Goal: Information Seeking & Learning: Find specific page/section

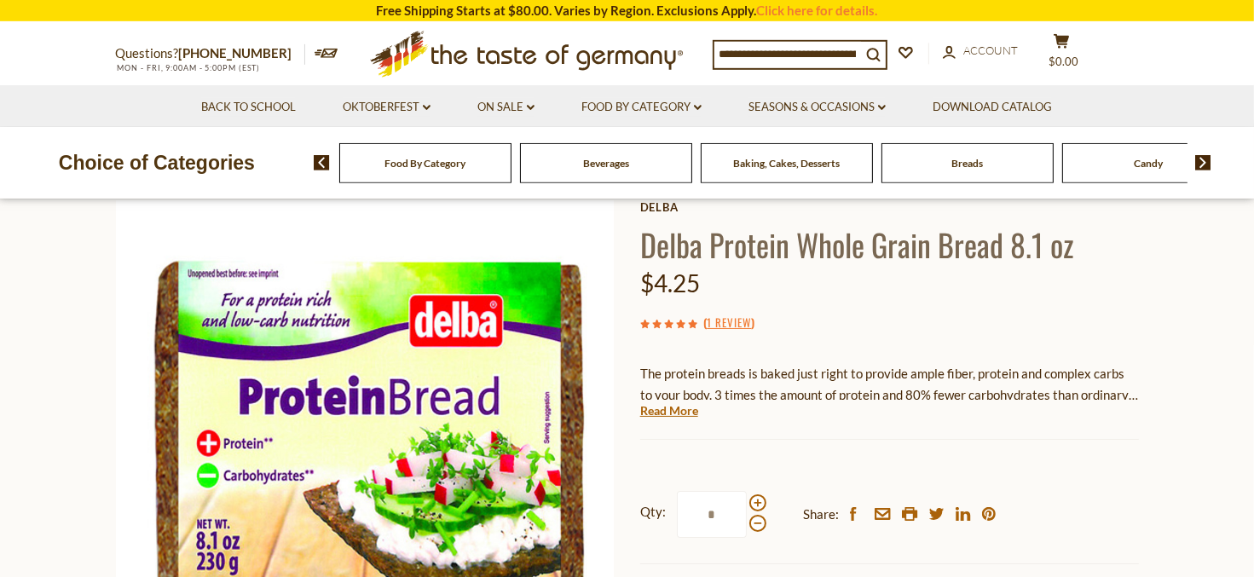
scroll to position [180, 0]
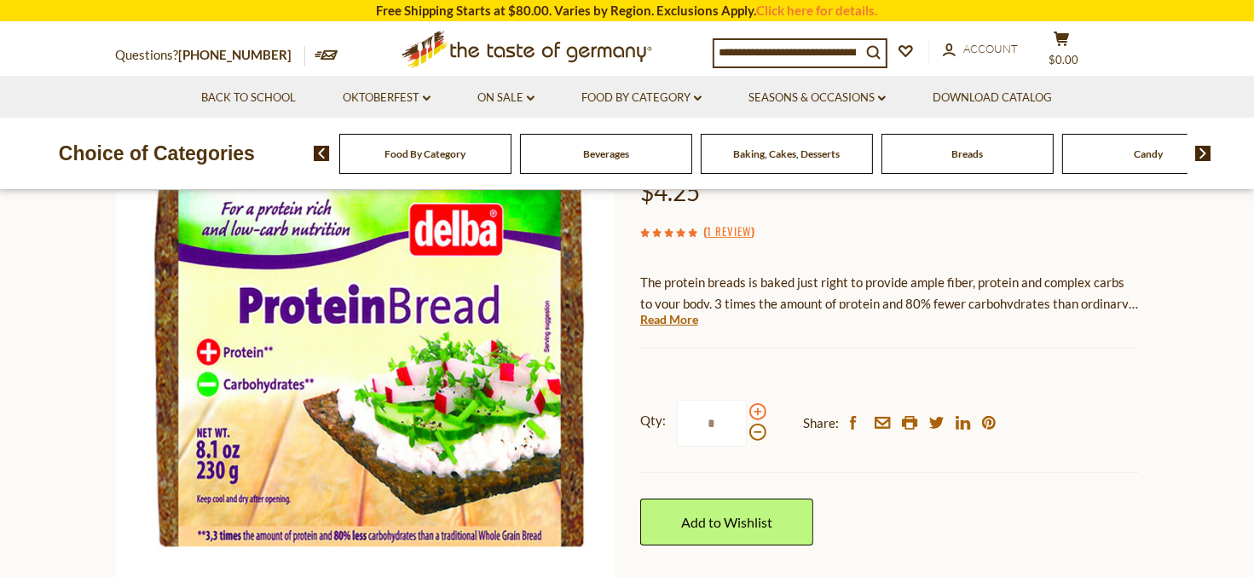
click at [758, 413] on span at bounding box center [757, 411] width 17 height 17
click at [747, 413] on input "*" at bounding box center [712, 423] width 70 height 47
type input "*"
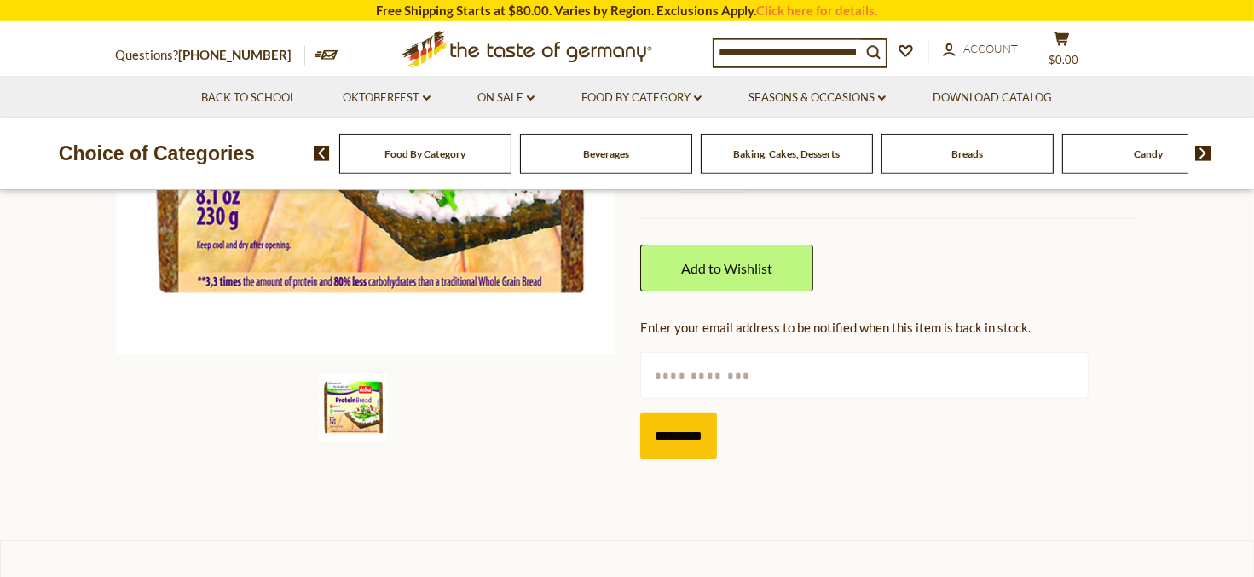
scroll to position [450, 0]
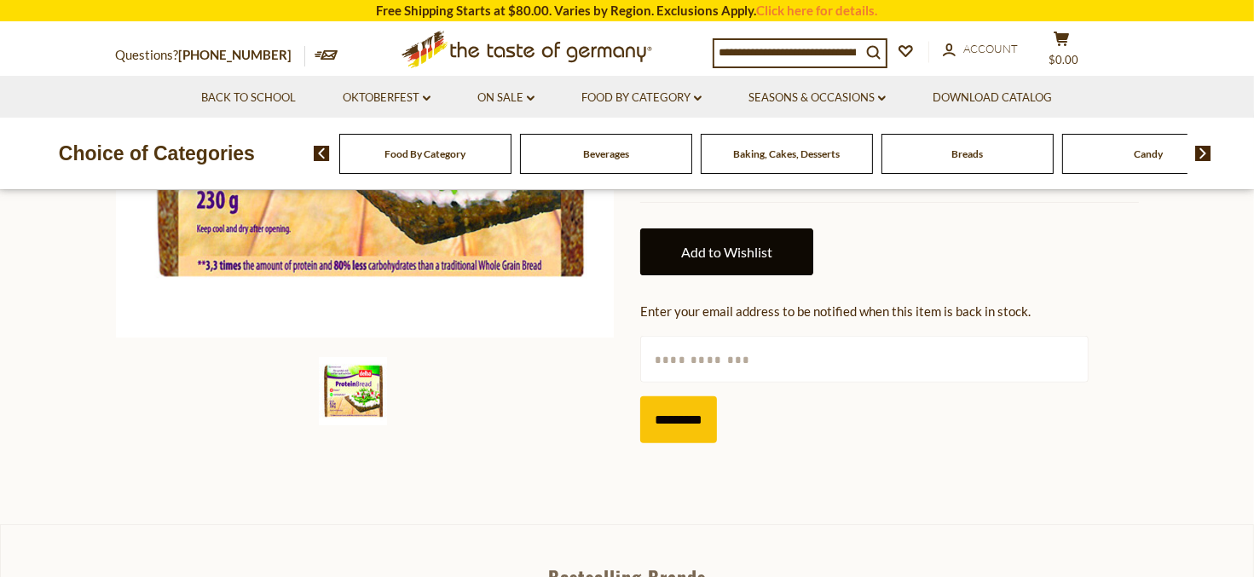
click at [751, 259] on link "Add to Wishlist" at bounding box center [726, 251] width 173 height 47
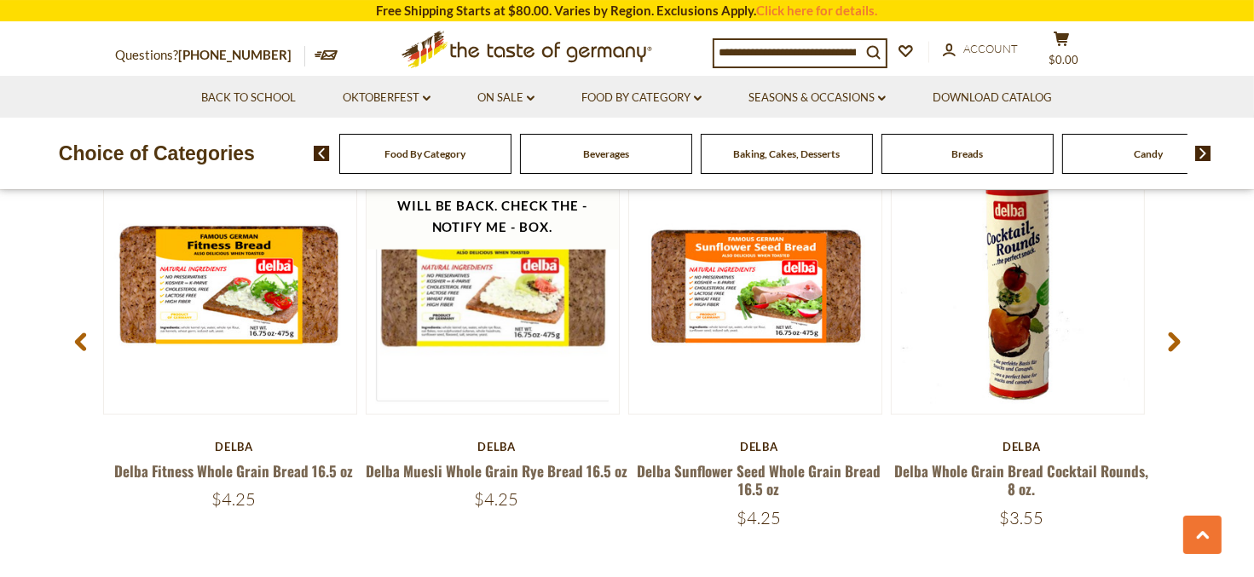
scroll to position [2340, 0]
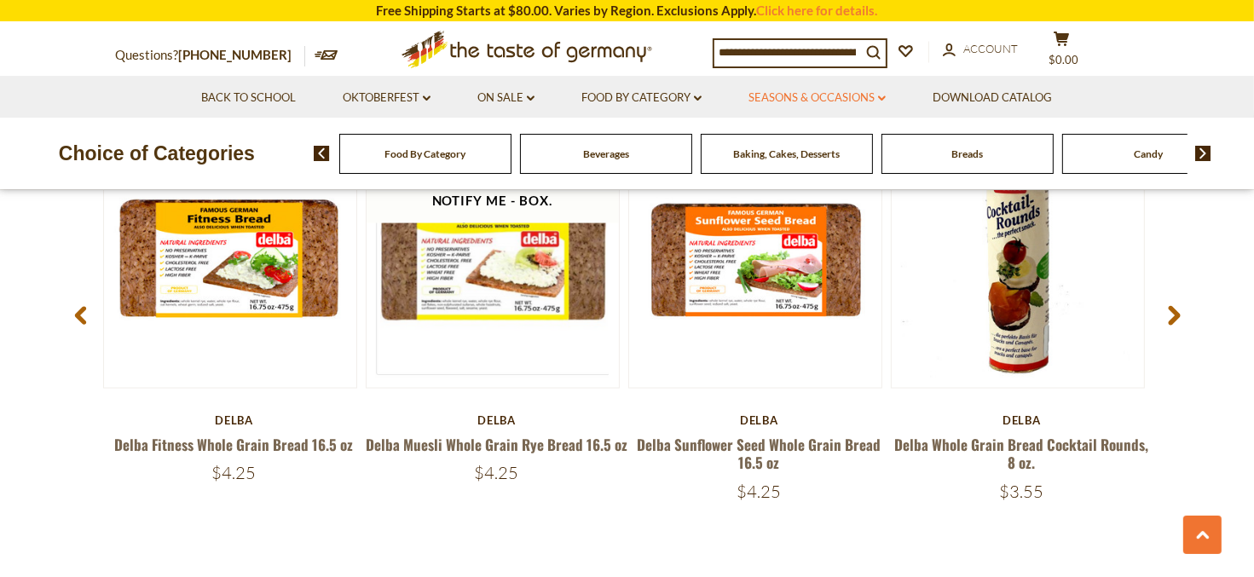
click at [827, 99] on link "Seasons & Occasions dropdown_arrow" at bounding box center [816, 98] width 137 height 19
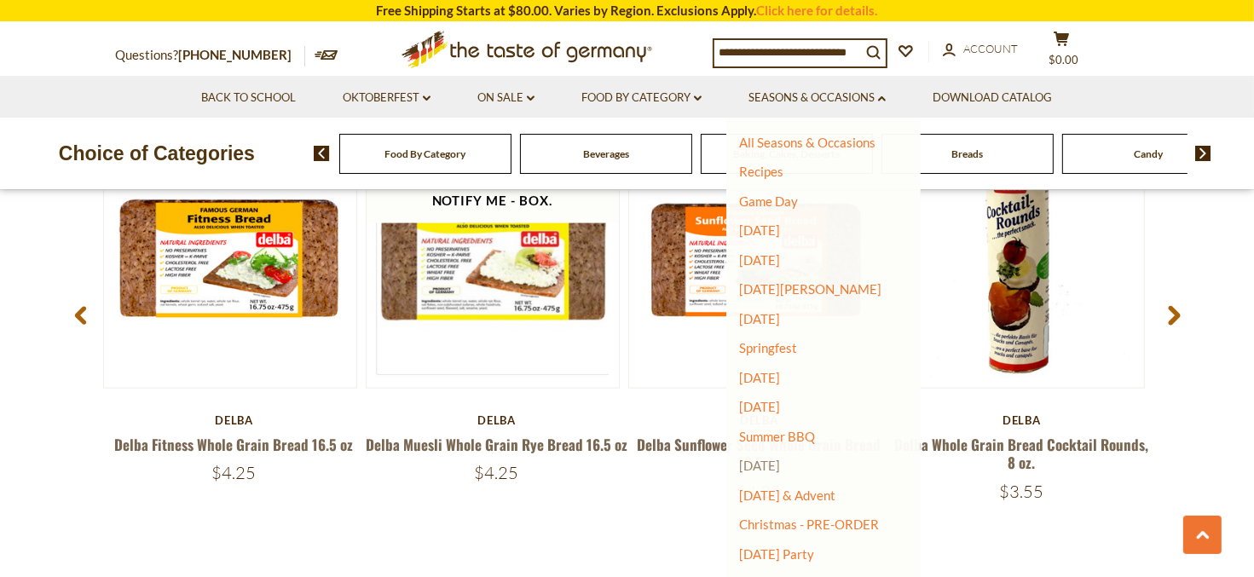
click at [780, 465] on link "[DATE]" at bounding box center [759, 465] width 41 height 15
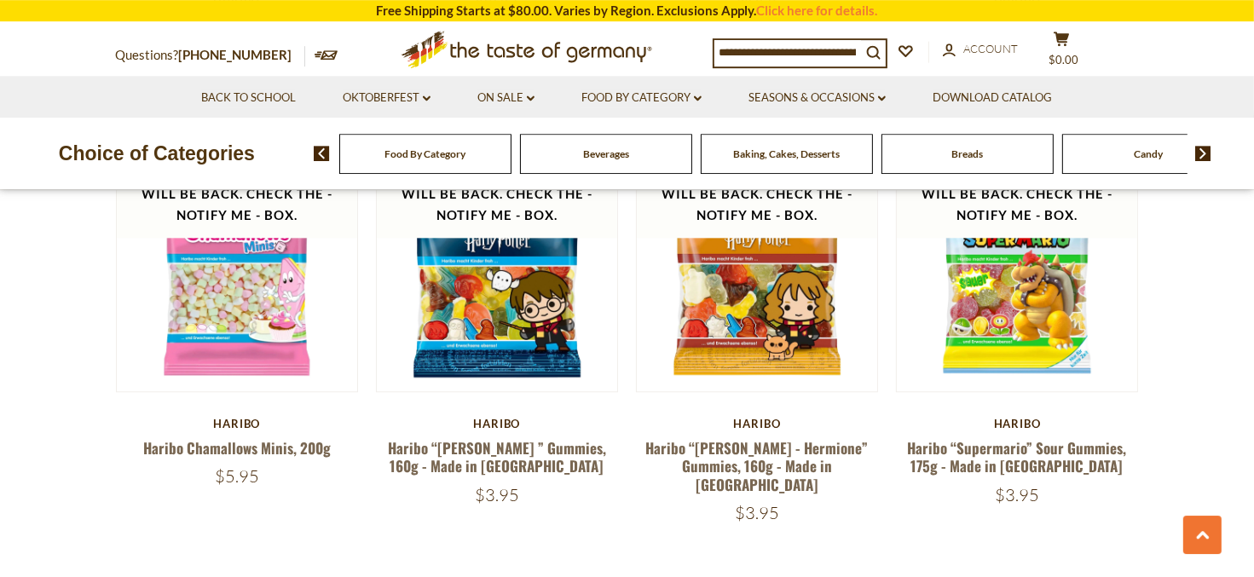
scroll to position [3960, 0]
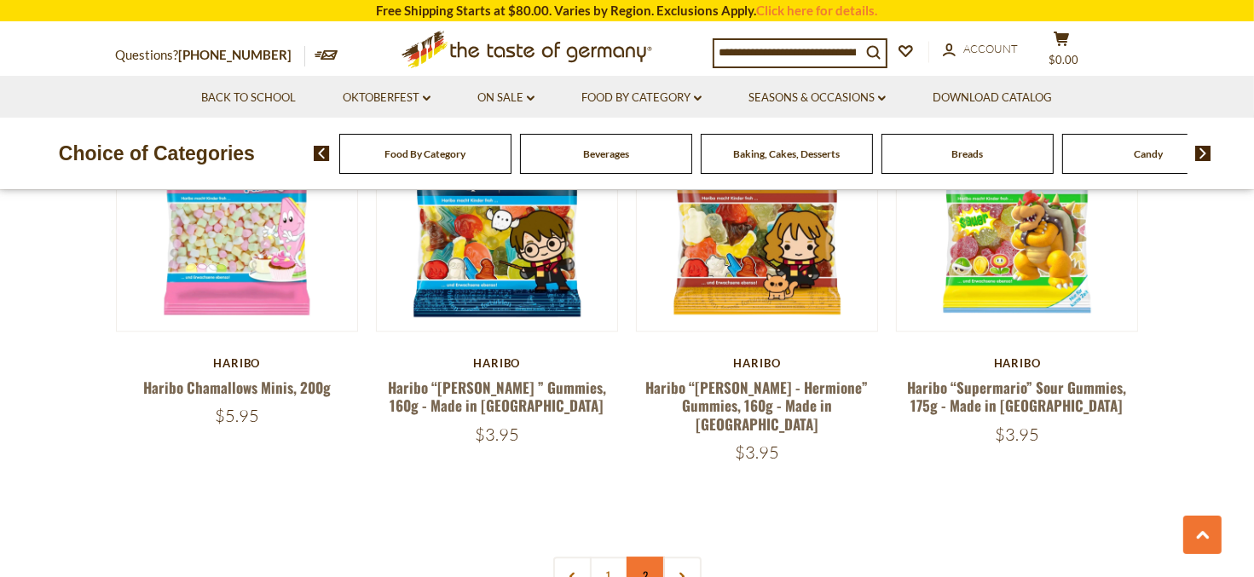
click at [649, 557] on link "2" at bounding box center [645, 576] width 38 height 38
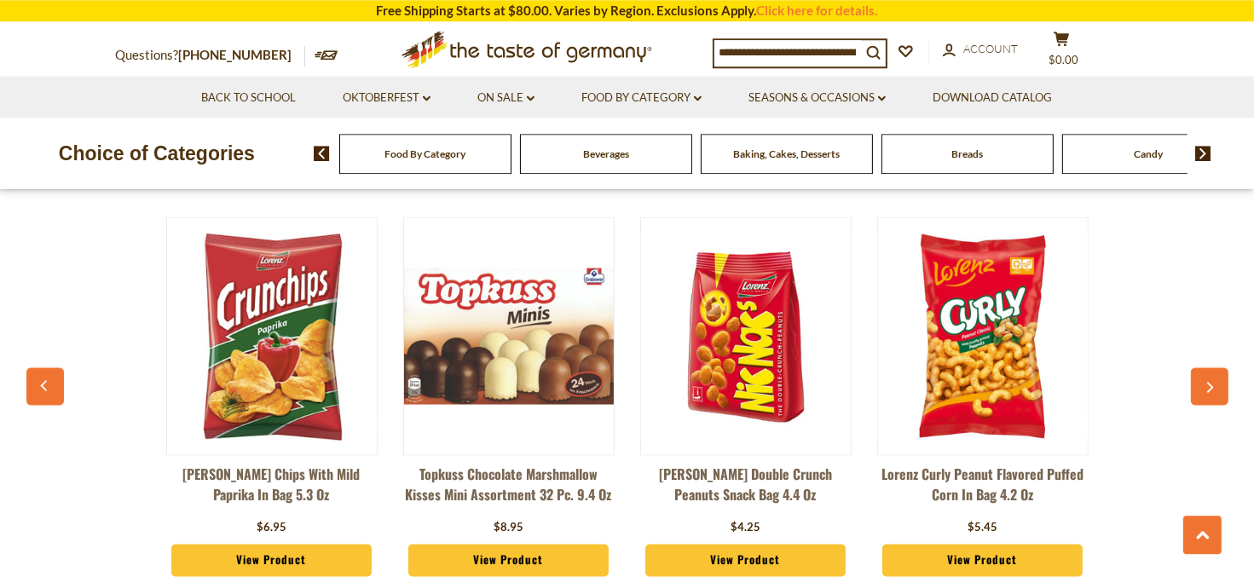
scroll to position [3143, 0]
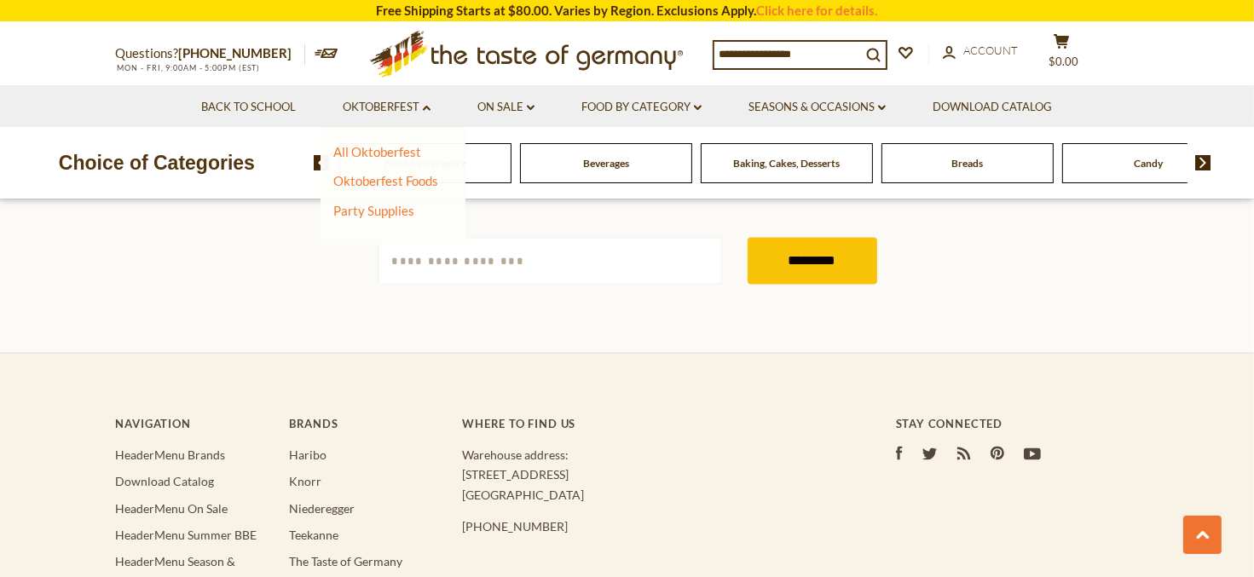
scroll to position [2886, 0]
click at [395, 159] on link "All Oktoberfest" at bounding box center [377, 151] width 88 height 15
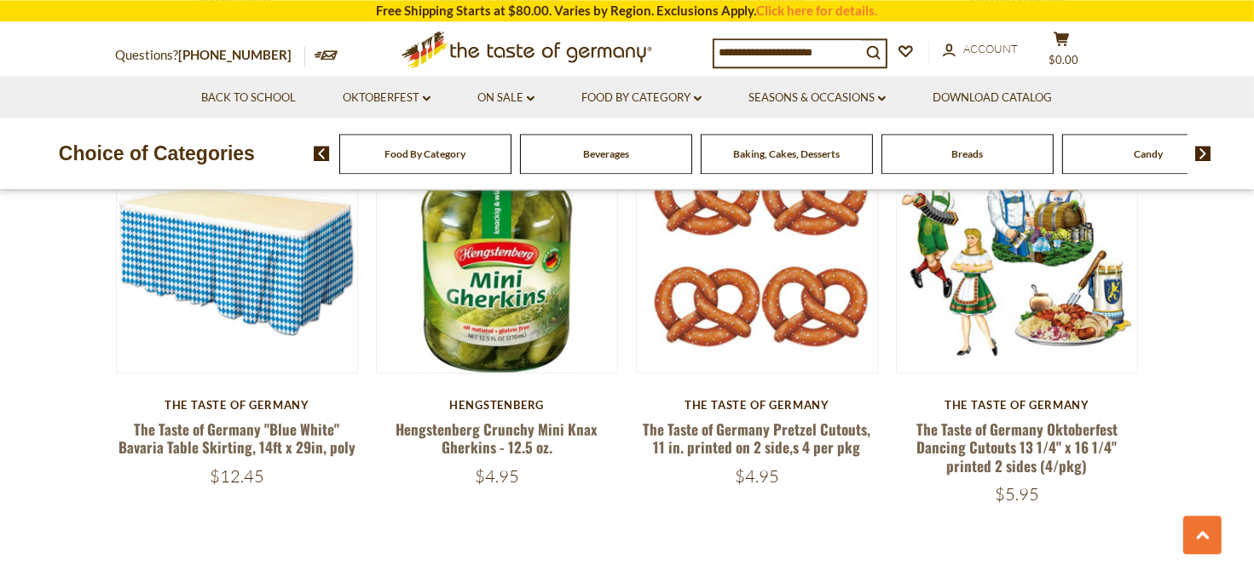
scroll to position [4230, 0]
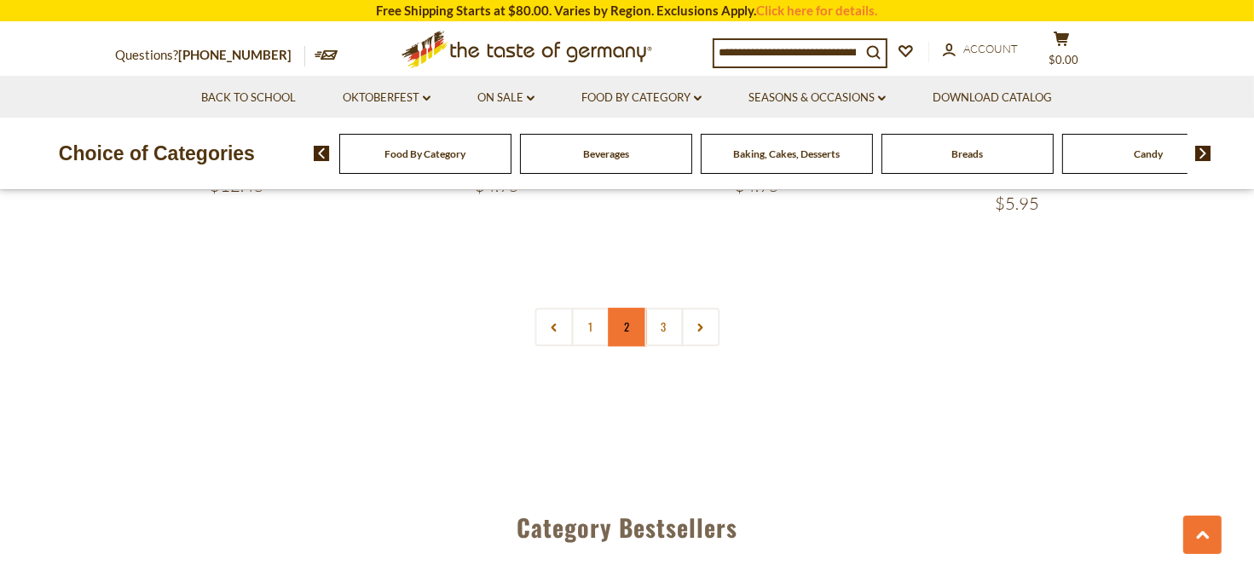
click at [615, 320] on link "2" at bounding box center [627, 327] width 38 height 38
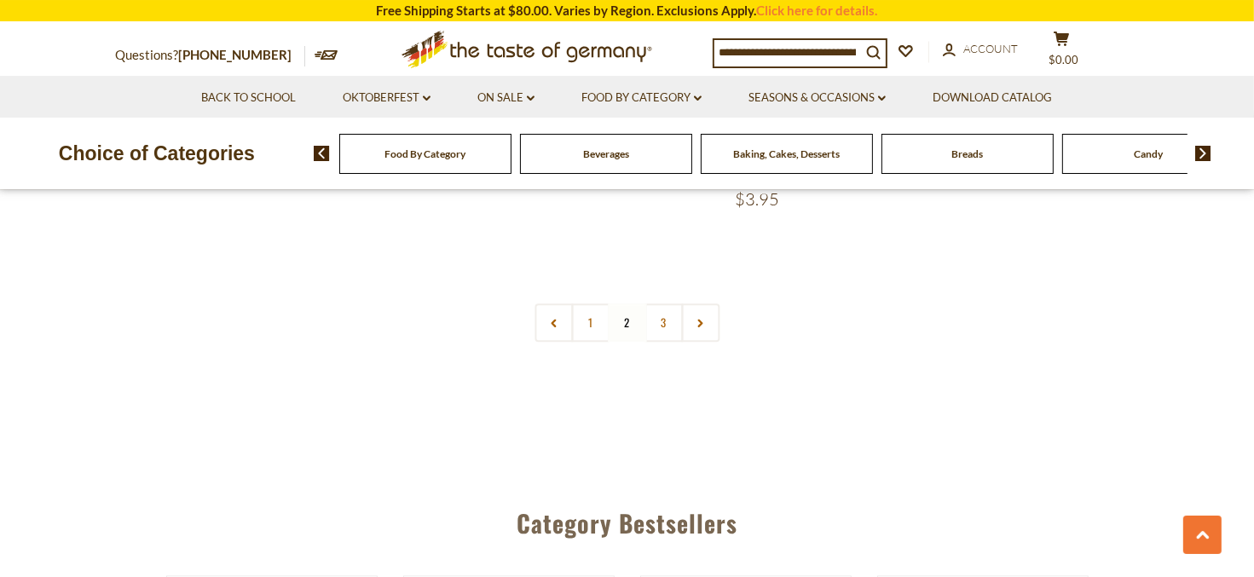
scroll to position [4133, 0]
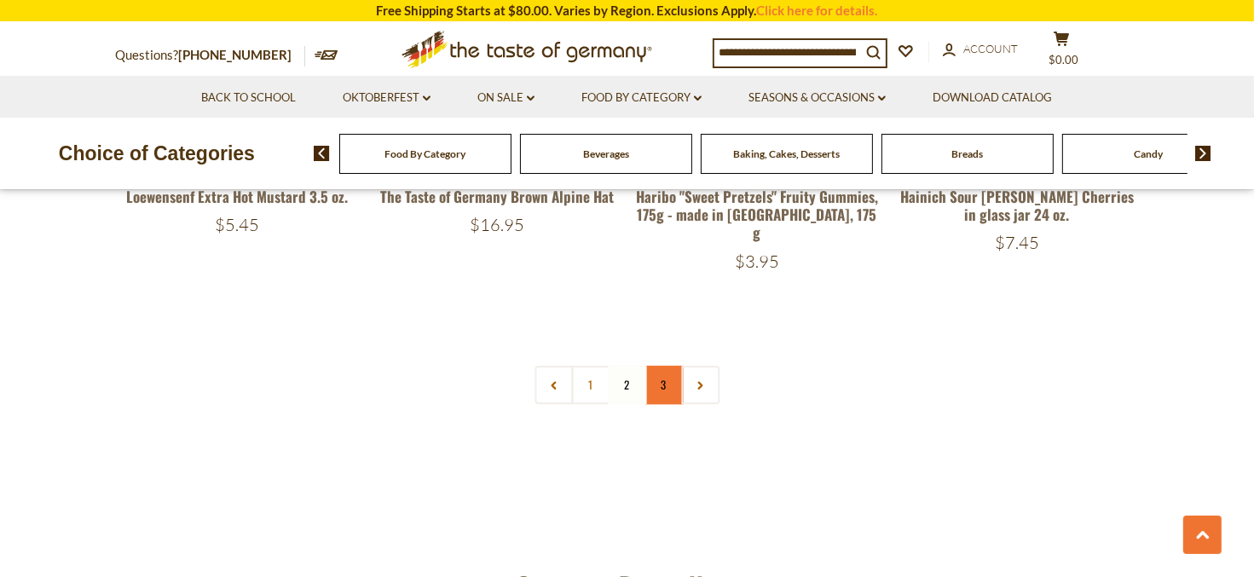
click at [666, 366] on link "3" at bounding box center [663, 385] width 38 height 38
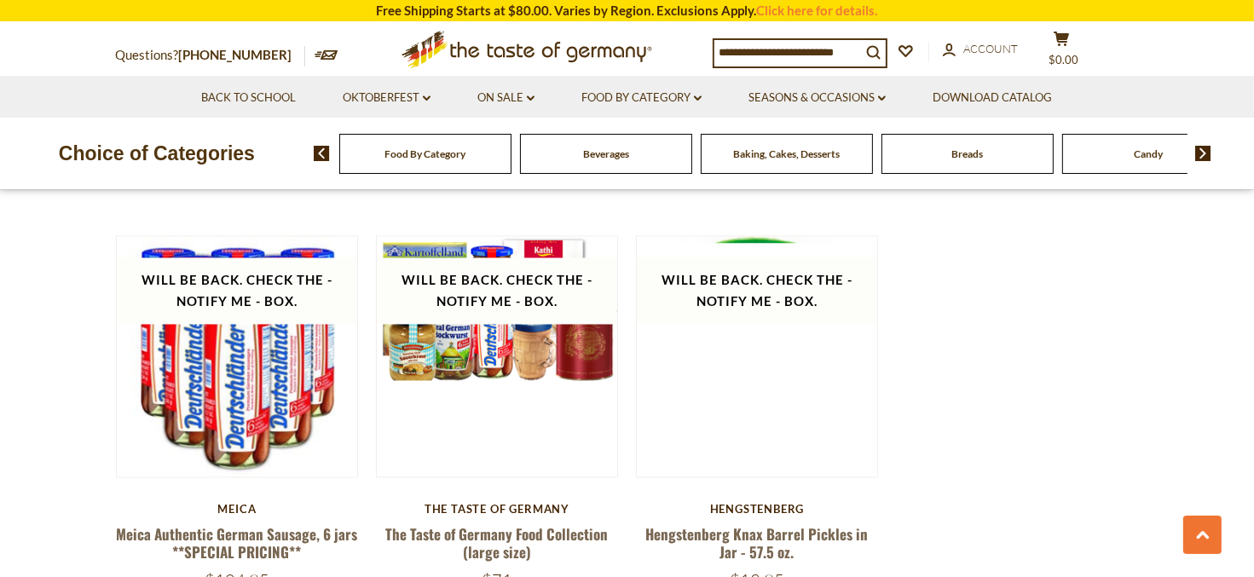
scroll to position [3233, 0]
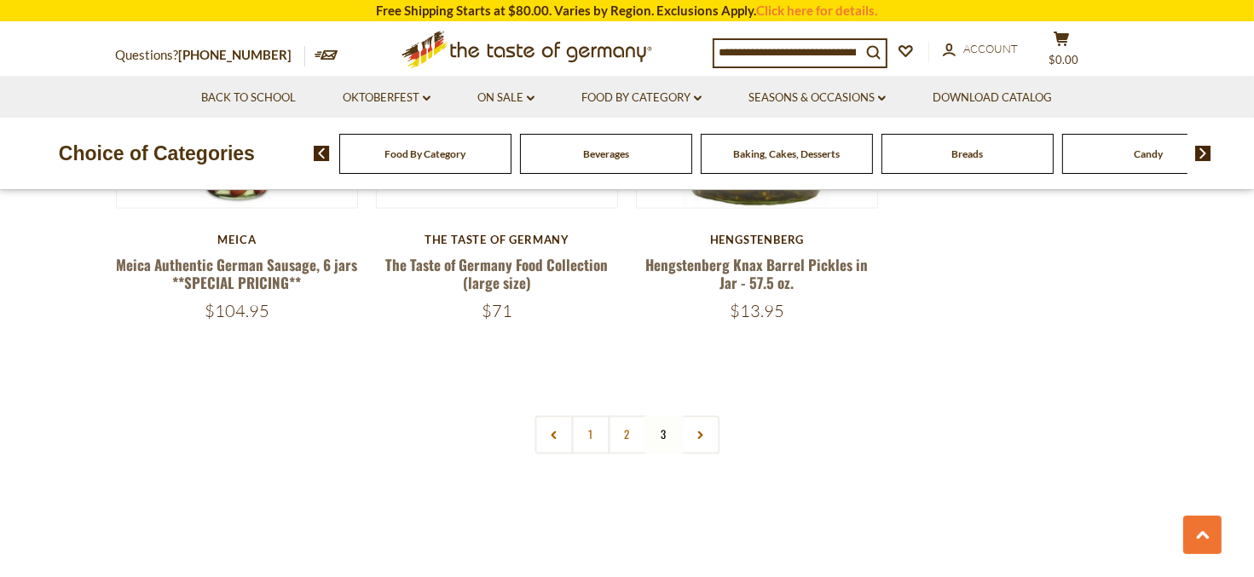
click at [788, 160] on span "Baking, Cakes, Desserts" at bounding box center [786, 153] width 107 height 13
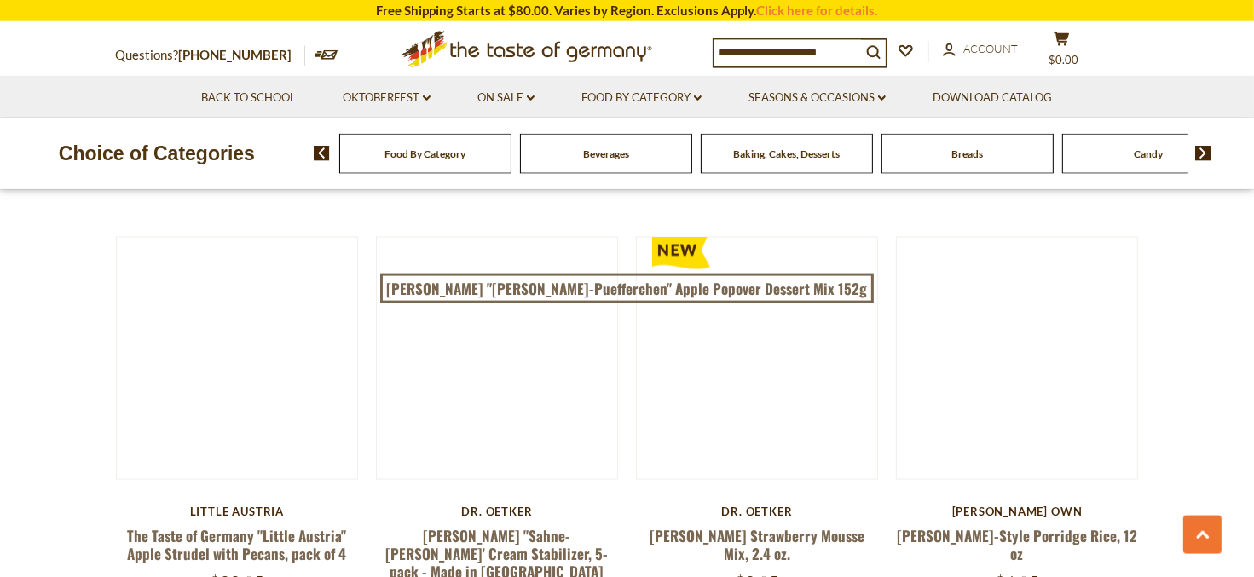
scroll to position [2610, 0]
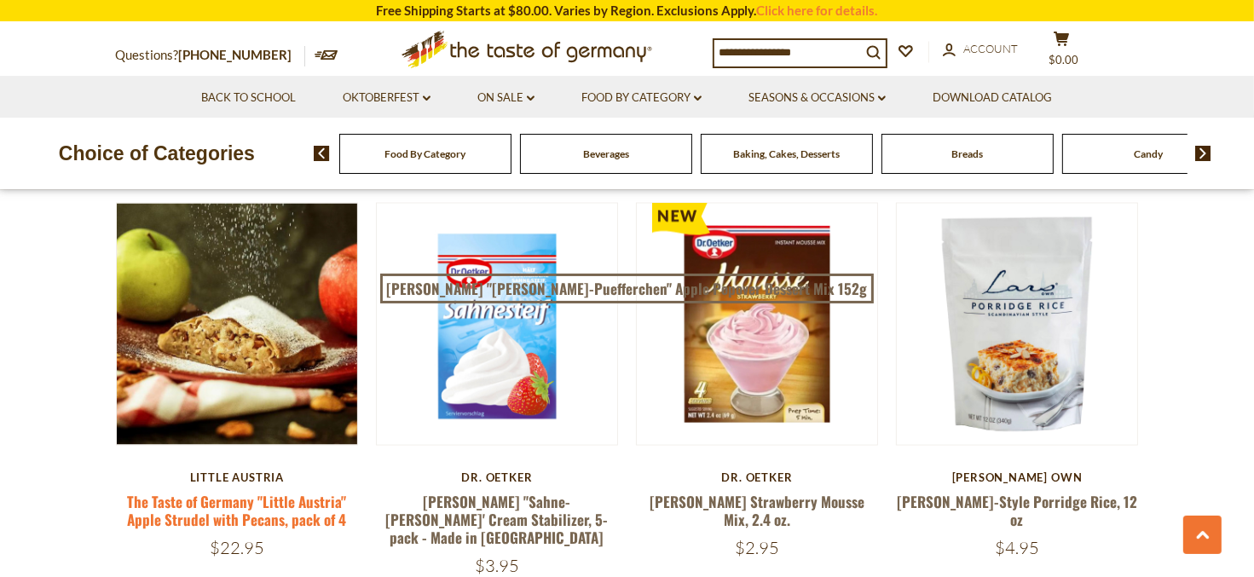
click at [219, 491] on link "The Taste of Germany "Little Austria" Apple Strudel with Pecans, pack of 4" at bounding box center [236, 510] width 219 height 39
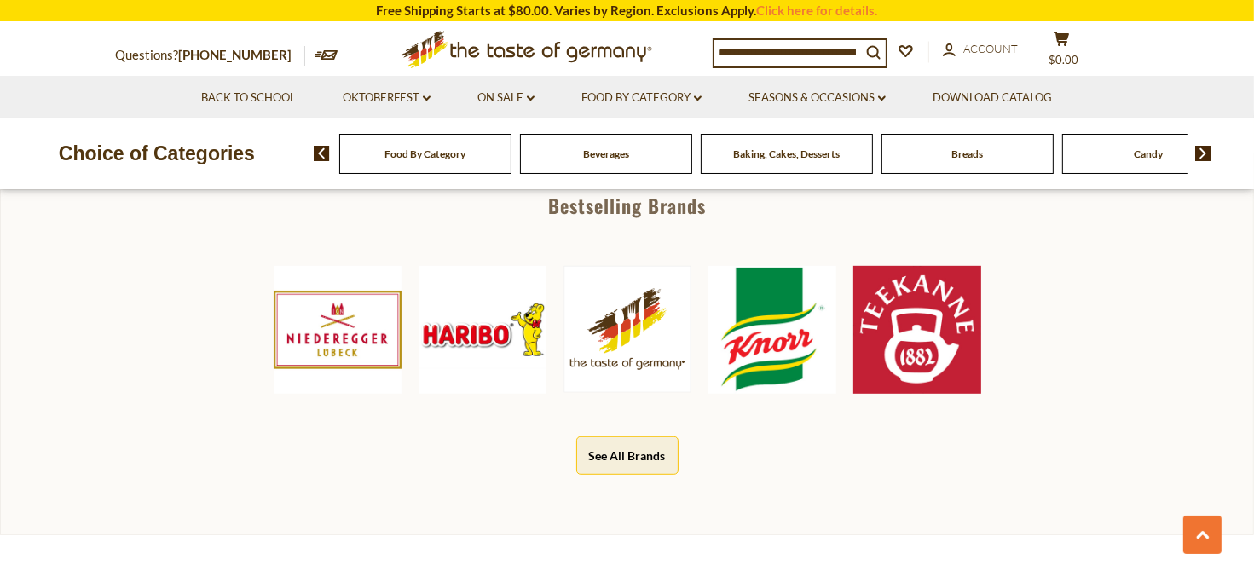
scroll to position [810, 0]
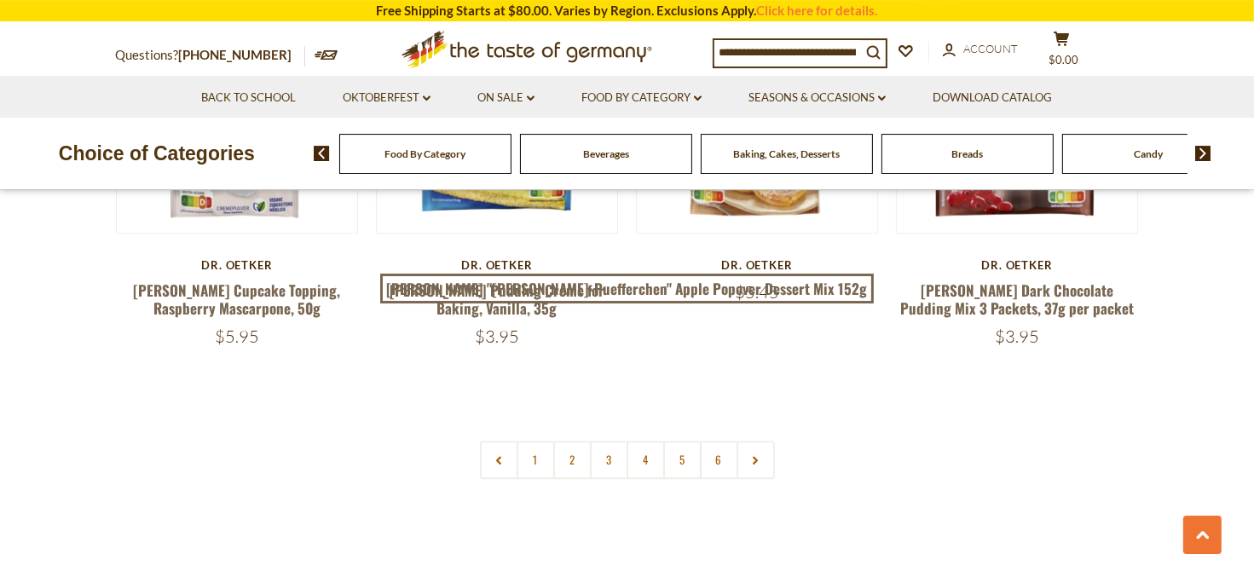
scroll to position [4147, 0]
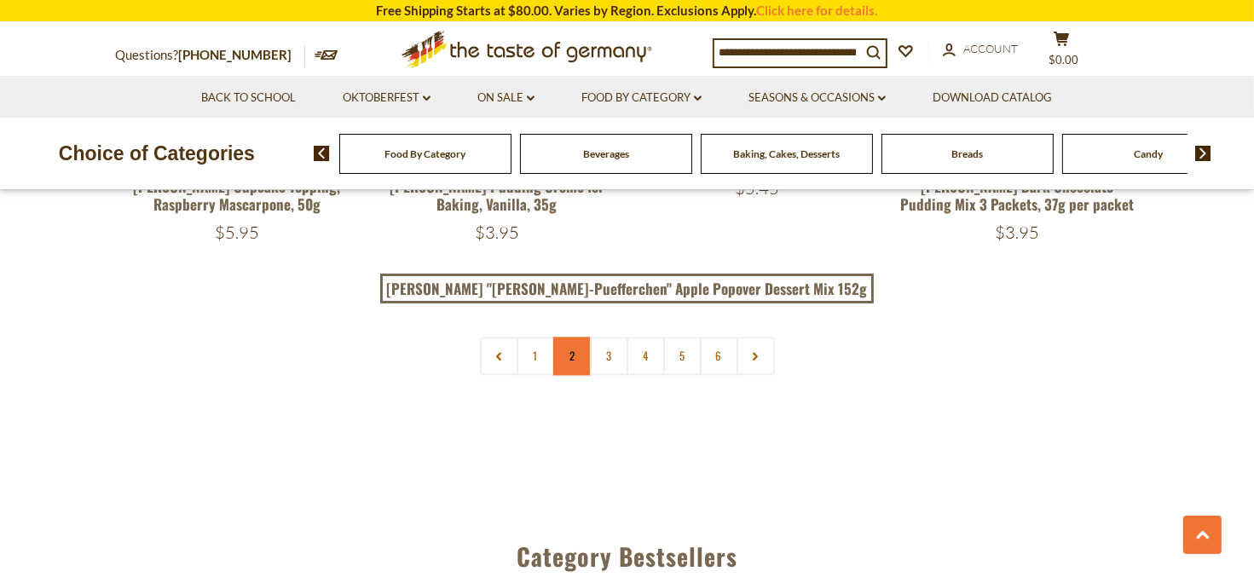
click at [570, 337] on link "2" at bounding box center [572, 356] width 38 height 38
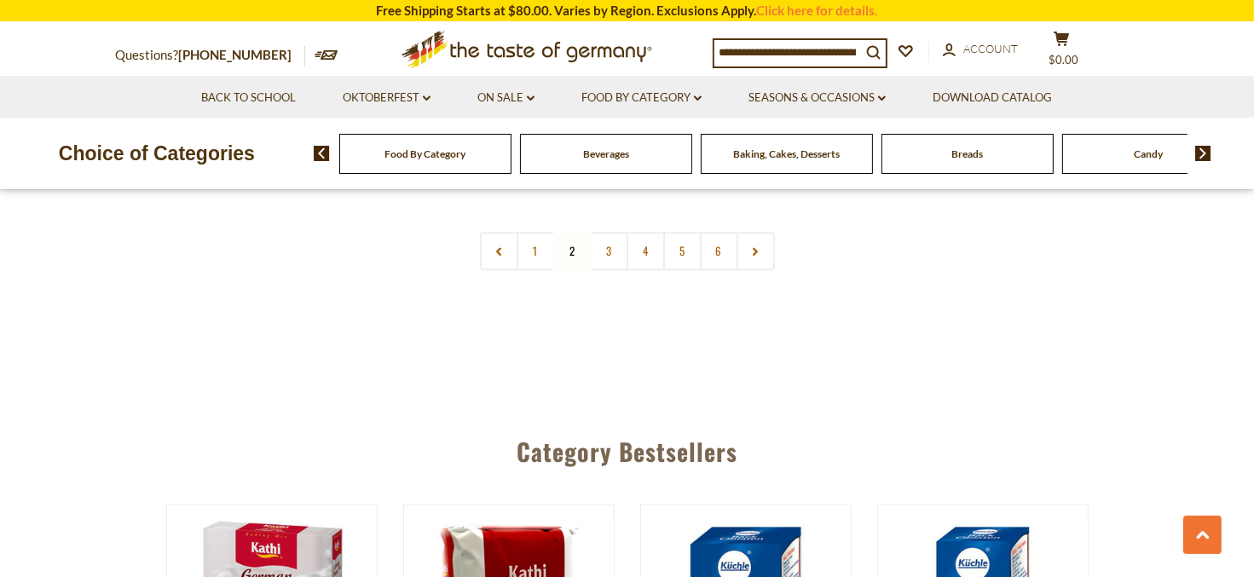
scroll to position [4140, 0]
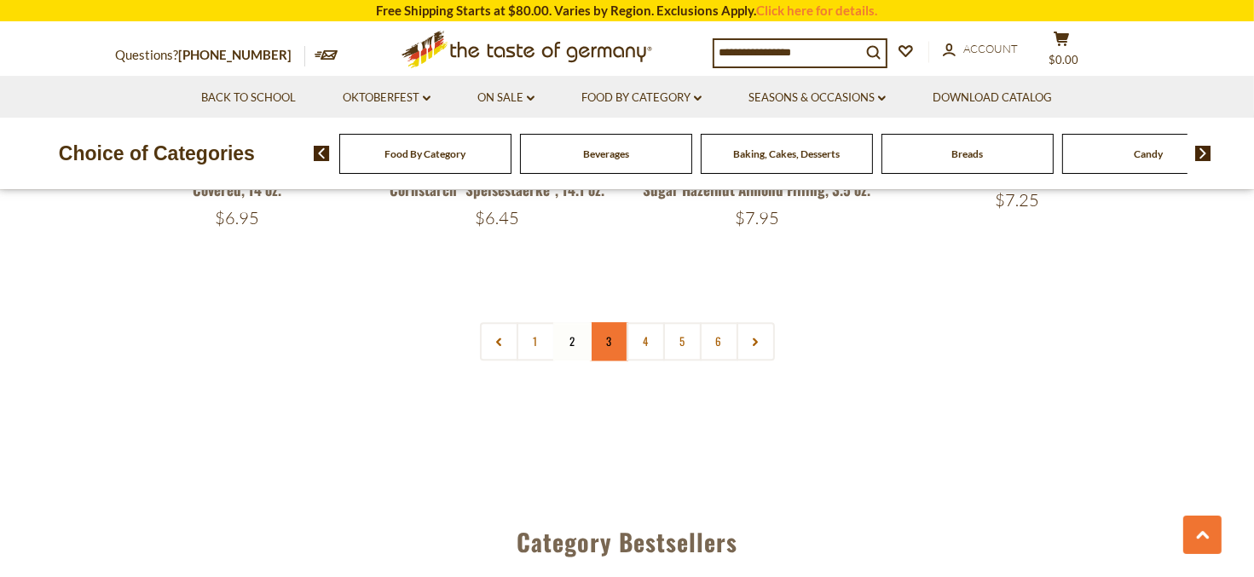
click at [605, 322] on link "3" at bounding box center [609, 341] width 38 height 38
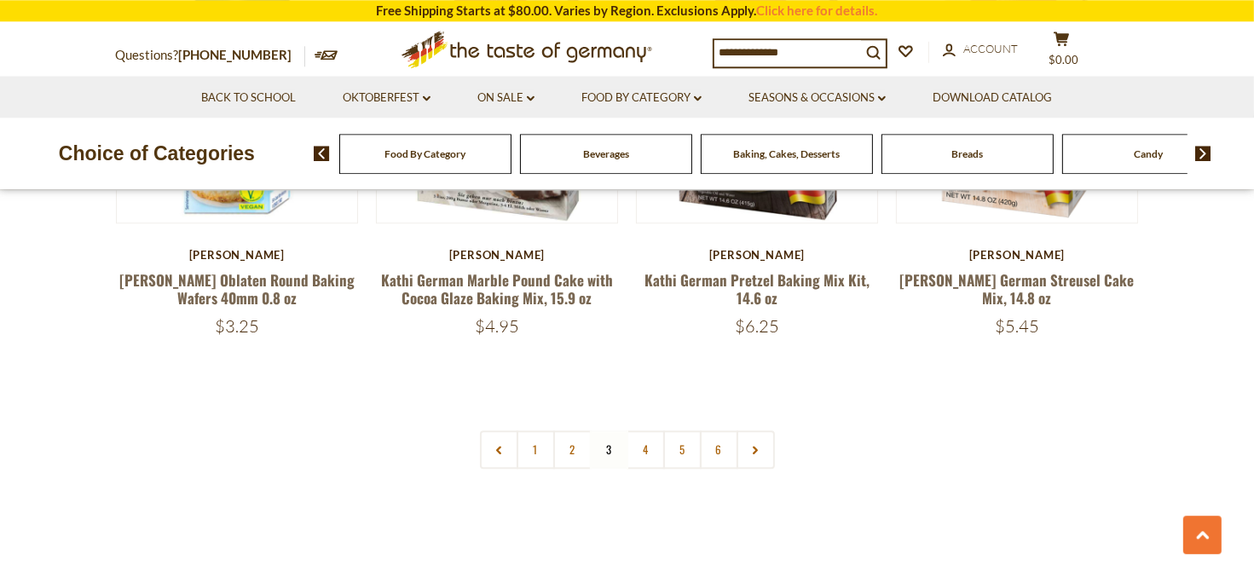
scroll to position [4043, 0]
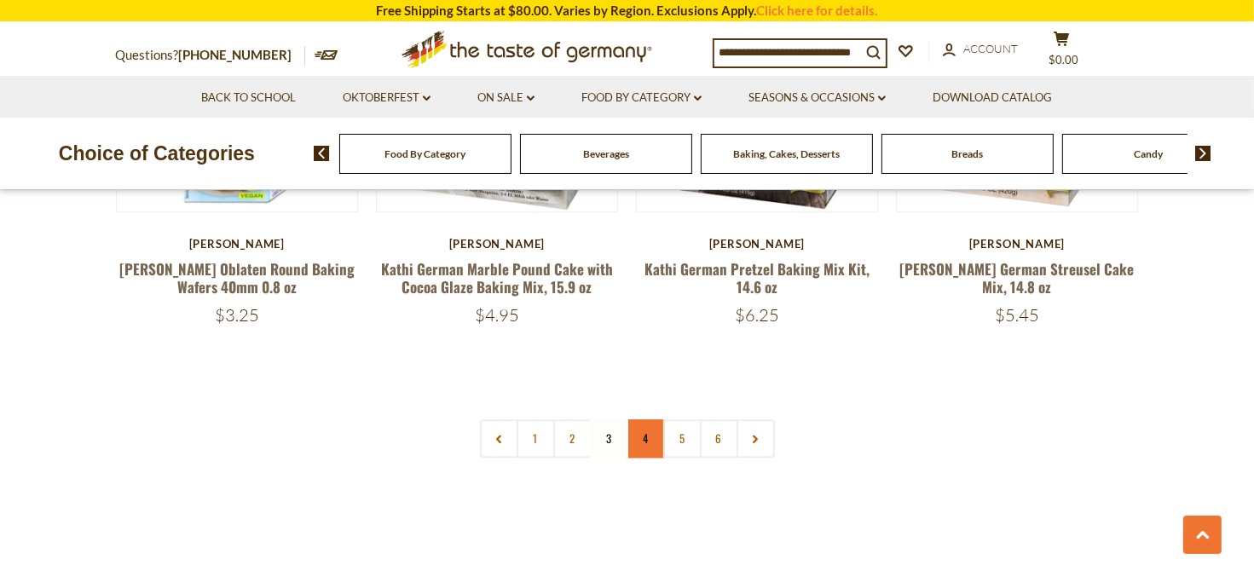
click at [650, 419] on link "4" at bounding box center [645, 438] width 38 height 38
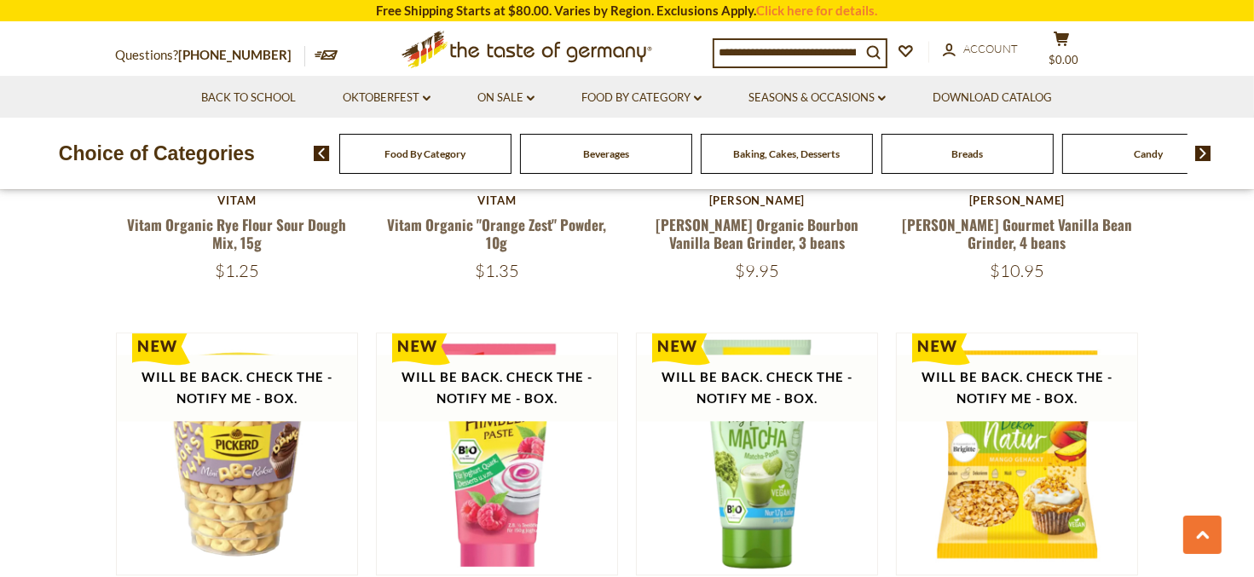
scroll to position [3953, 0]
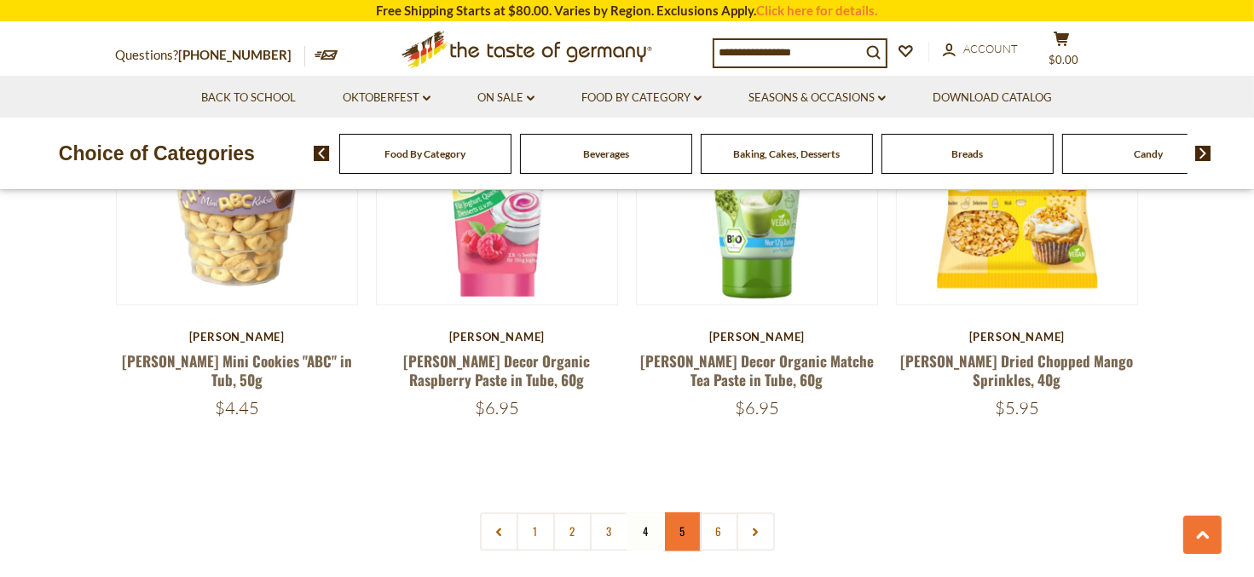
click at [673, 521] on link "5" at bounding box center [682, 531] width 38 height 38
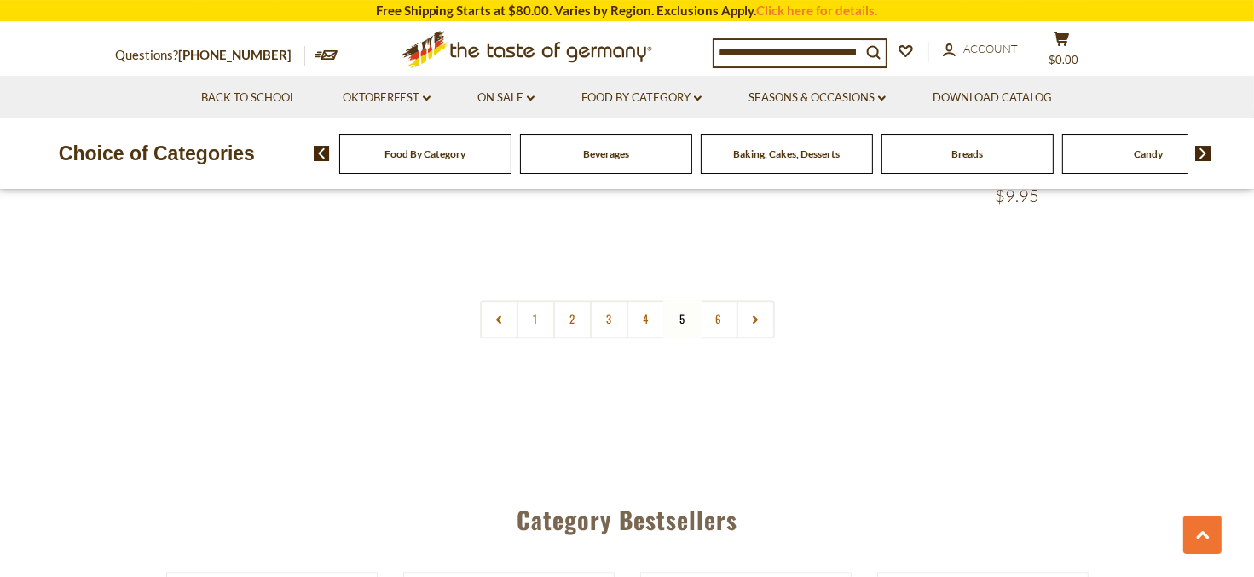
scroll to position [4203, 0]
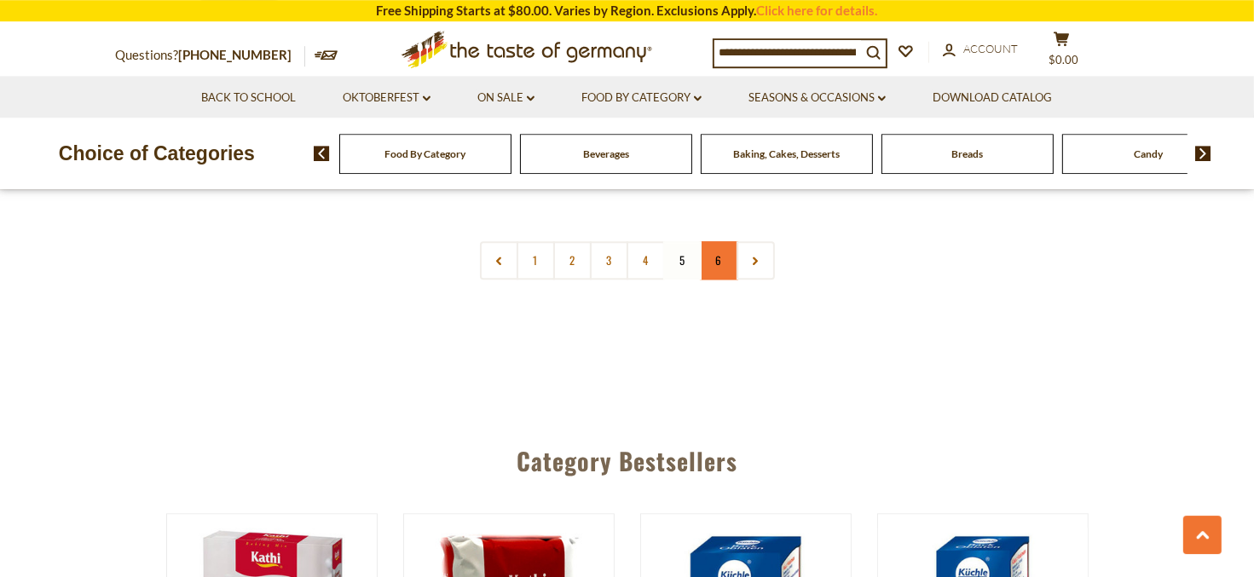
click at [724, 248] on link "6" at bounding box center [719, 260] width 38 height 38
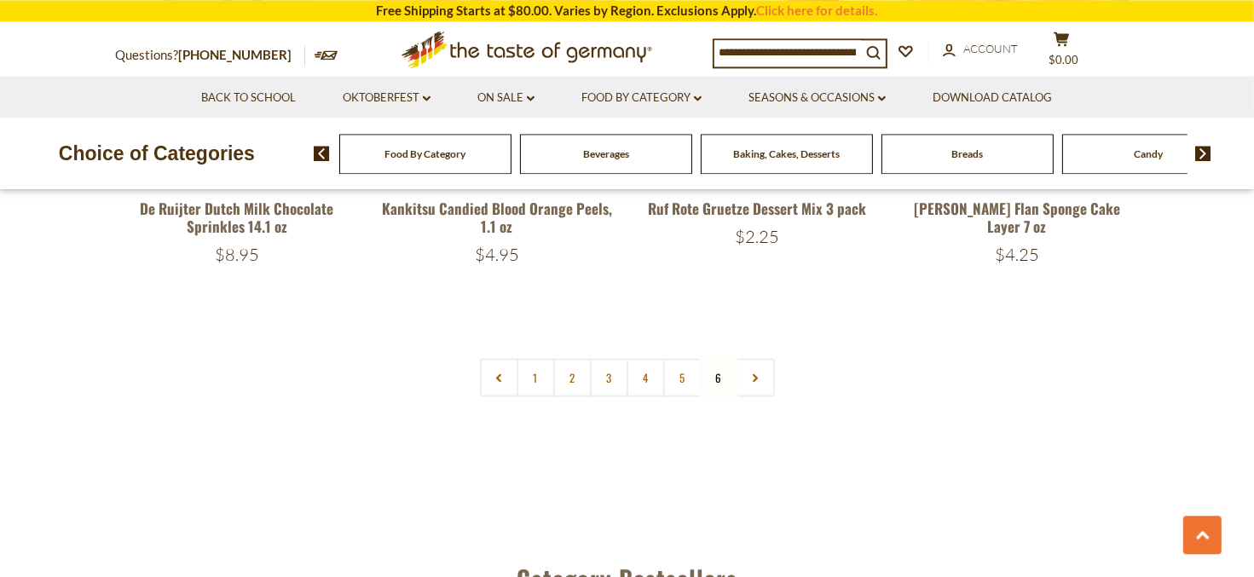
scroll to position [2063, 0]
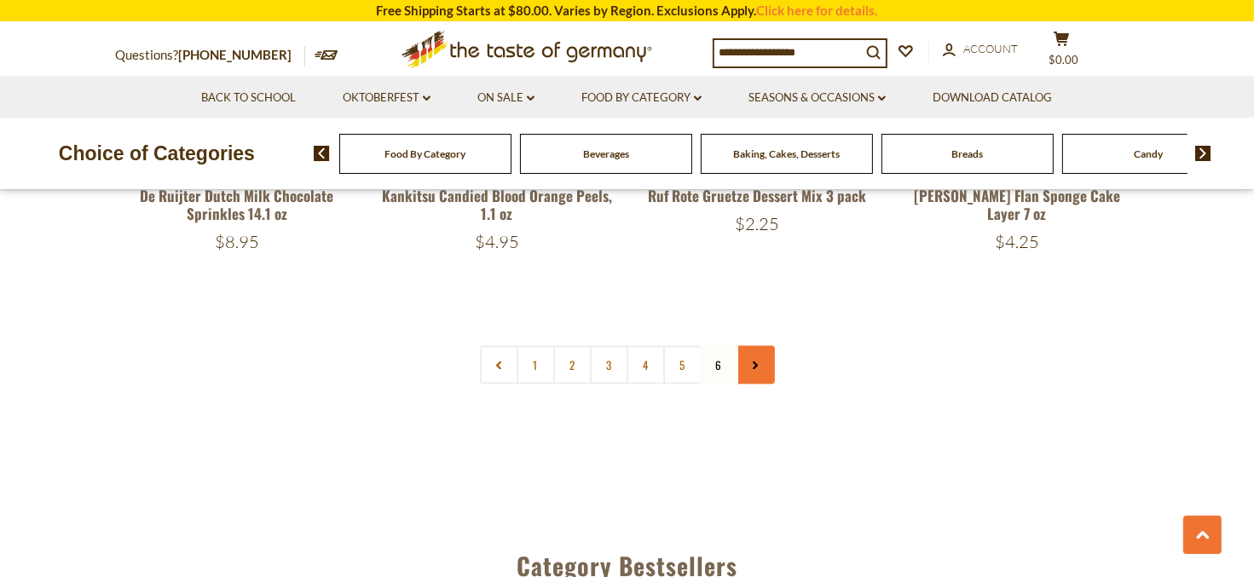
click at [754, 362] on use at bounding box center [755, 366] width 5 height 9
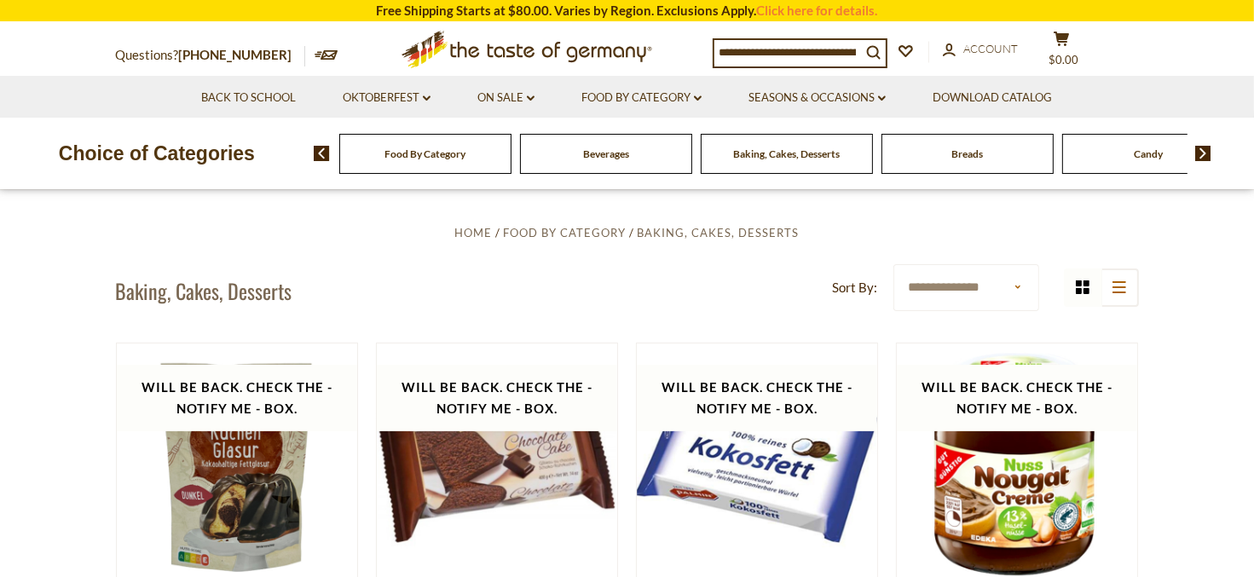
scroll to position [0, 0]
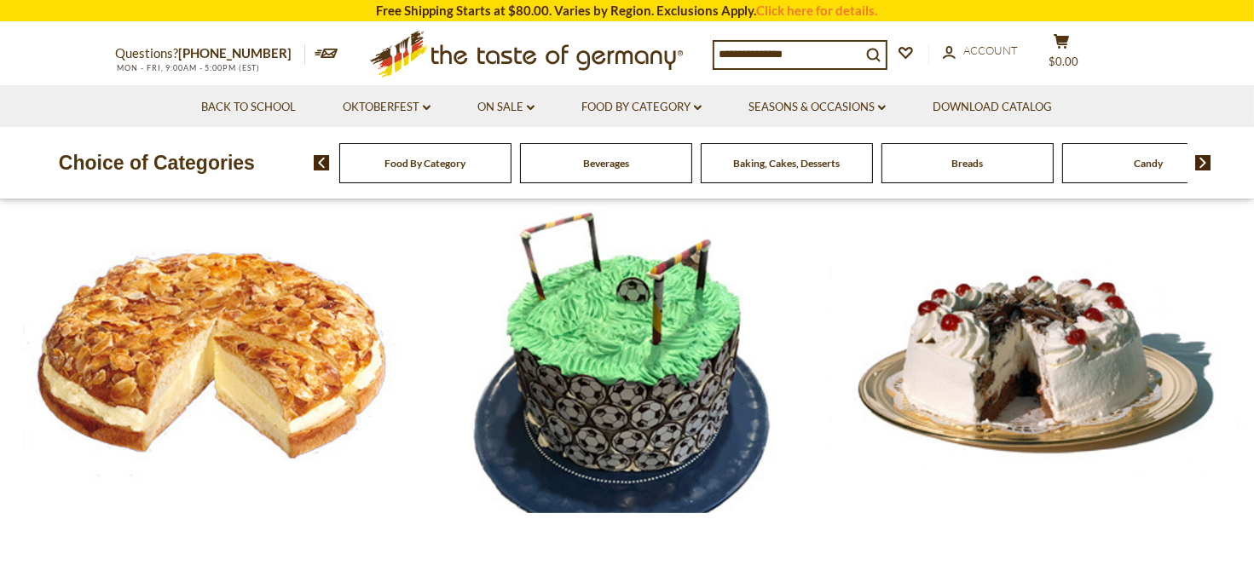
click at [197, 338] on div at bounding box center [627, 356] width 1254 height 314
click at [881, 110] on link "Seasons & Occasions dropdown_arrow" at bounding box center [816, 107] width 137 height 19
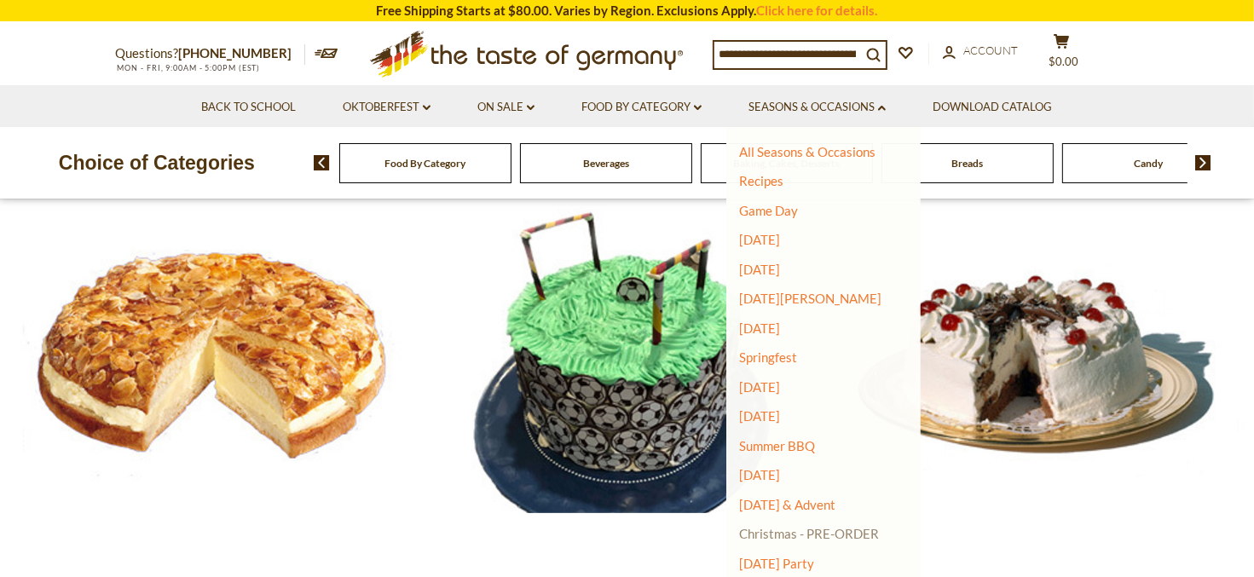
click at [776, 535] on link "Christmas - PRE-ORDER" at bounding box center [809, 534] width 140 height 24
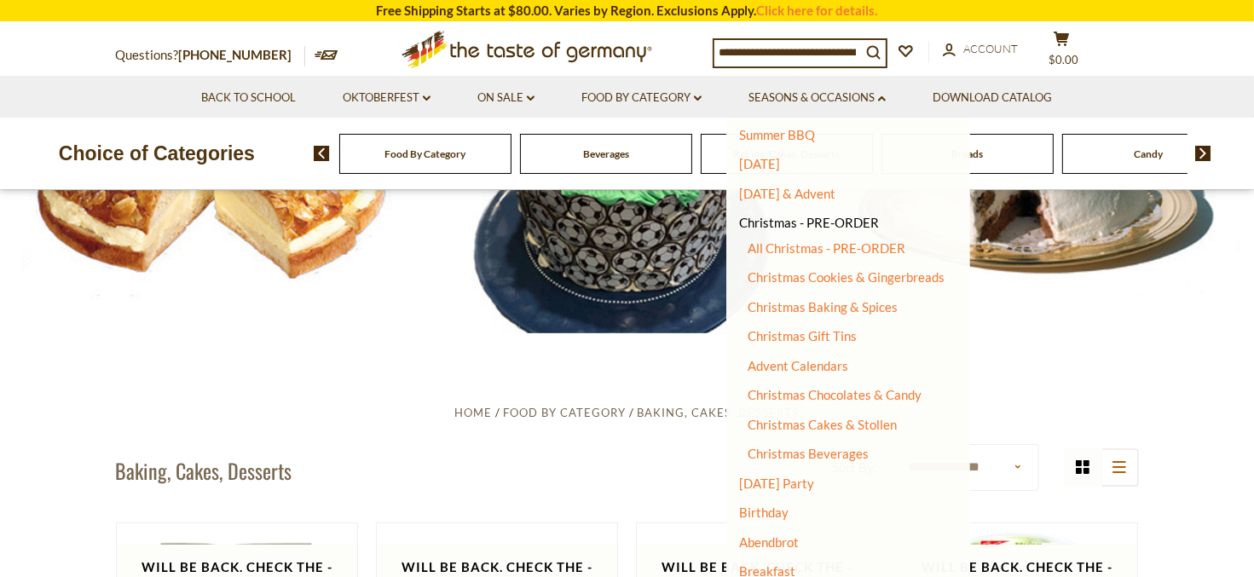
scroll to position [309, 0]
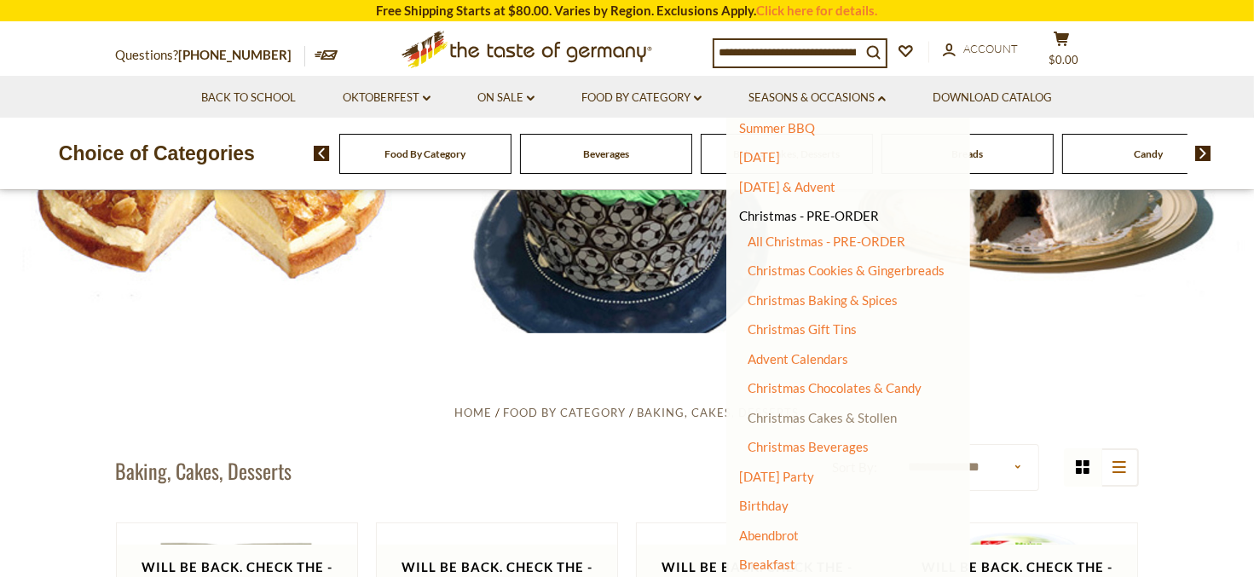
click at [868, 421] on link "Christmas Cakes & Stollen" at bounding box center [821, 417] width 149 height 15
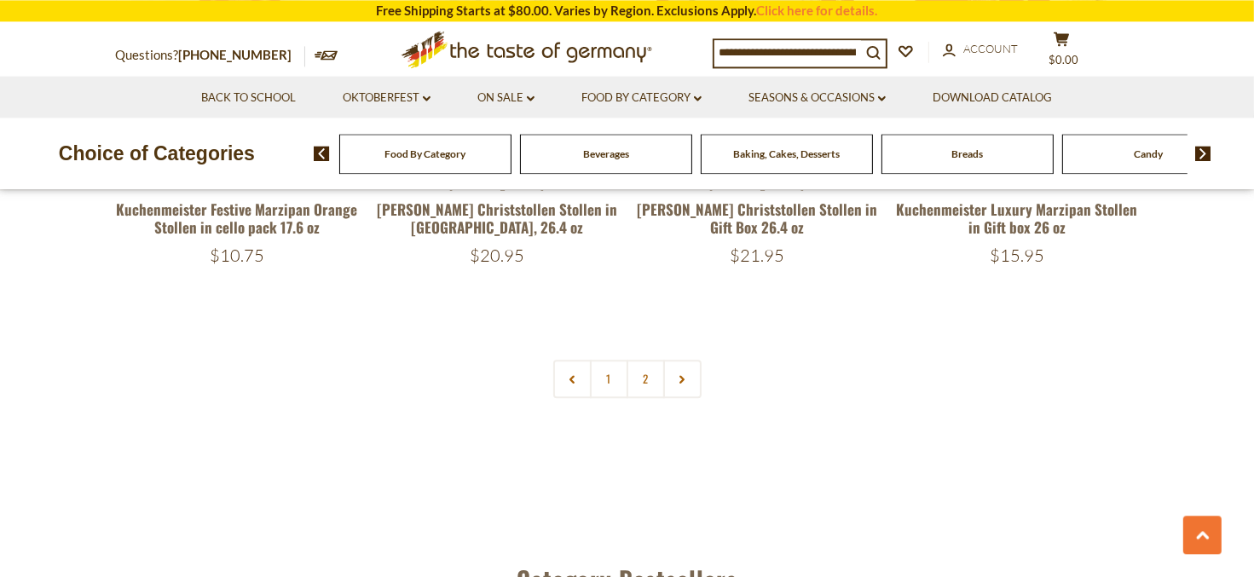
scroll to position [4050, 0]
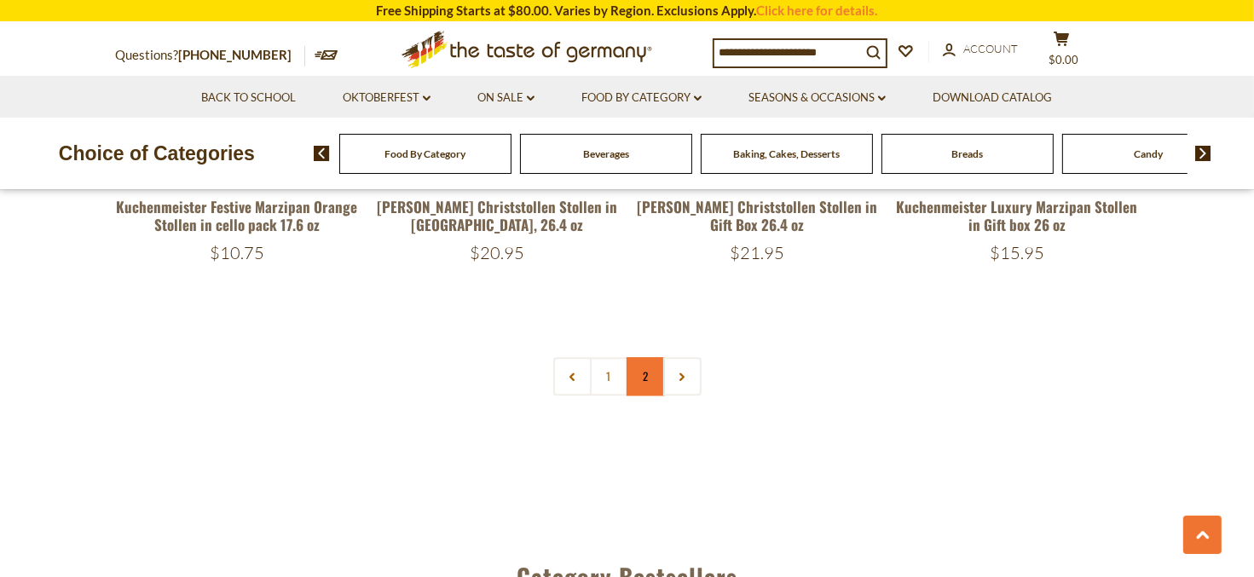
click at [645, 384] on link "2" at bounding box center [645, 376] width 38 height 38
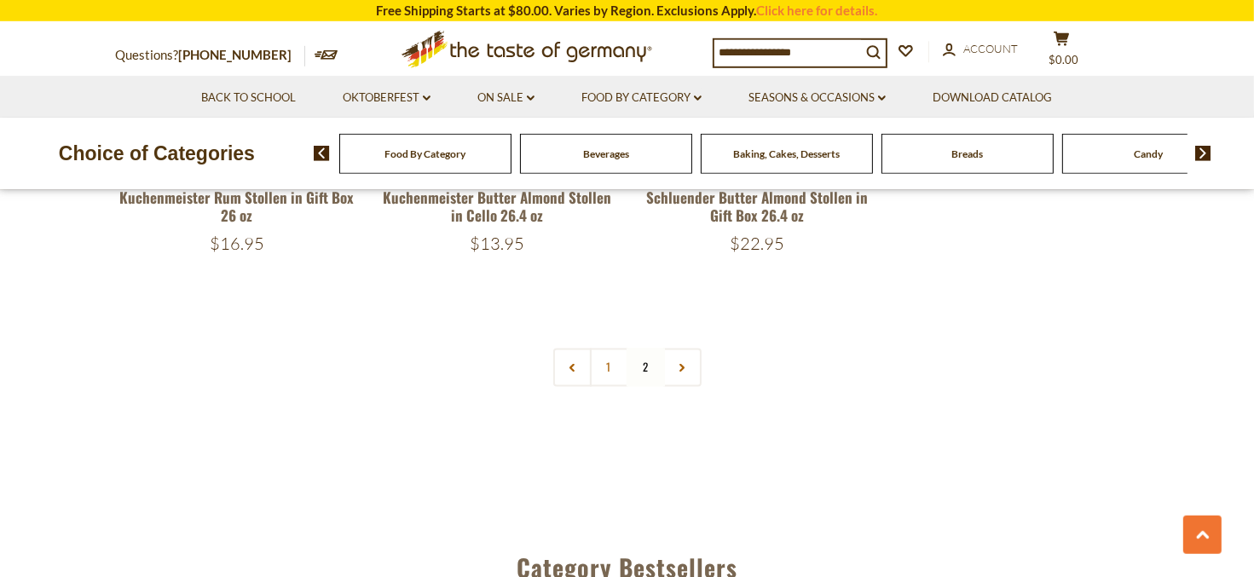
scroll to position [3323, 0]
click at [590, 159] on span "Beverages" at bounding box center [606, 153] width 46 height 13
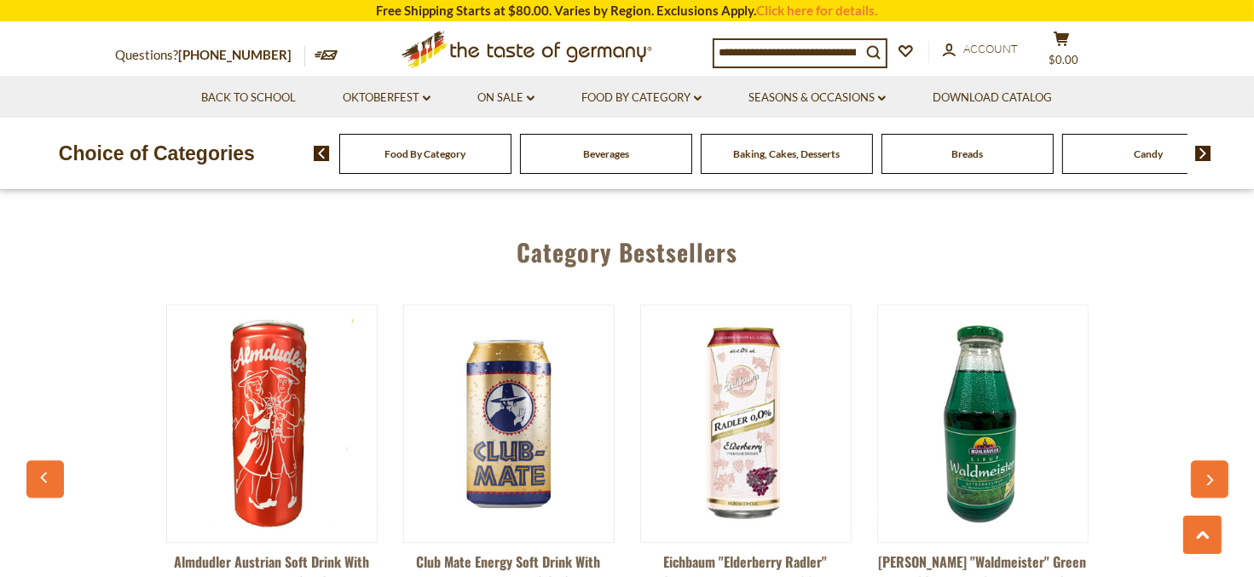
scroll to position [3960, 0]
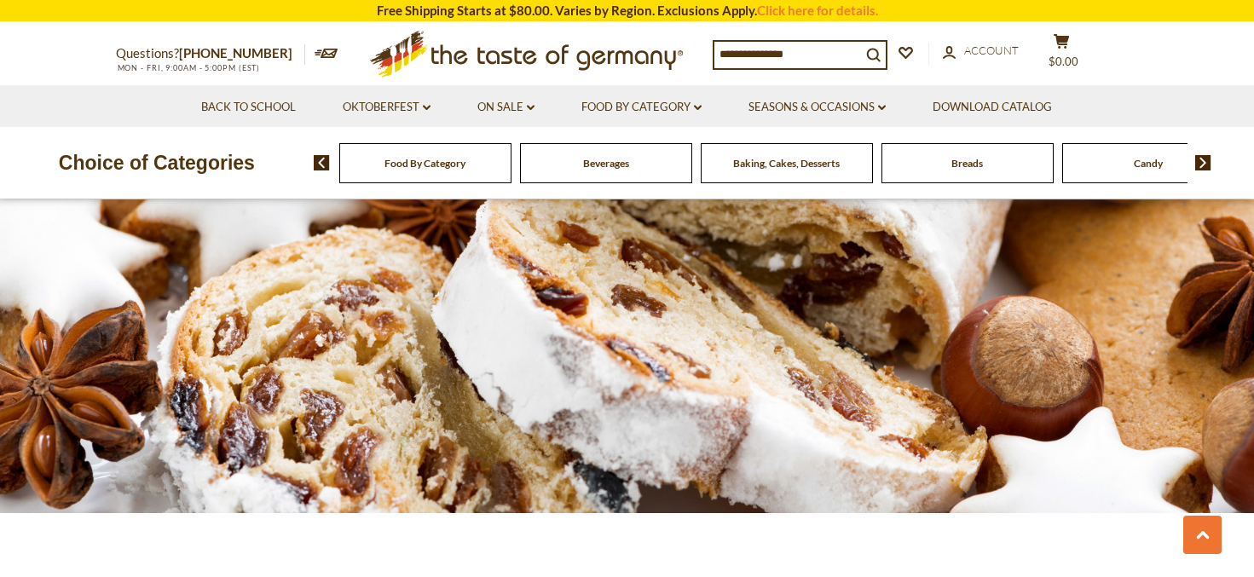
scroll to position [1853, 0]
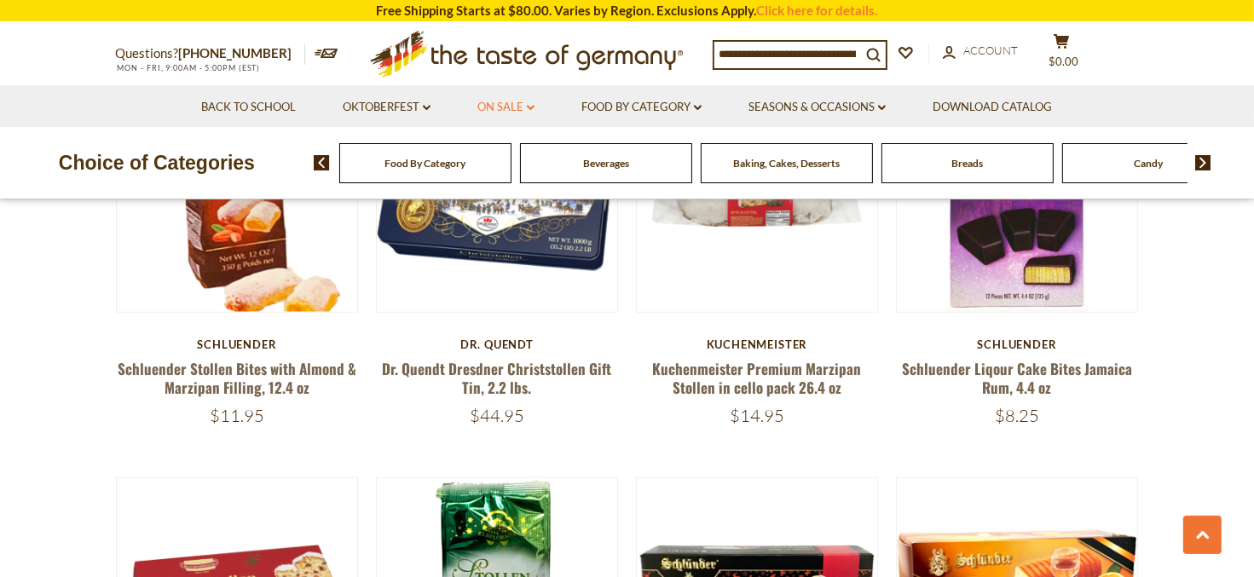
click at [506, 104] on link "On Sale dropdown_arrow" at bounding box center [505, 107] width 57 height 19
click at [496, 153] on link "All On Sale" at bounding box center [498, 151] width 61 height 15
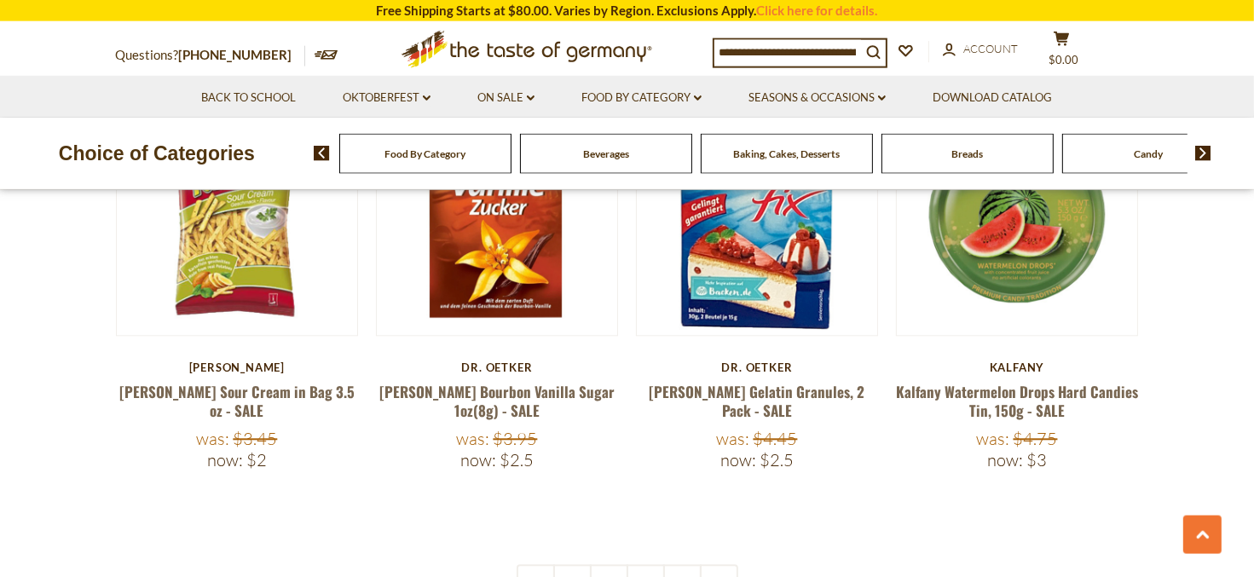
scroll to position [3960, 0]
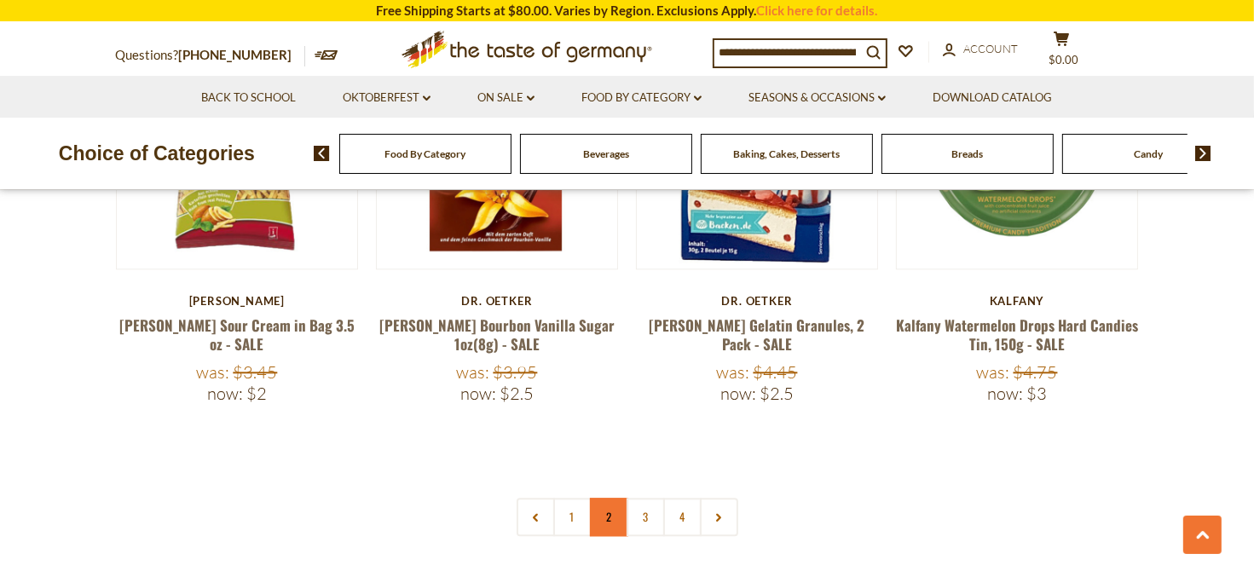
click at [603, 498] on link "2" at bounding box center [609, 517] width 38 height 38
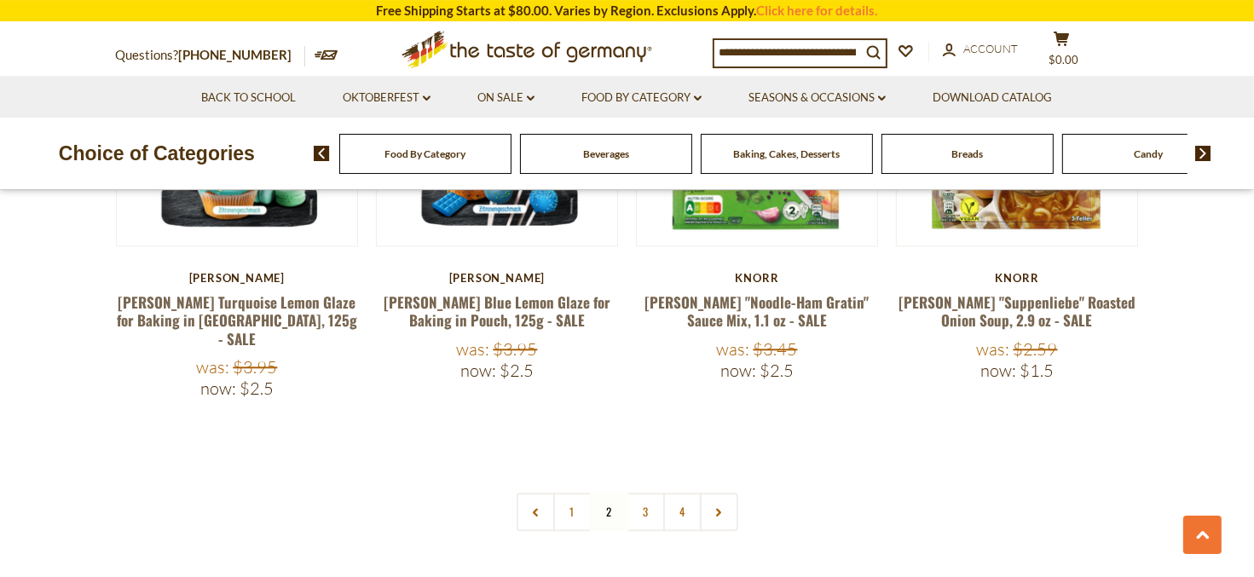
scroll to position [4000, 0]
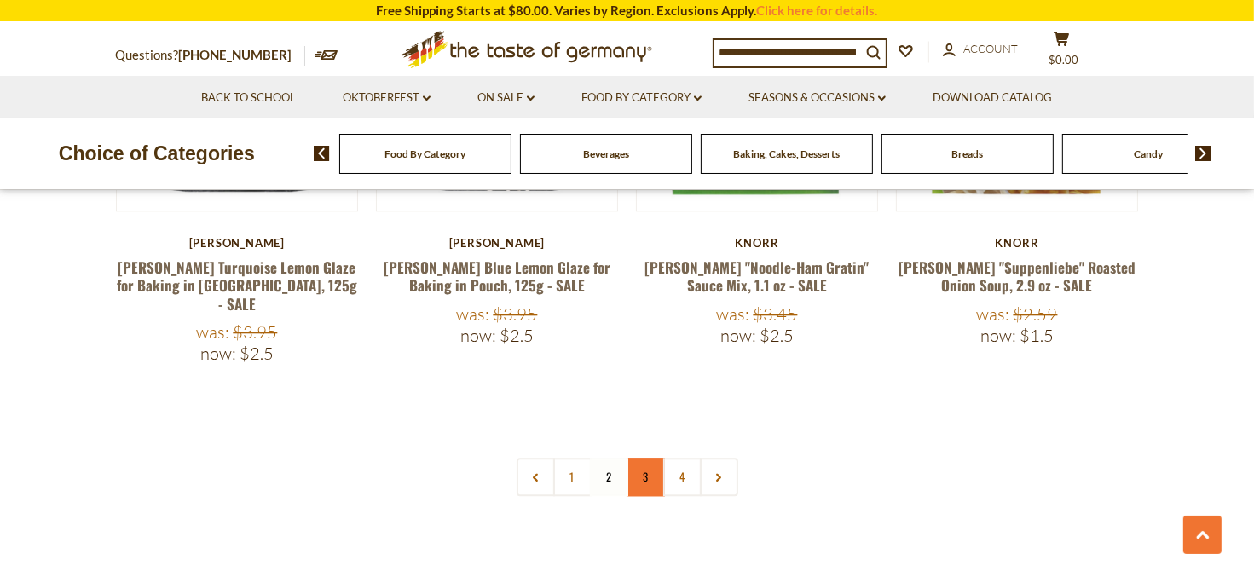
click at [649, 458] on link "3" at bounding box center [645, 477] width 38 height 38
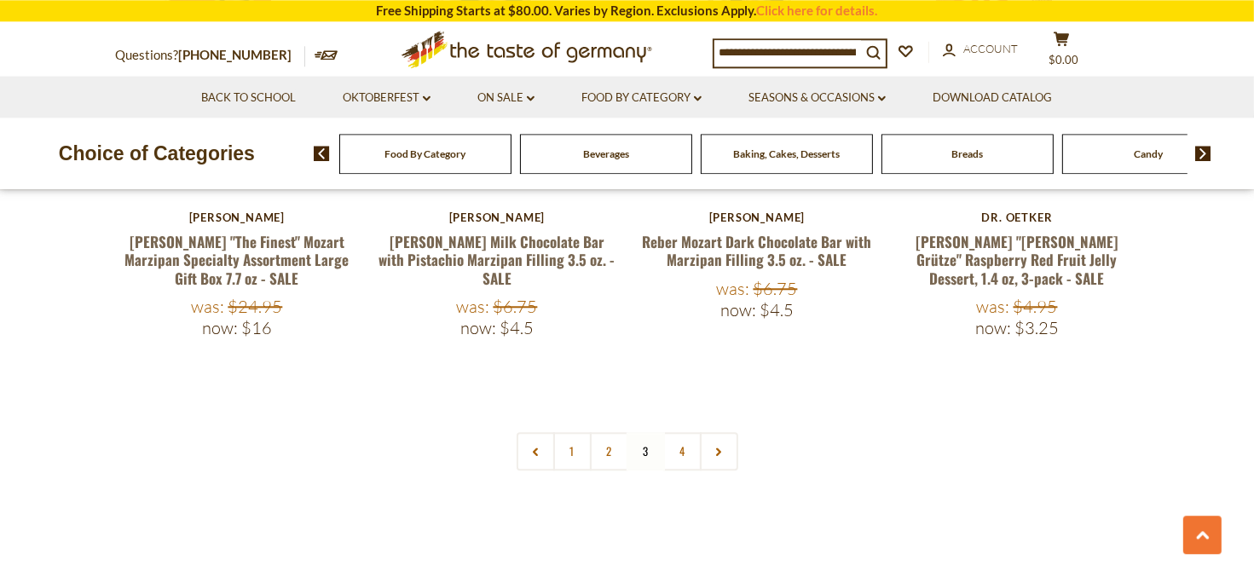
scroll to position [4181, 0]
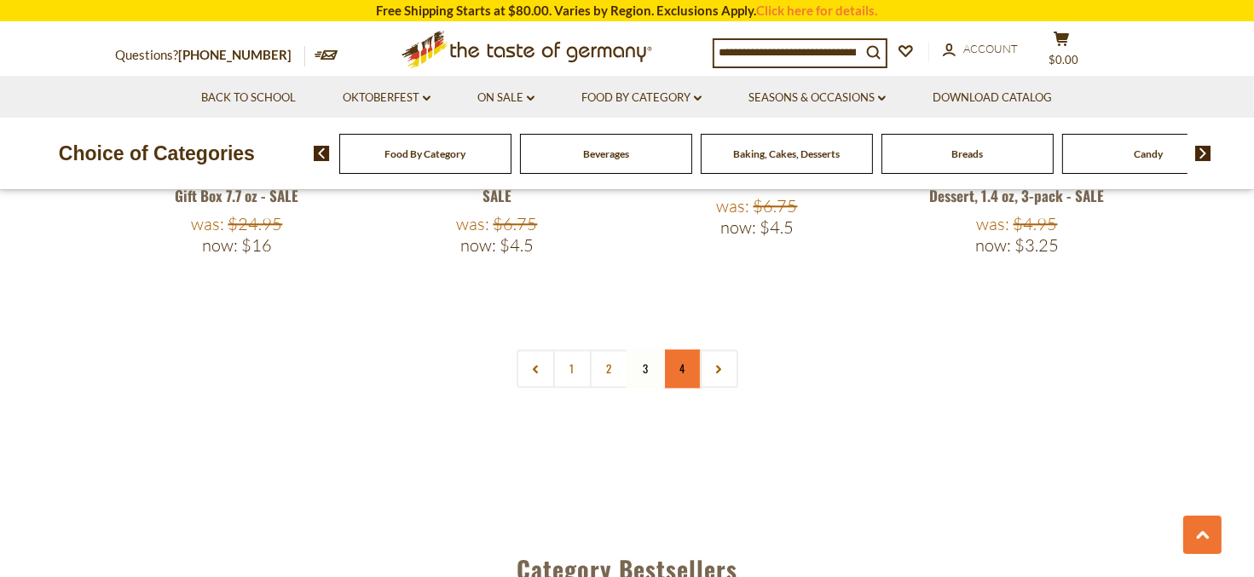
click at [686, 349] on link "4" at bounding box center [682, 368] width 38 height 38
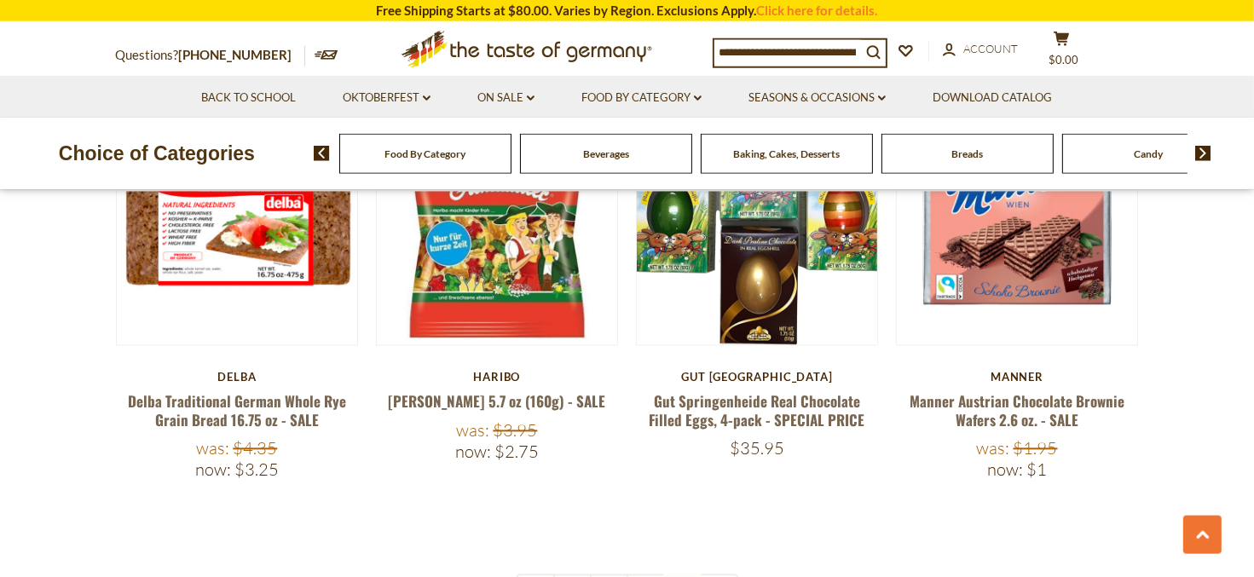
scroll to position [3460, 0]
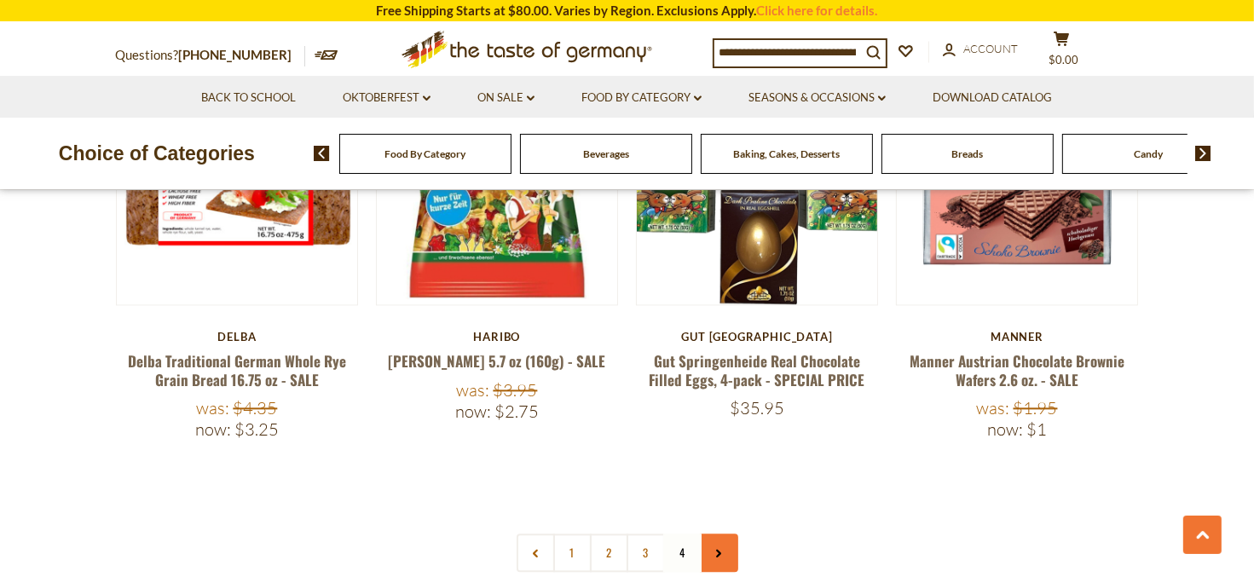
click at [715, 549] on icon at bounding box center [718, 553] width 10 height 9
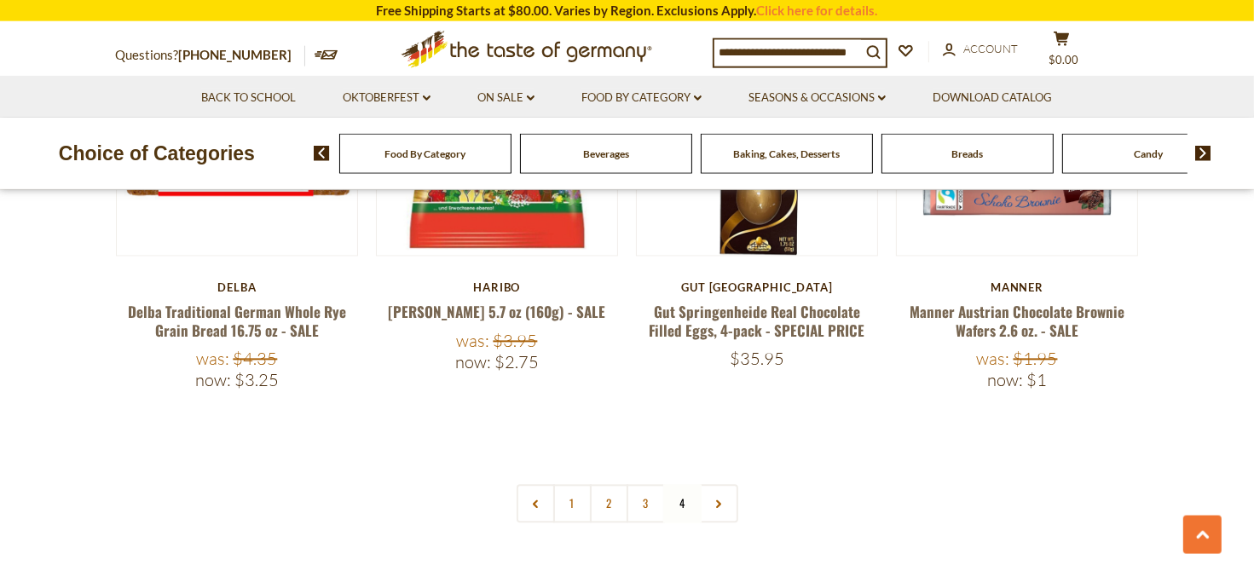
scroll to position [3510, 0]
click at [243, 101] on link "Back to School" at bounding box center [248, 98] width 95 height 19
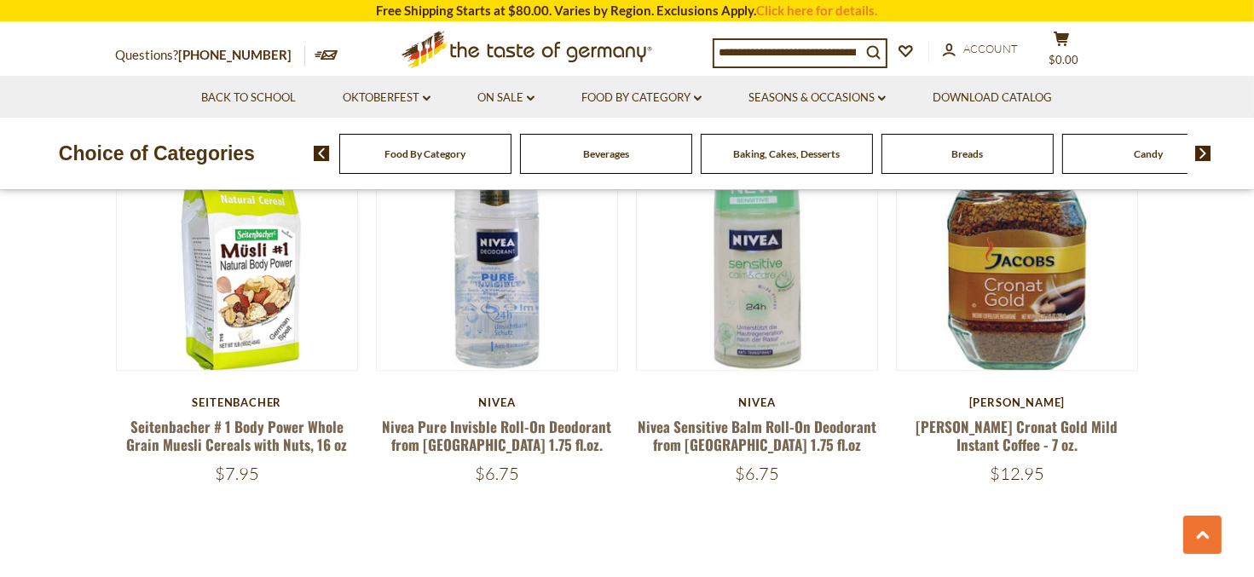
scroll to position [4230, 0]
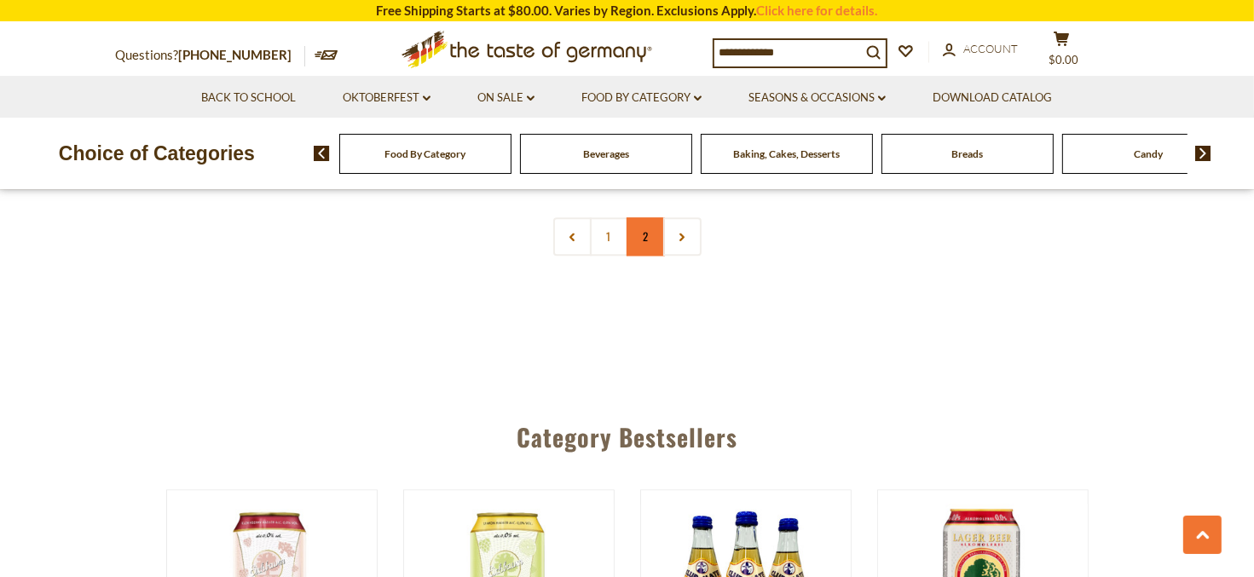
click at [637, 219] on link "2" at bounding box center [645, 236] width 38 height 38
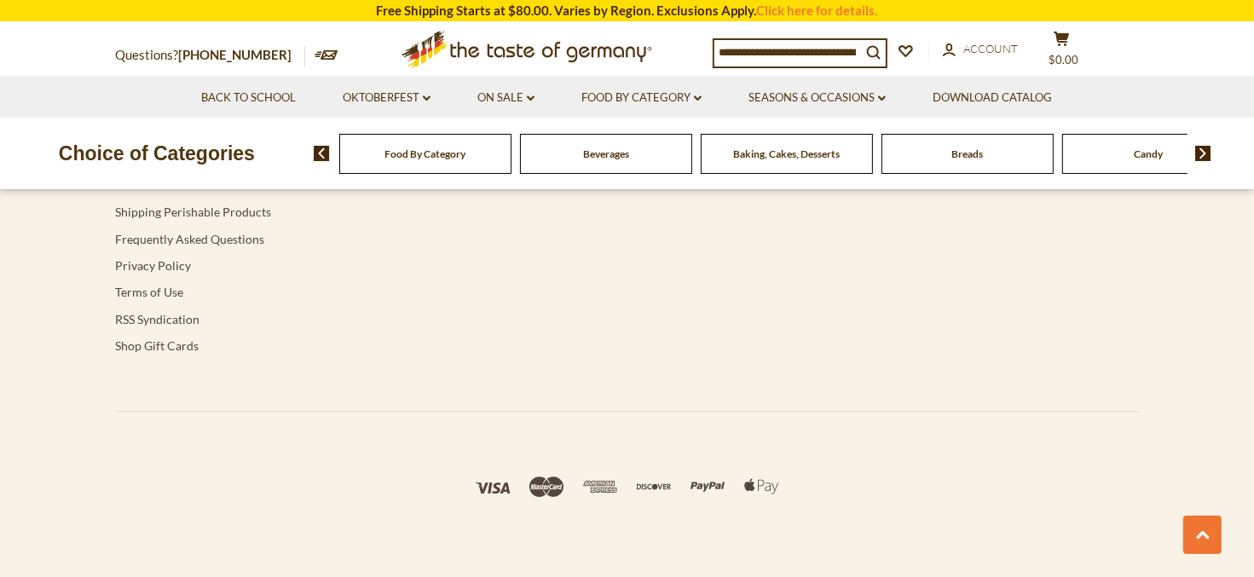
scroll to position [5492, 0]
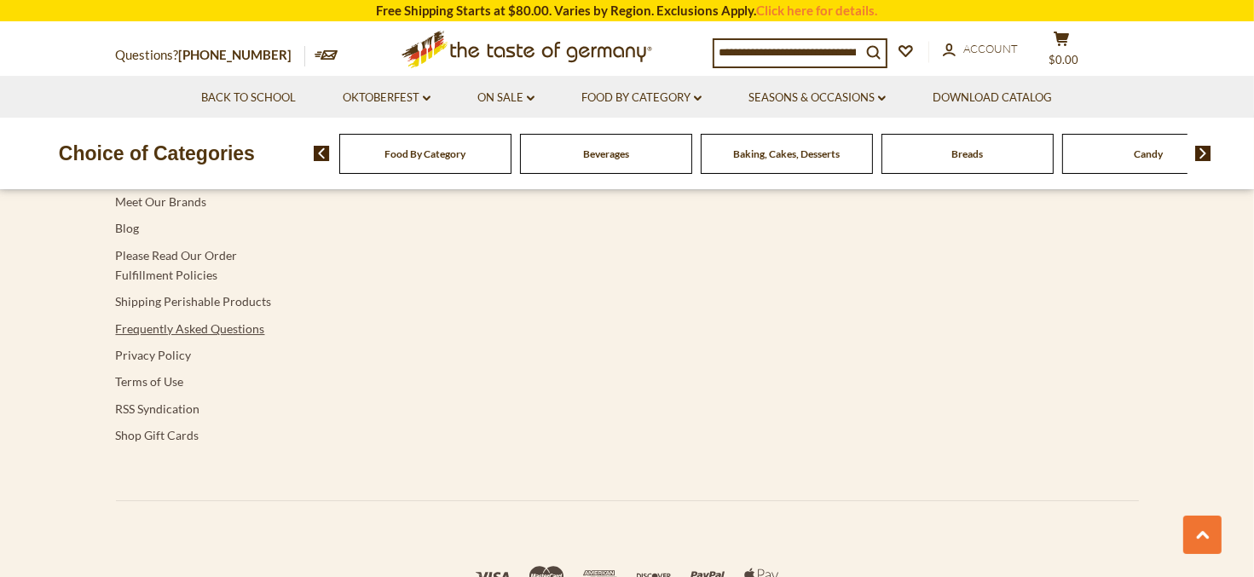
click at [188, 321] on link "Frequently Asked Questions" at bounding box center [190, 328] width 149 height 14
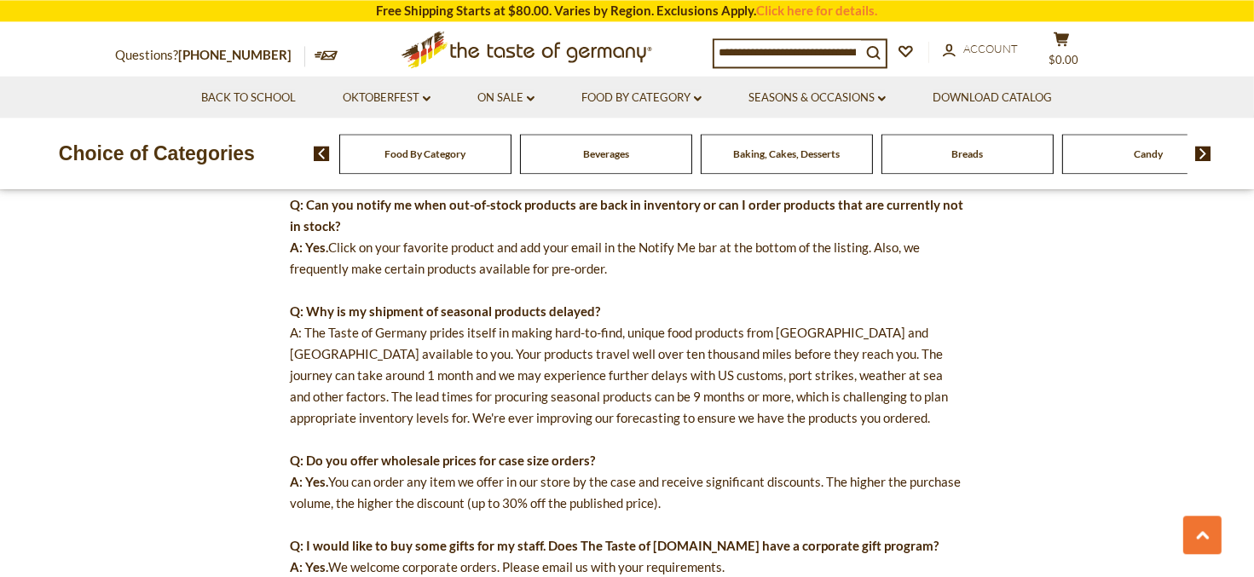
scroll to position [1350, 0]
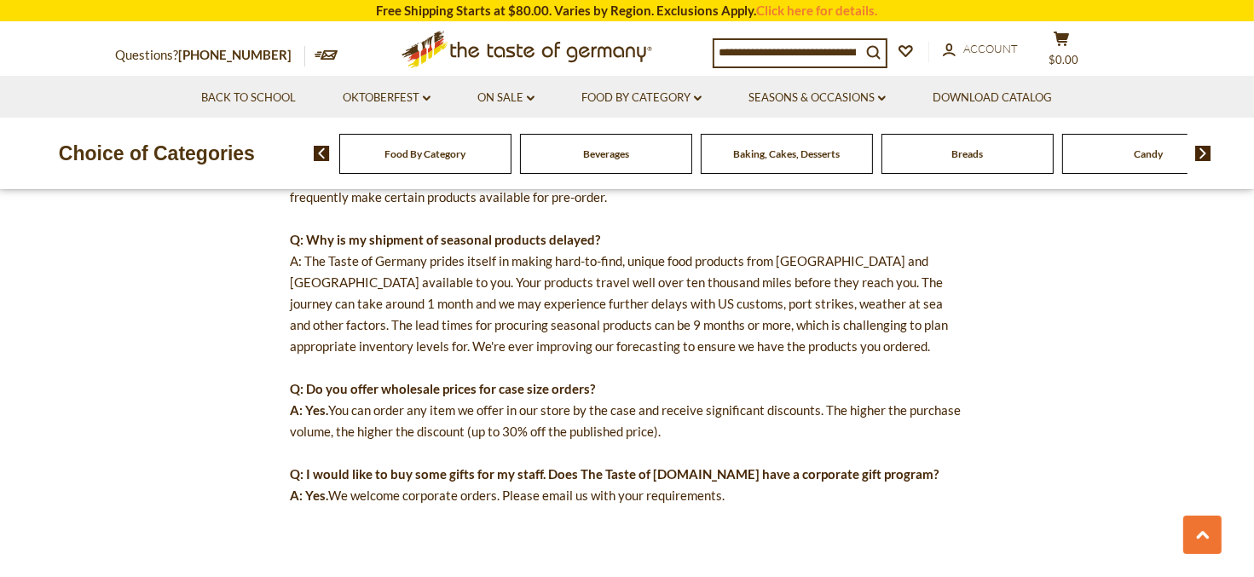
click at [1198, 153] on img at bounding box center [1203, 153] width 16 height 15
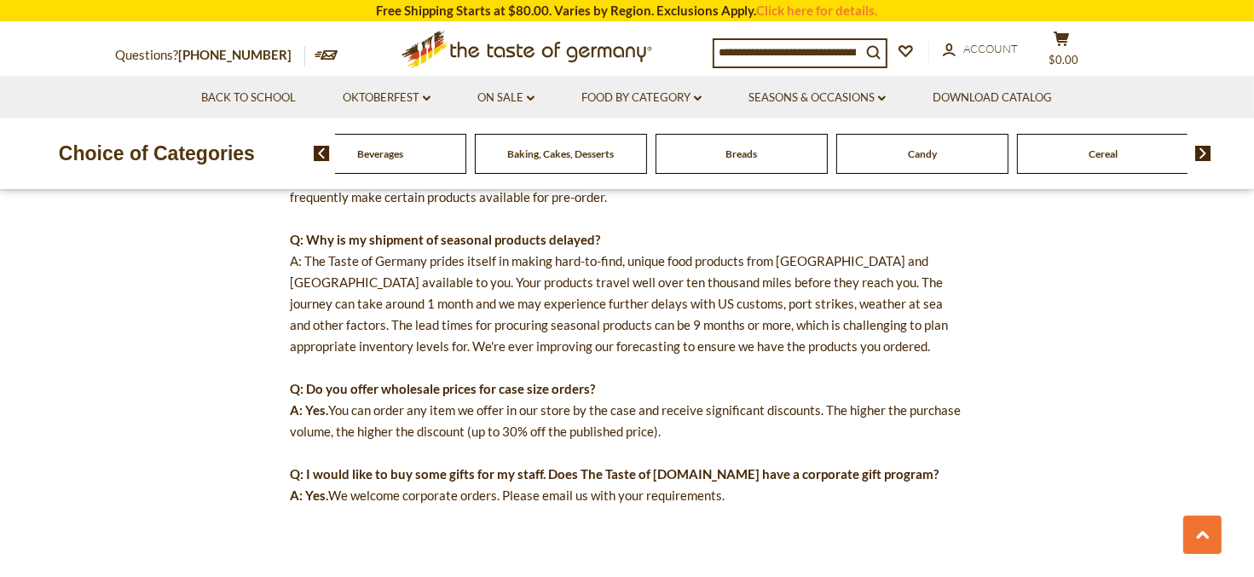
click at [1197, 153] on img at bounding box center [1203, 153] width 16 height 15
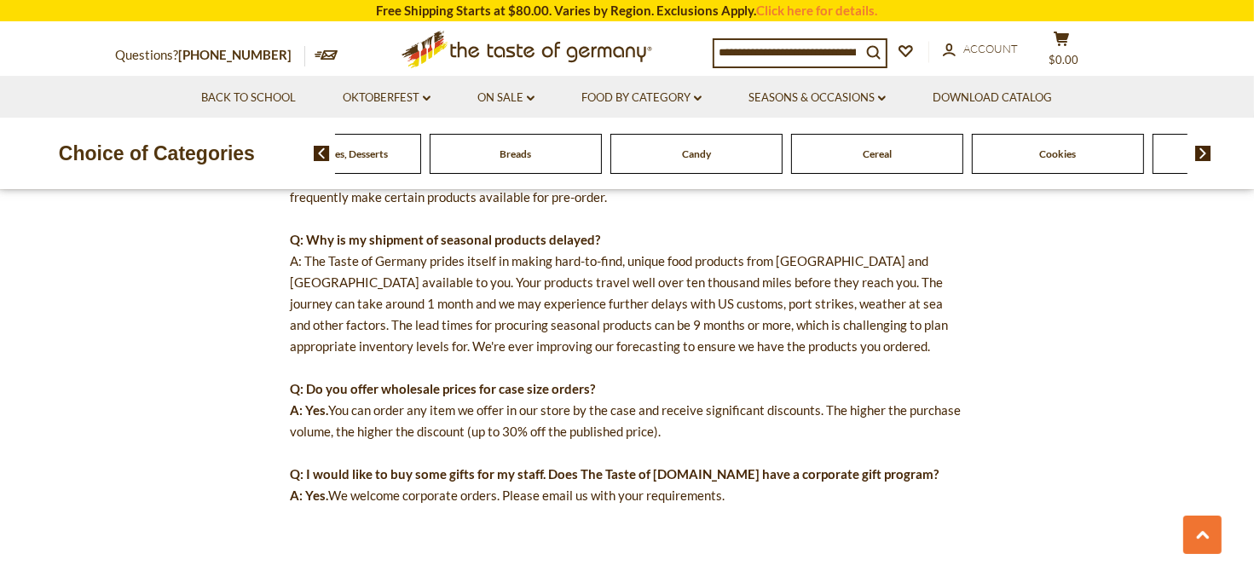
click at [1205, 155] on img at bounding box center [1203, 153] width 16 height 15
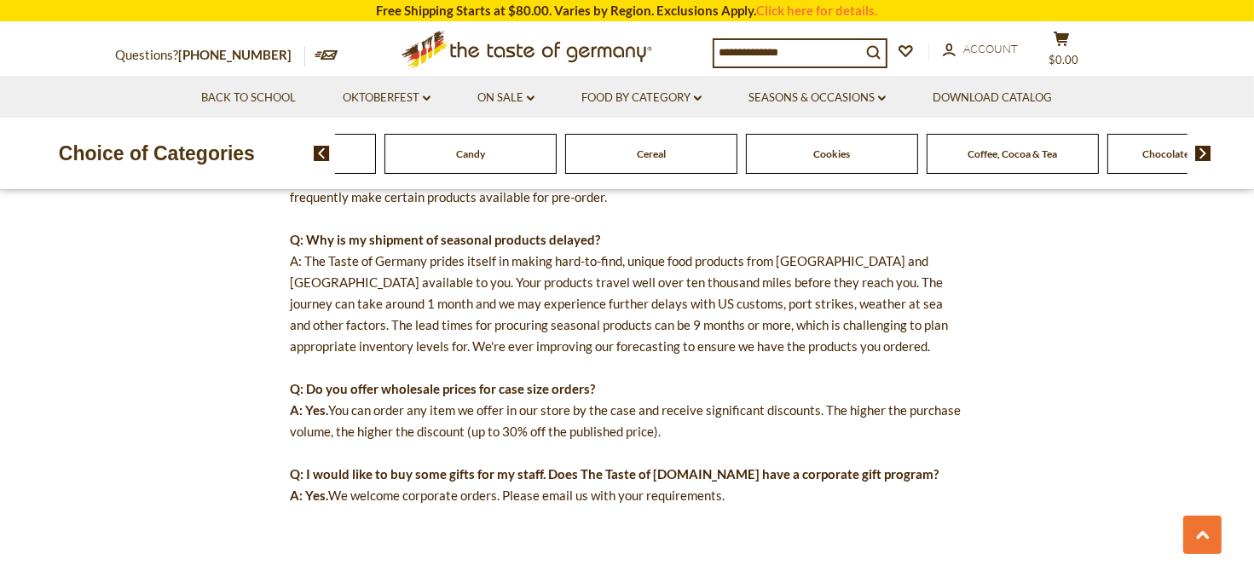
click at [1205, 155] on img at bounding box center [1203, 153] width 16 height 15
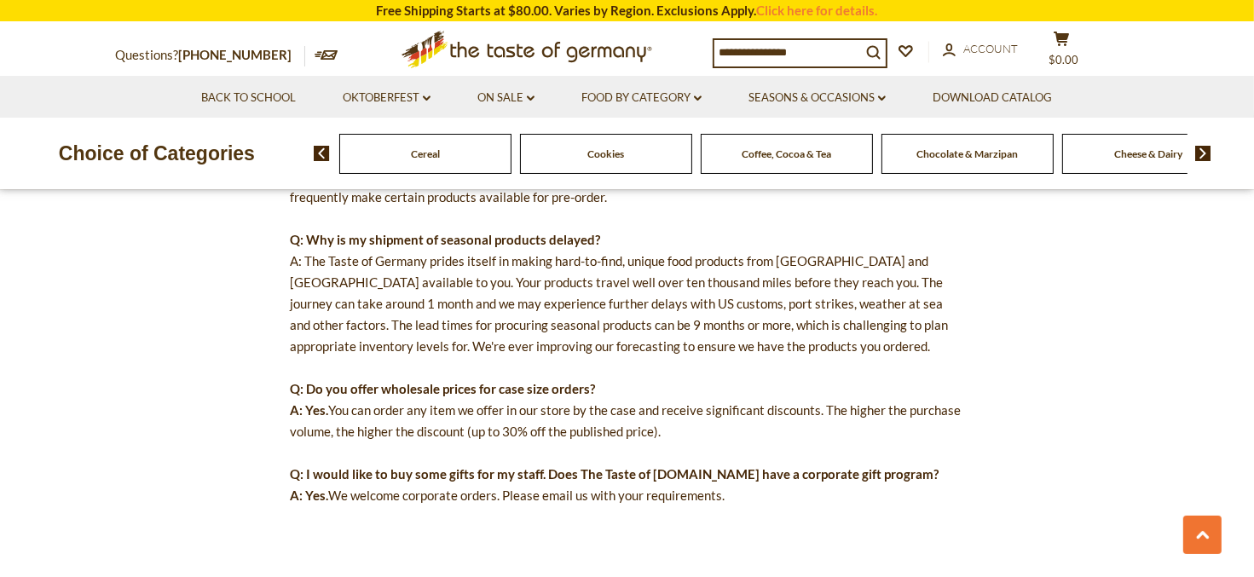
click at [1147, 152] on span "Cheese & Dairy" at bounding box center [1148, 153] width 68 height 13
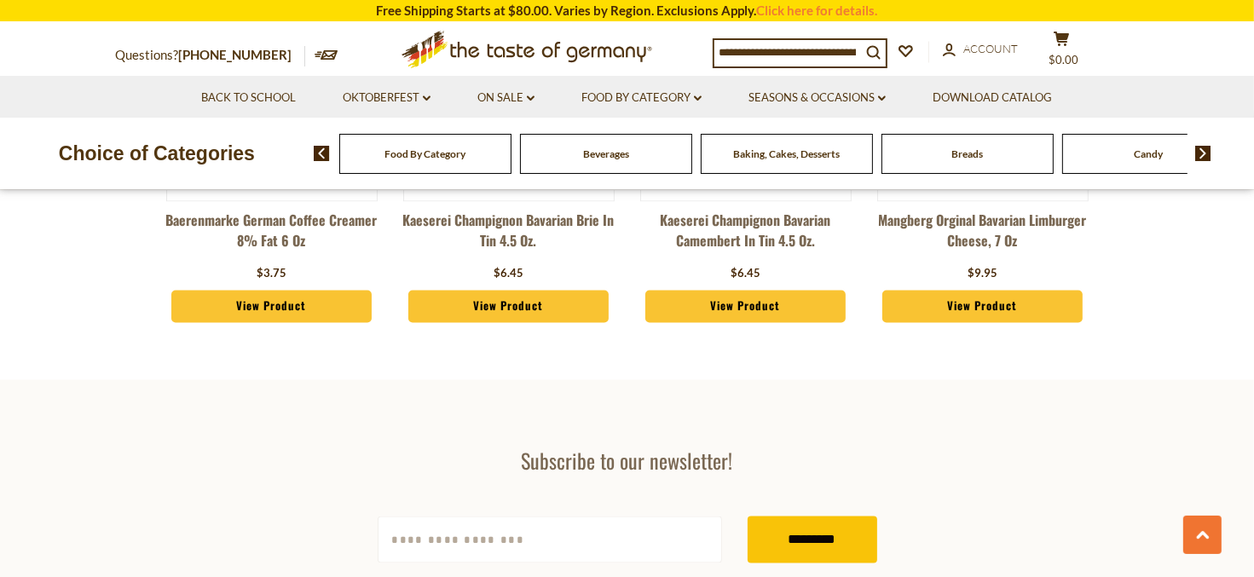
scroll to position [2610, 0]
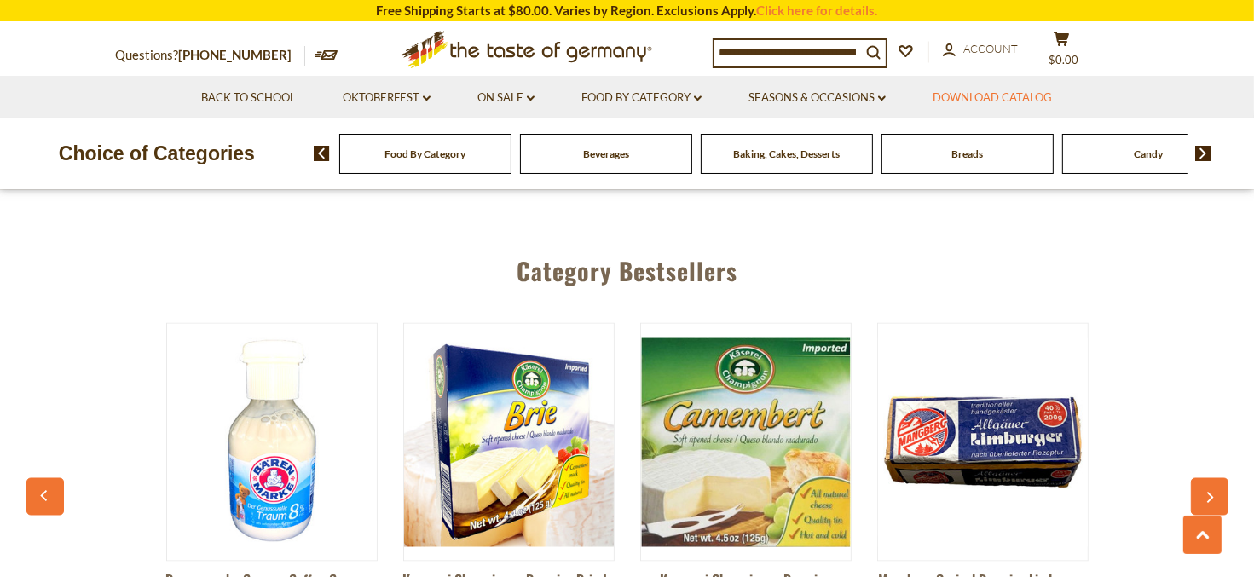
click at [991, 96] on link "Download Catalog" at bounding box center [991, 98] width 119 height 19
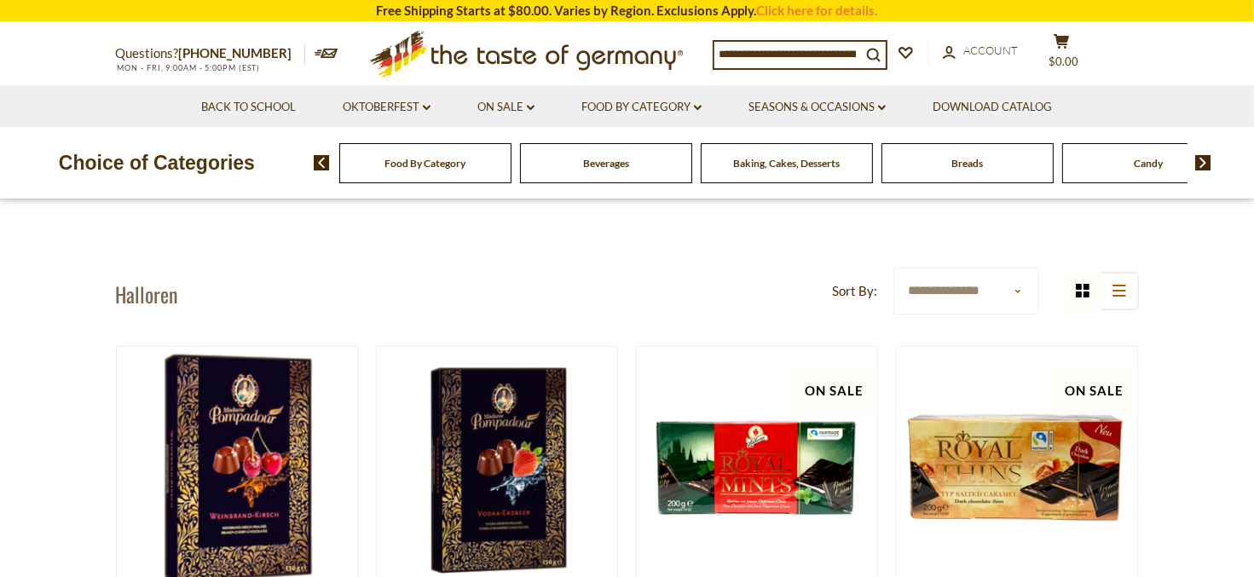
click at [1203, 168] on img at bounding box center [1203, 162] width 16 height 15
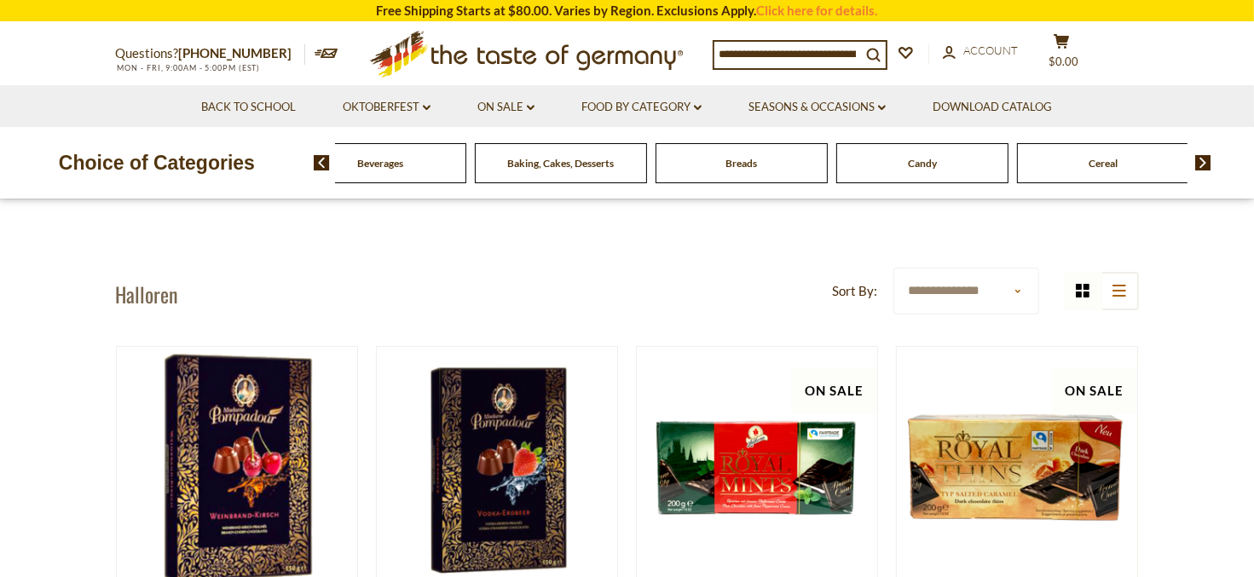
click at [286, 176] on div "Cereal" at bounding box center [199, 163] width 172 height 40
click at [1099, 167] on span "Cereal" at bounding box center [1102, 163] width 29 height 13
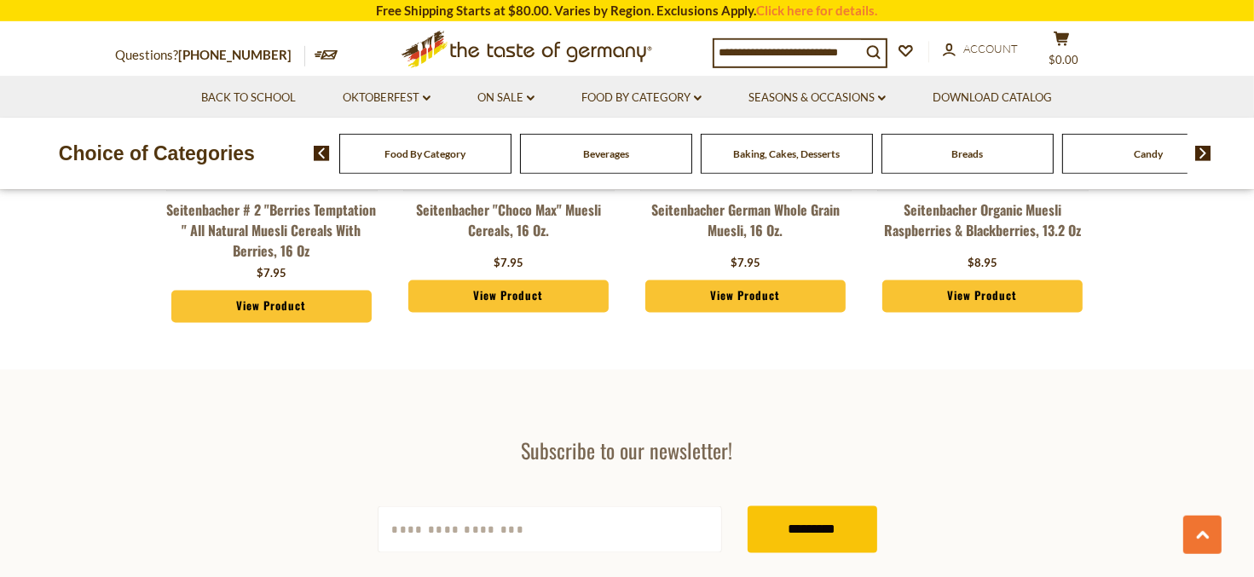
scroll to position [3060, 0]
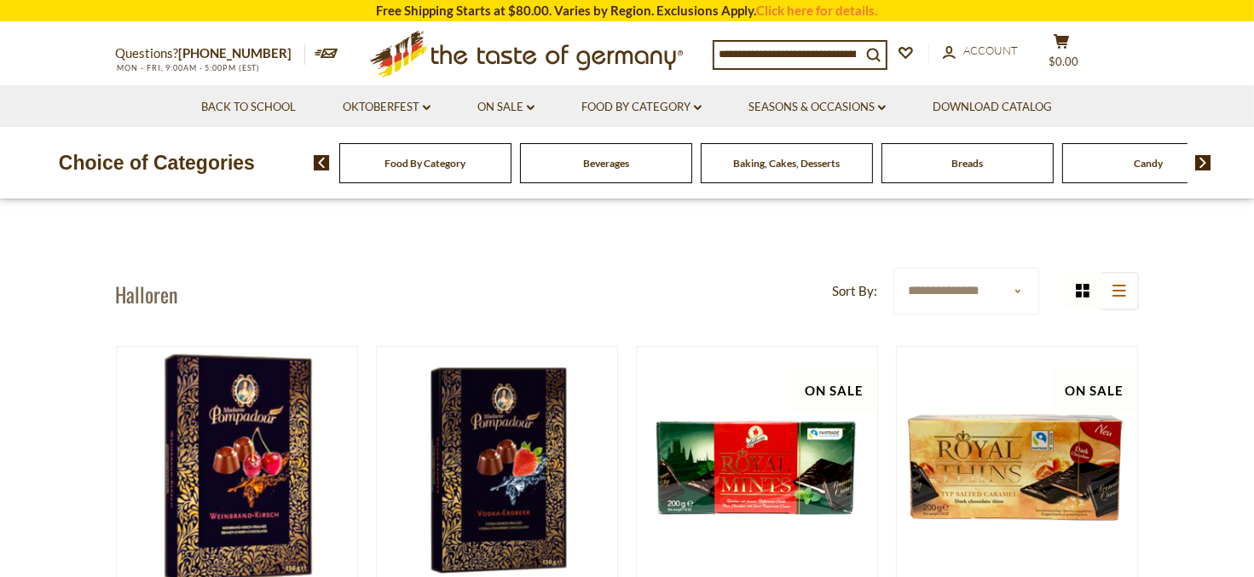
click at [1203, 164] on img at bounding box center [1203, 162] width 16 height 15
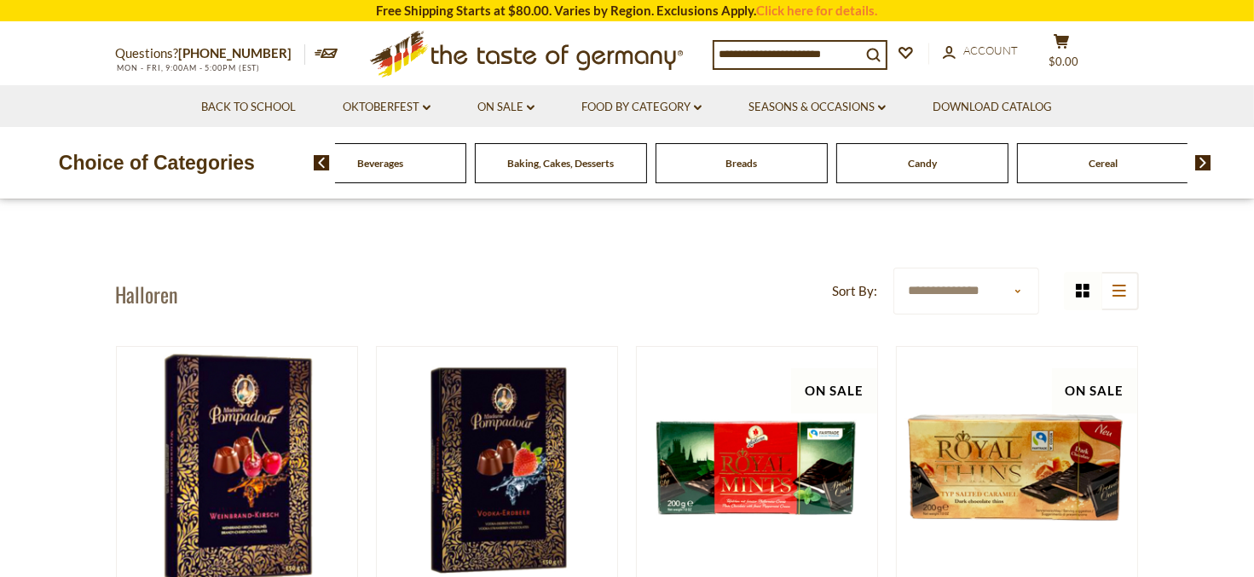
click at [1203, 164] on img at bounding box center [1203, 162] width 16 height 15
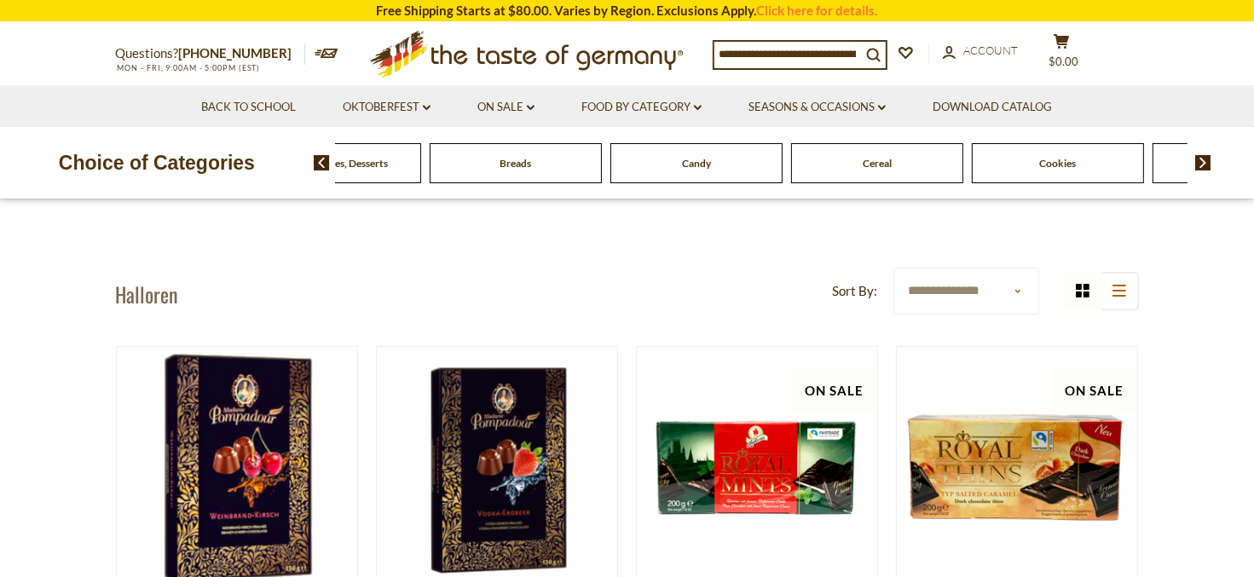
click at [1044, 164] on span "Cookies" at bounding box center [1057, 163] width 37 height 13
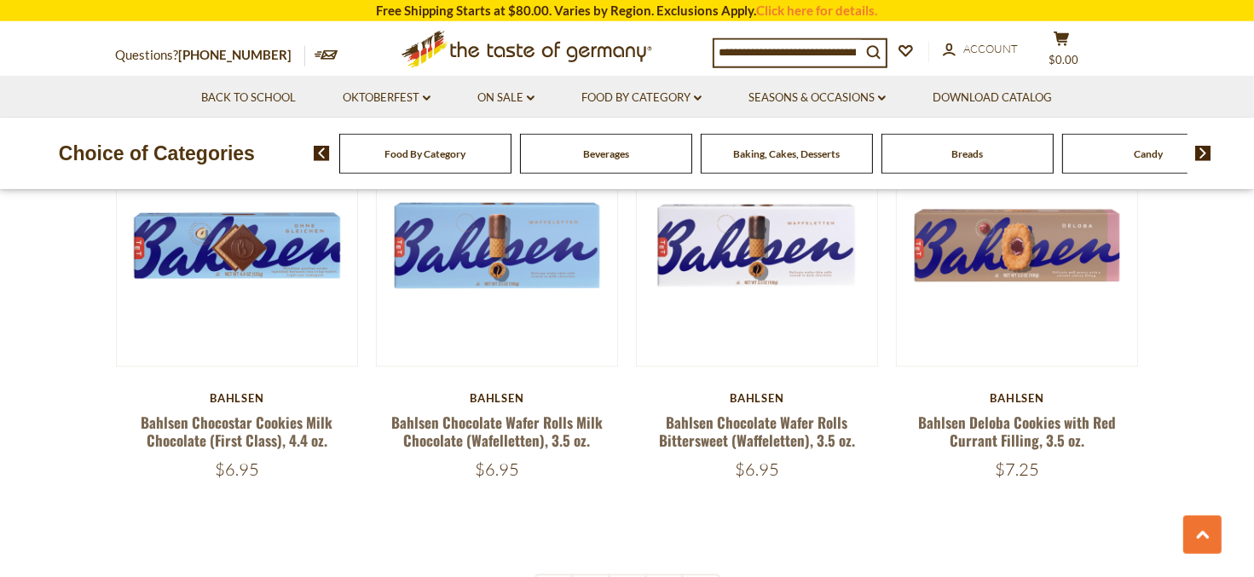
scroll to position [4140, 0]
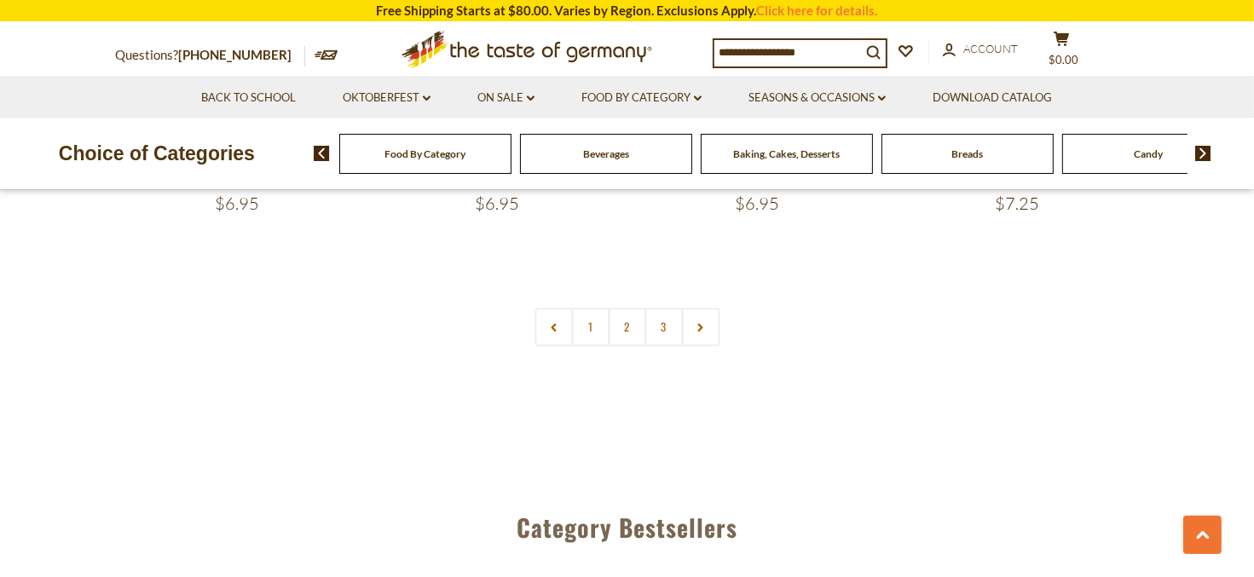
click at [626, 331] on link "2" at bounding box center [627, 327] width 38 height 38
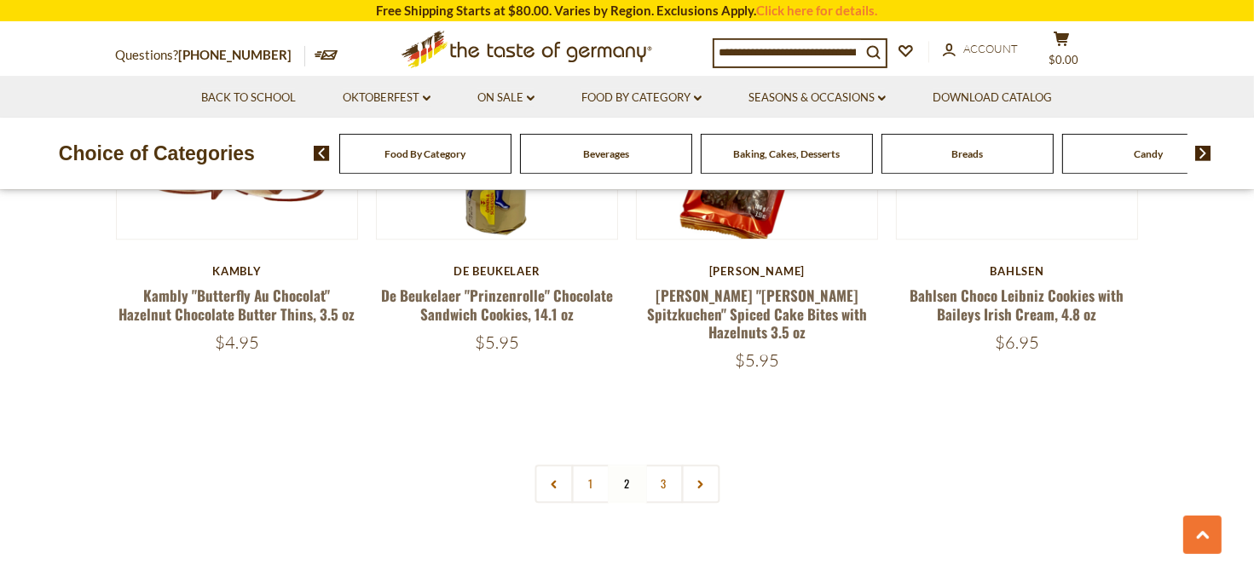
scroll to position [4223, 0]
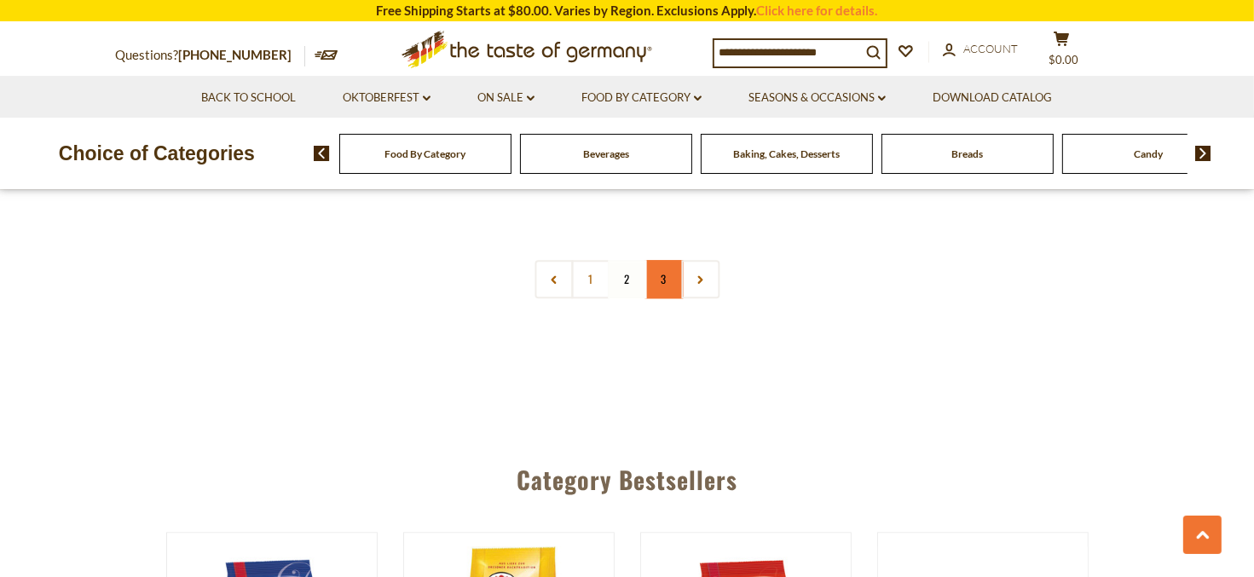
click at [667, 260] on link "3" at bounding box center [663, 279] width 38 height 38
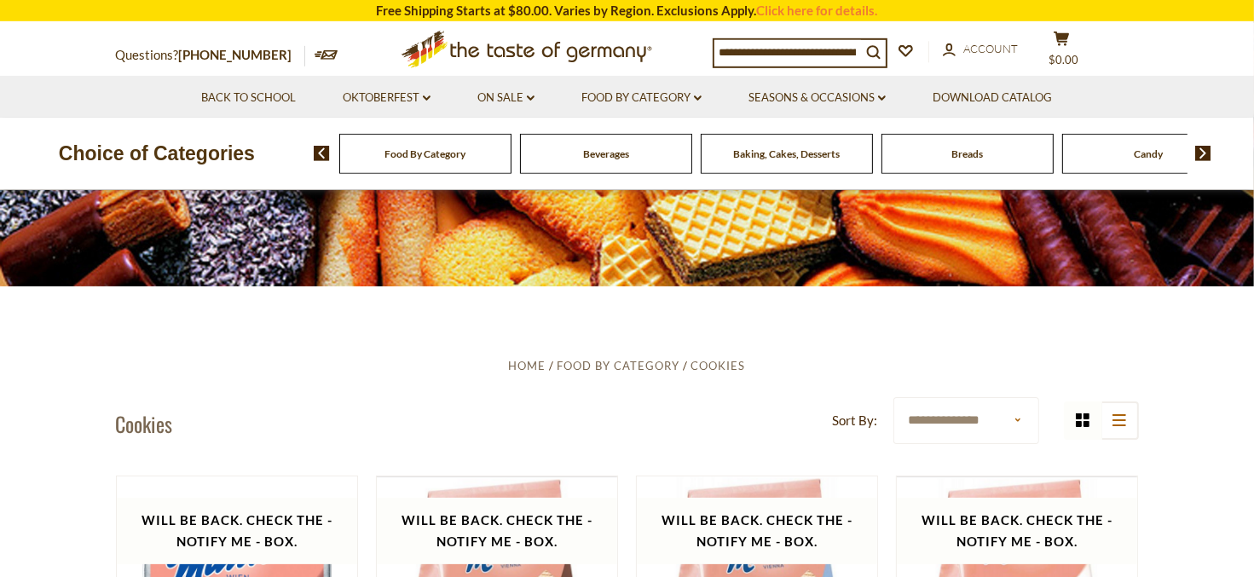
scroll to position [173, 0]
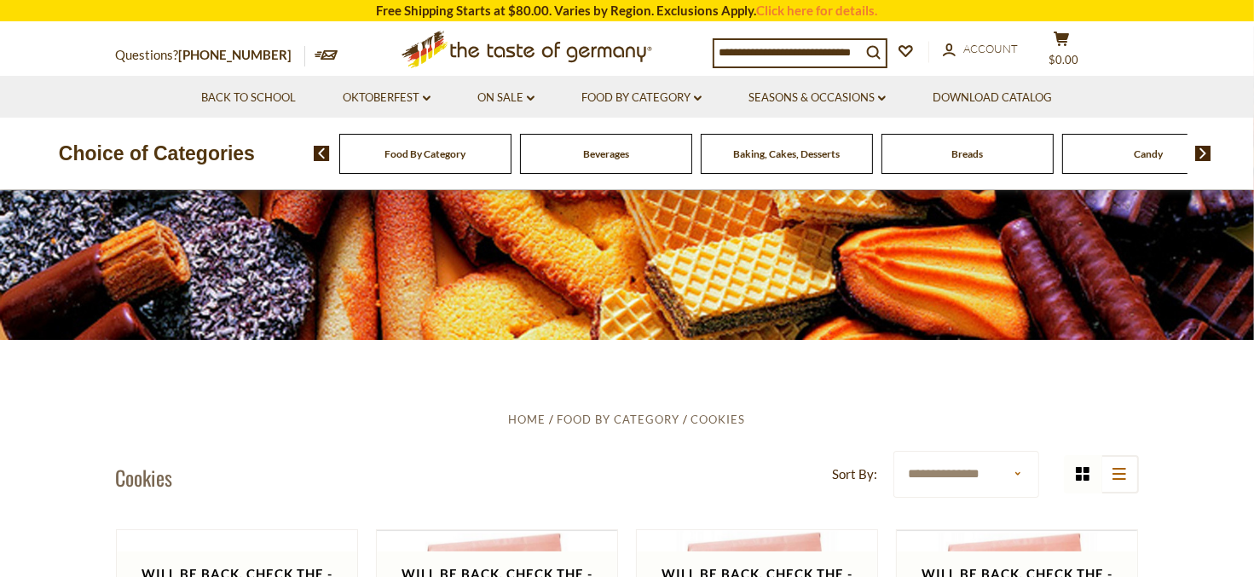
click at [1200, 148] on img at bounding box center [1203, 153] width 16 height 15
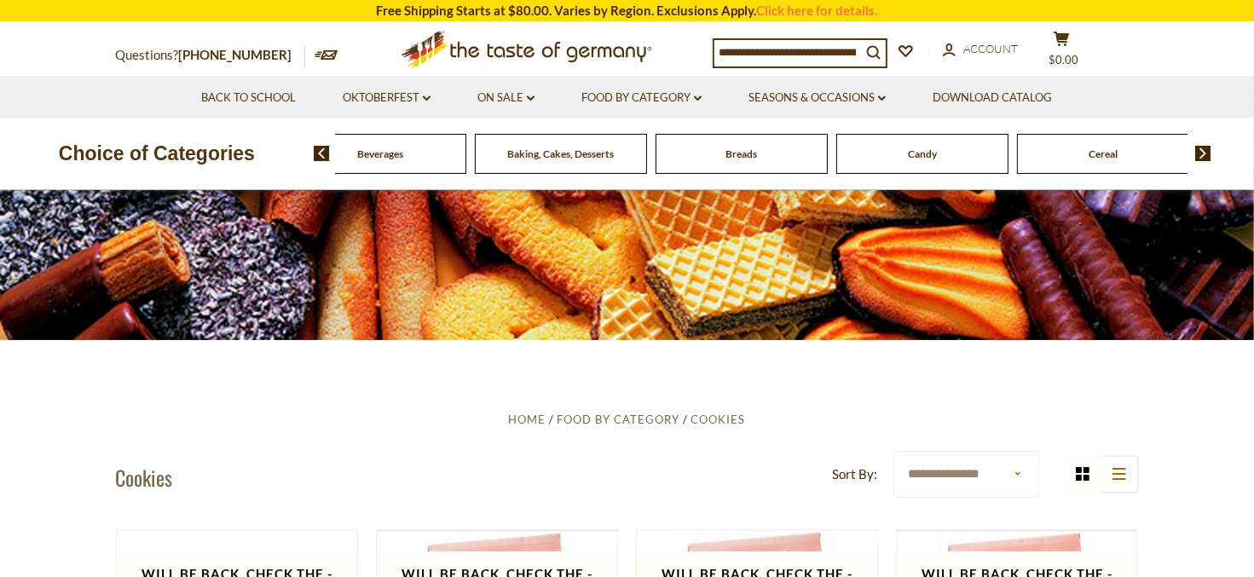
click at [1200, 148] on img at bounding box center [1203, 153] width 16 height 15
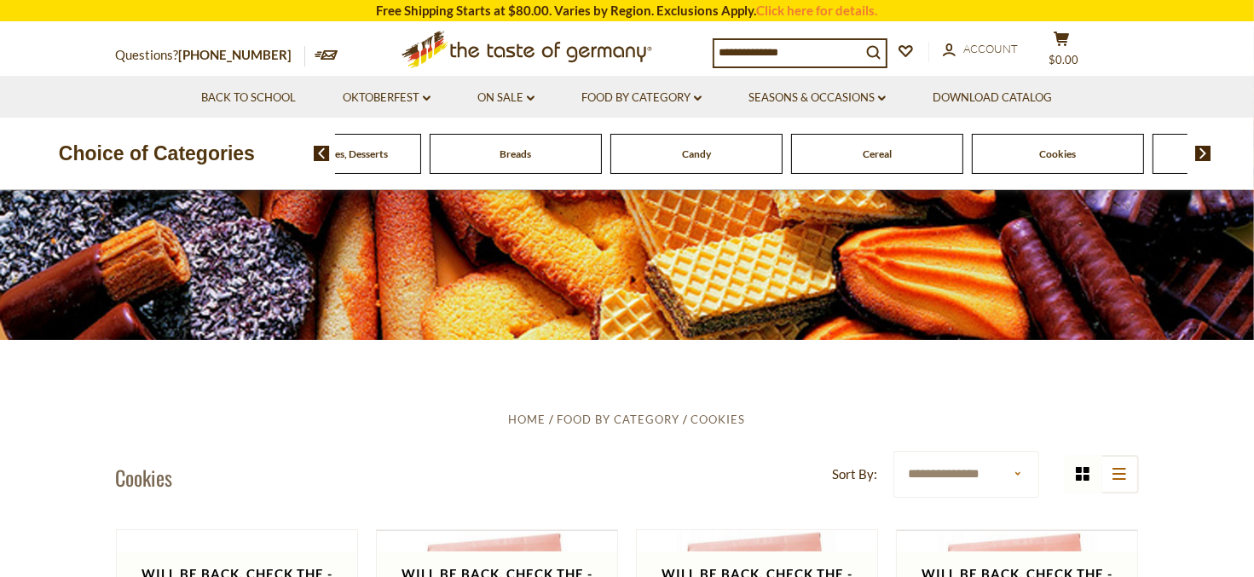
click at [1200, 148] on img at bounding box center [1203, 153] width 16 height 15
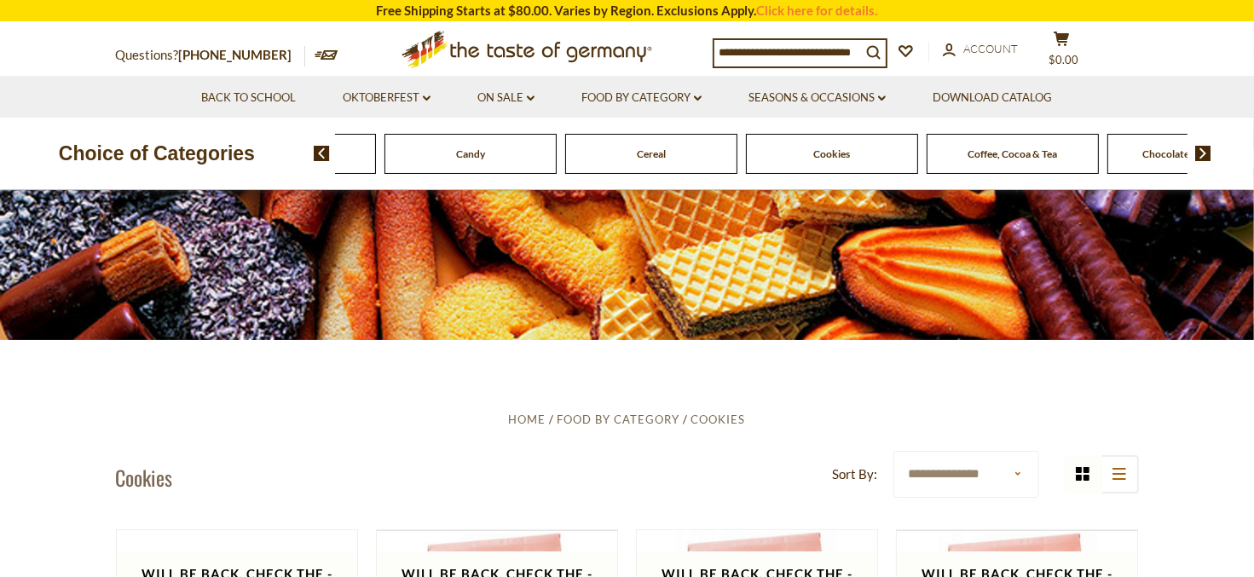
click at [1200, 148] on img at bounding box center [1203, 153] width 16 height 15
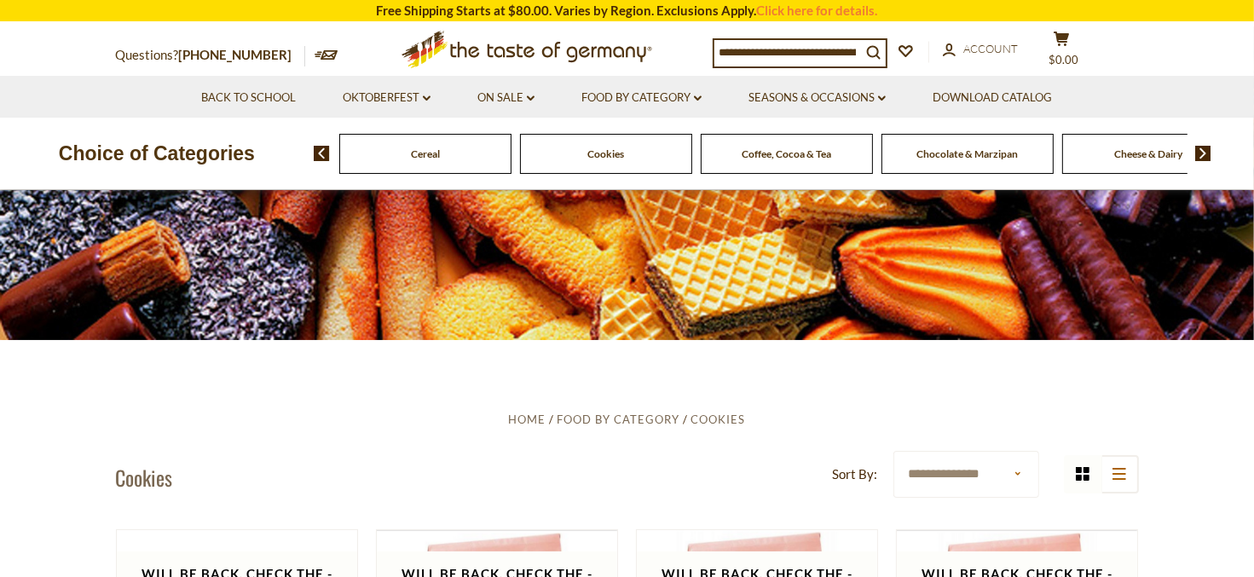
click at [1200, 148] on img at bounding box center [1203, 153] width 16 height 15
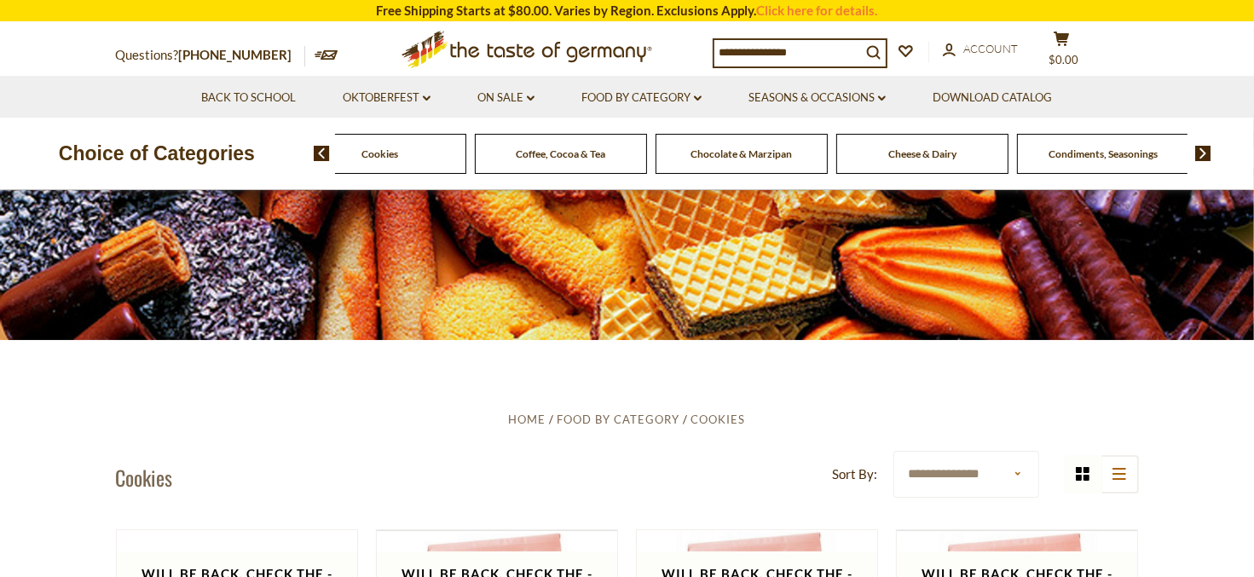
click at [1205, 153] on img at bounding box center [1203, 153] width 16 height 15
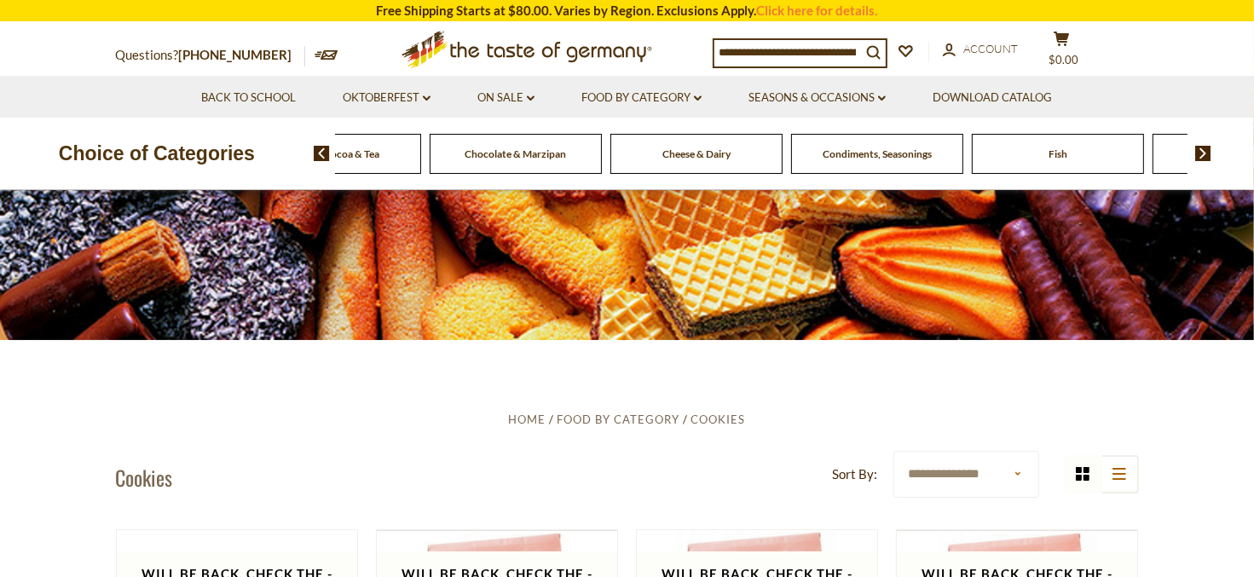
click at [1205, 153] on img at bounding box center [1203, 153] width 16 height 15
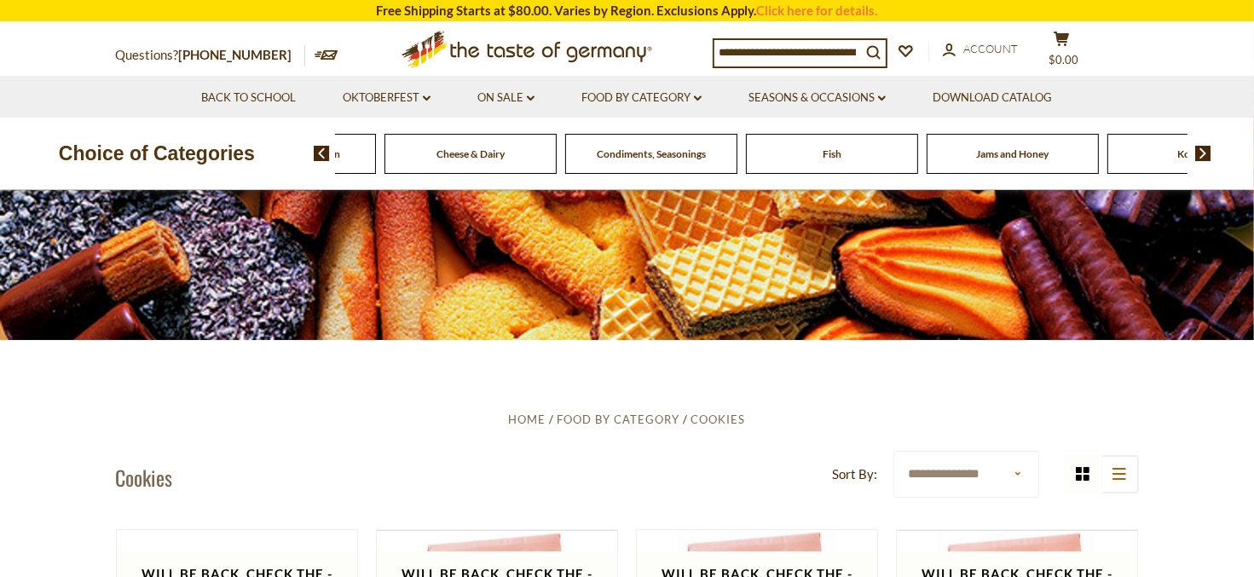
click at [1205, 153] on img at bounding box center [1203, 153] width 16 height 15
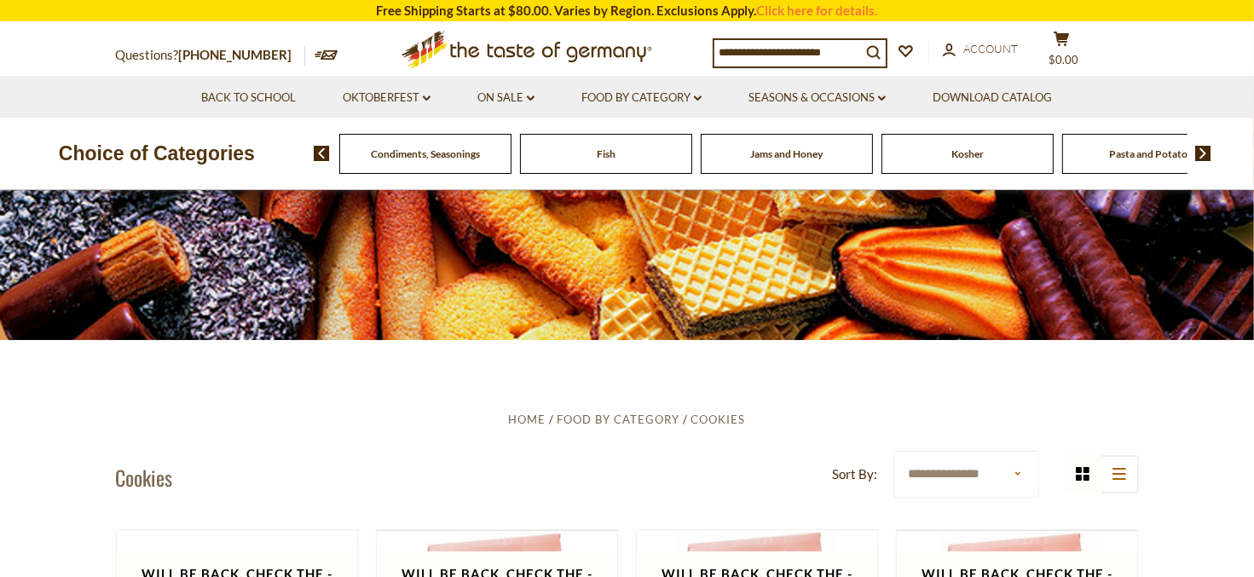
click at [609, 157] on span "Fish" at bounding box center [606, 153] width 19 height 13
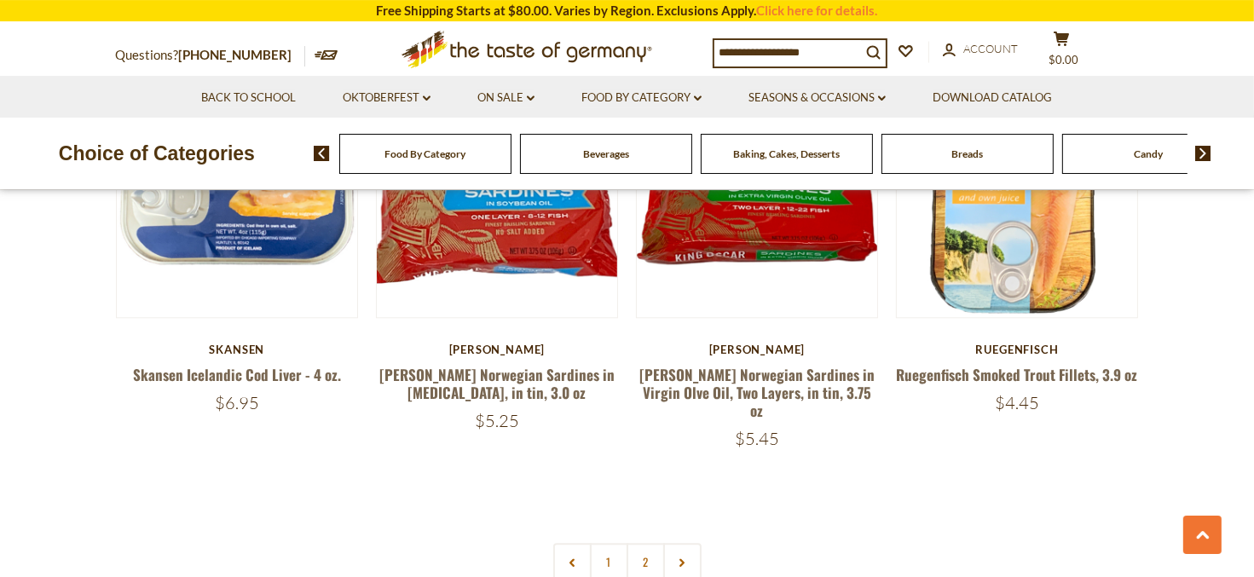
scroll to position [4050, 0]
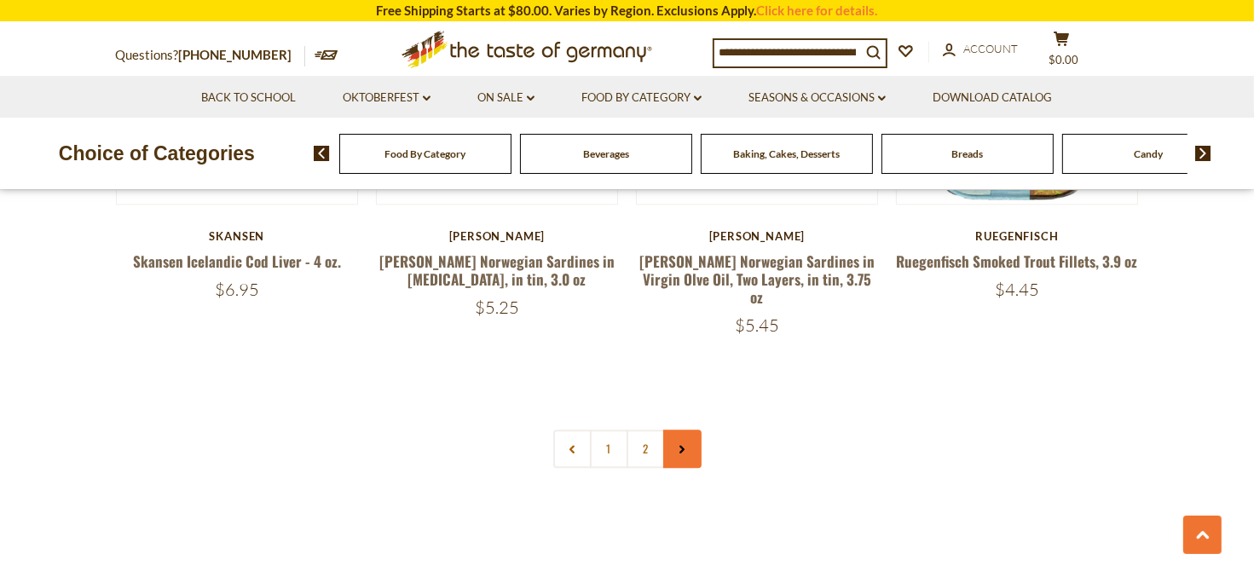
click at [690, 430] on link at bounding box center [682, 449] width 38 height 38
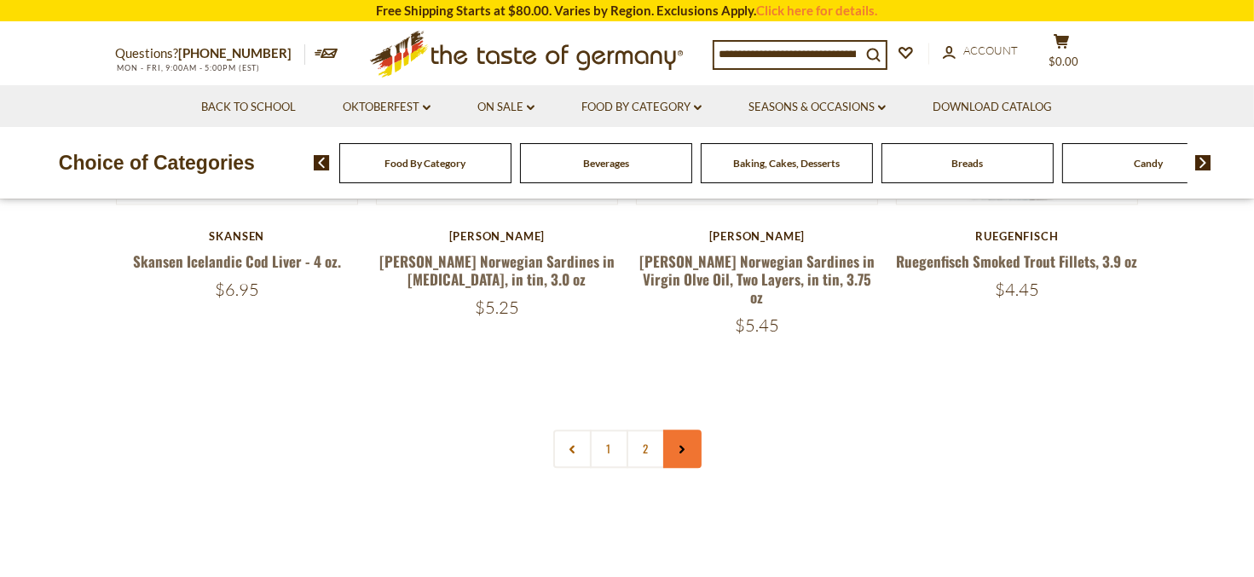
scroll to position [0, 0]
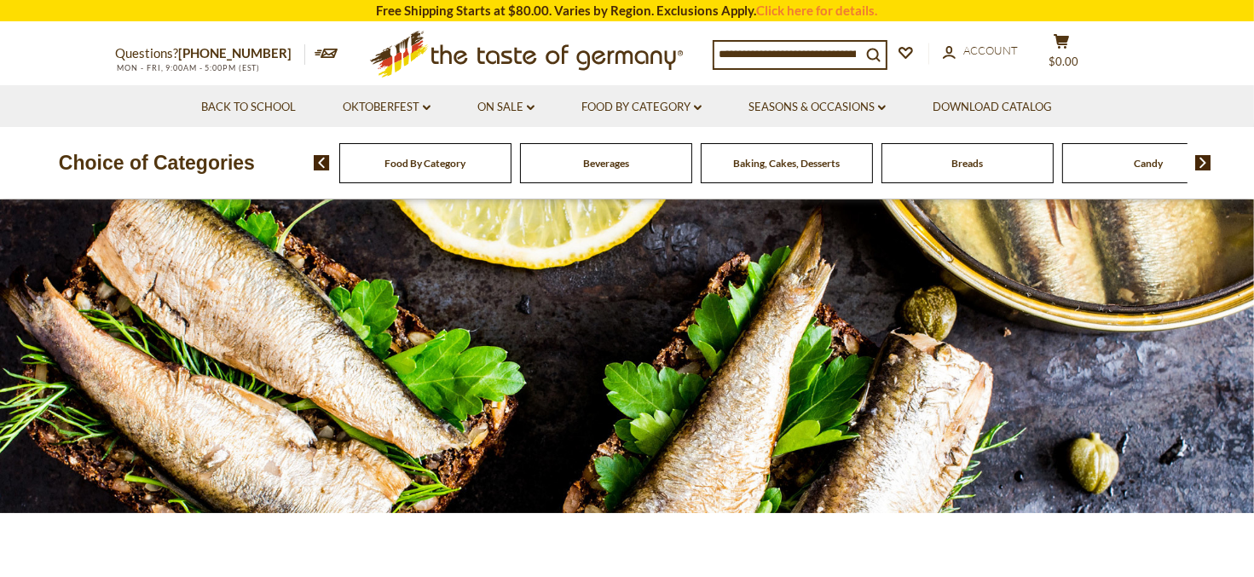
click at [511, 172] on div "Breads" at bounding box center [425, 163] width 172 height 40
click at [511, 176] on div "Breads" at bounding box center [425, 163] width 172 height 40
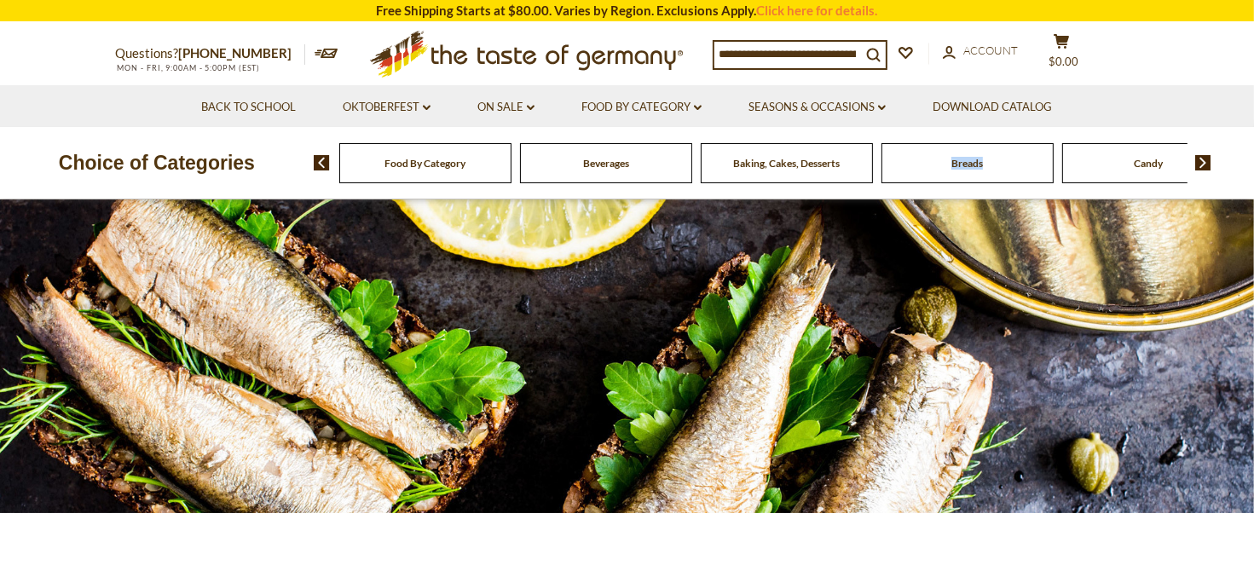
click at [511, 176] on div "Breads" at bounding box center [425, 163] width 172 height 40
click at [855, 55] on input at bounding box center [787, 54] width 147 height 24
click at [962, 168] on span "Breads" at bounding box center [967, 163] width 32 height 13
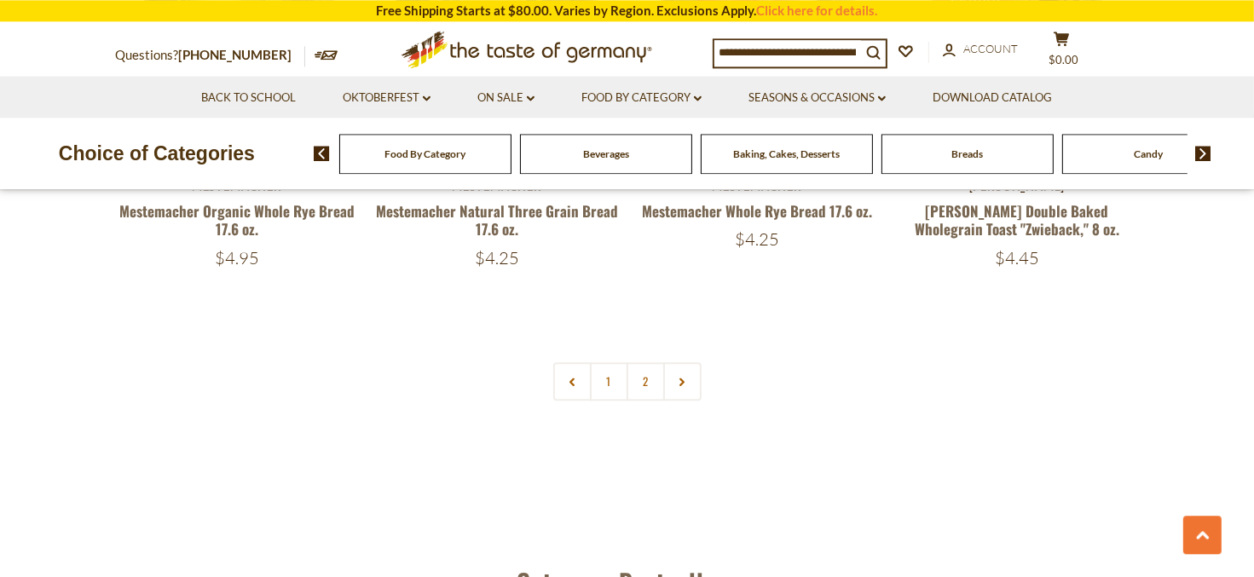
scroll to position [4140, 0]
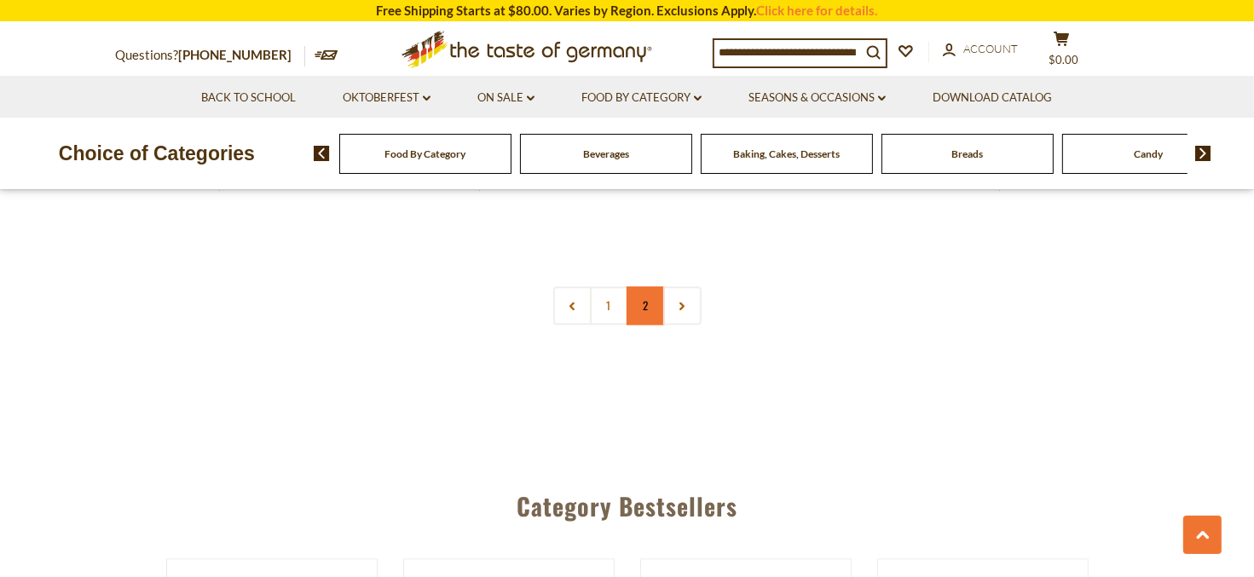
click at [650, 308] on link "2" at bounding box center [645, 305] width 38 height 38
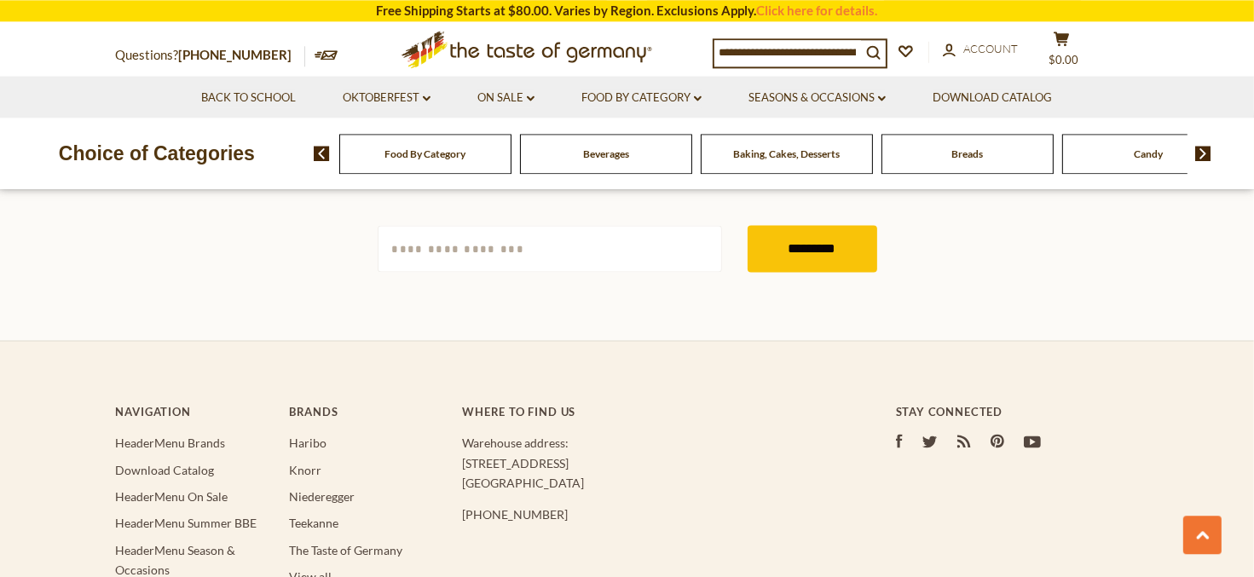
scroll to position [3413, 0]
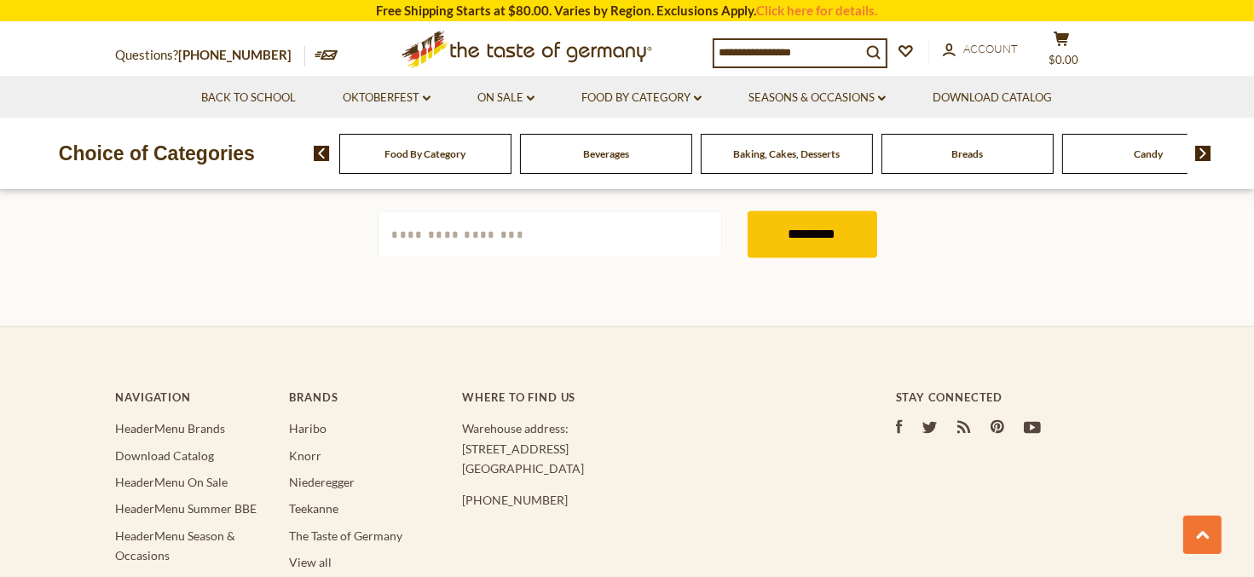
click at [1207, 154] on img at bounding box center [1203, 153] width 16 height 15
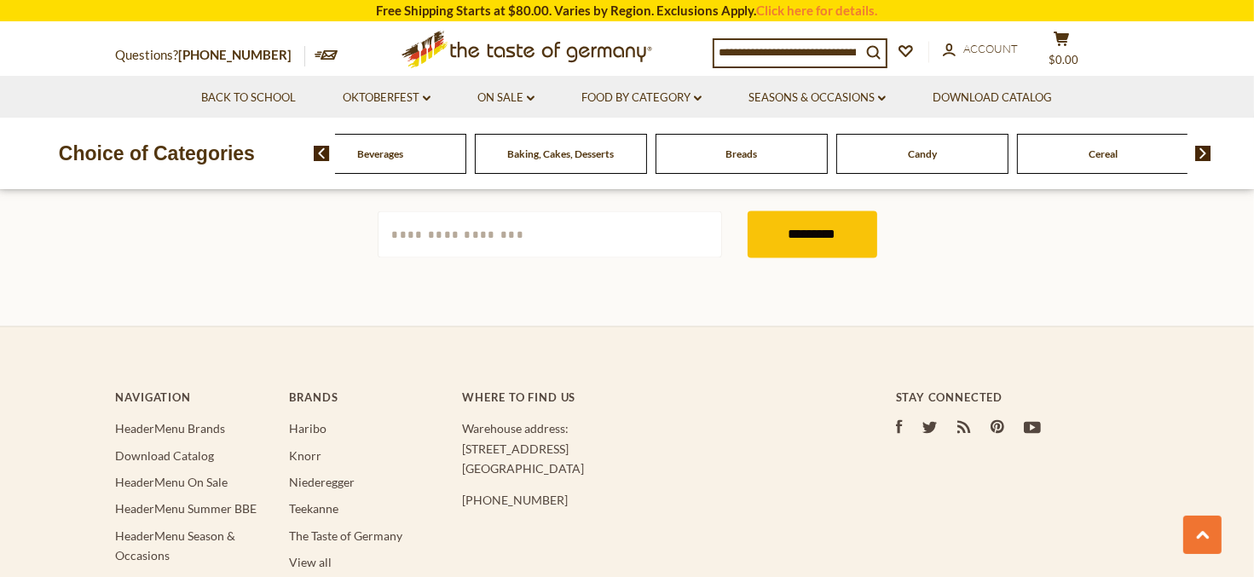
click at [1207, 154] on img at bounding box center [1203, 153] width 16 height 15
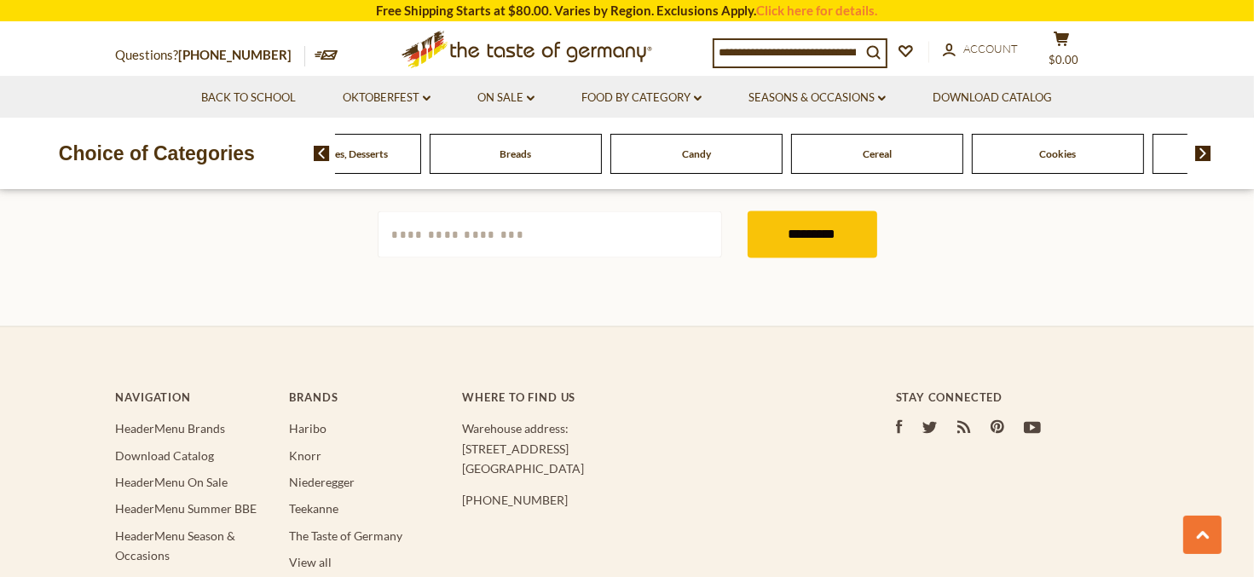
click at [1207, 154] on img at bounding box center [1203, 153] width 16 height 15
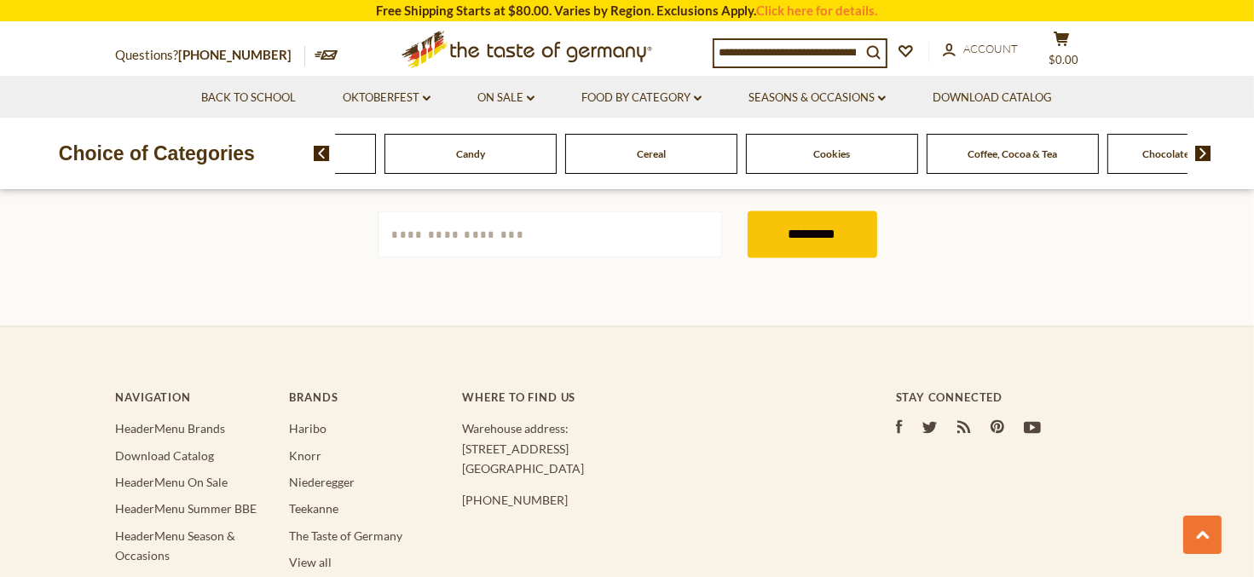
click at [1207, 154] on img at bounding box center [1203, 153] width 16 height 15
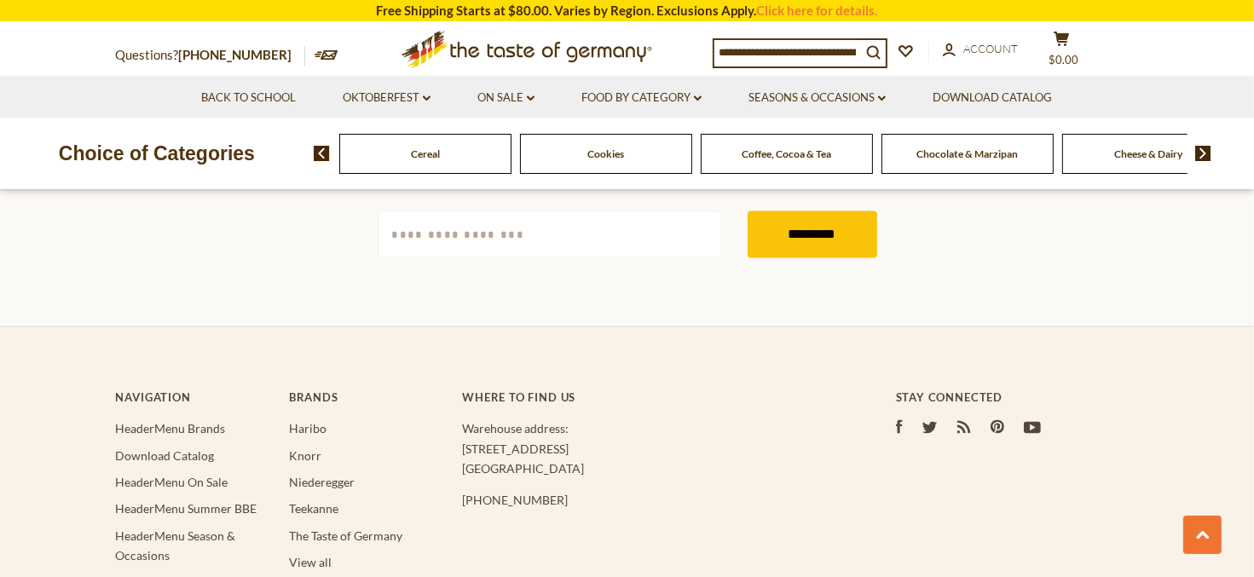
click at [766, 159] on span "Coffee, Cocoa & Tea" at bounding box center [786, 153] width 89 height 13
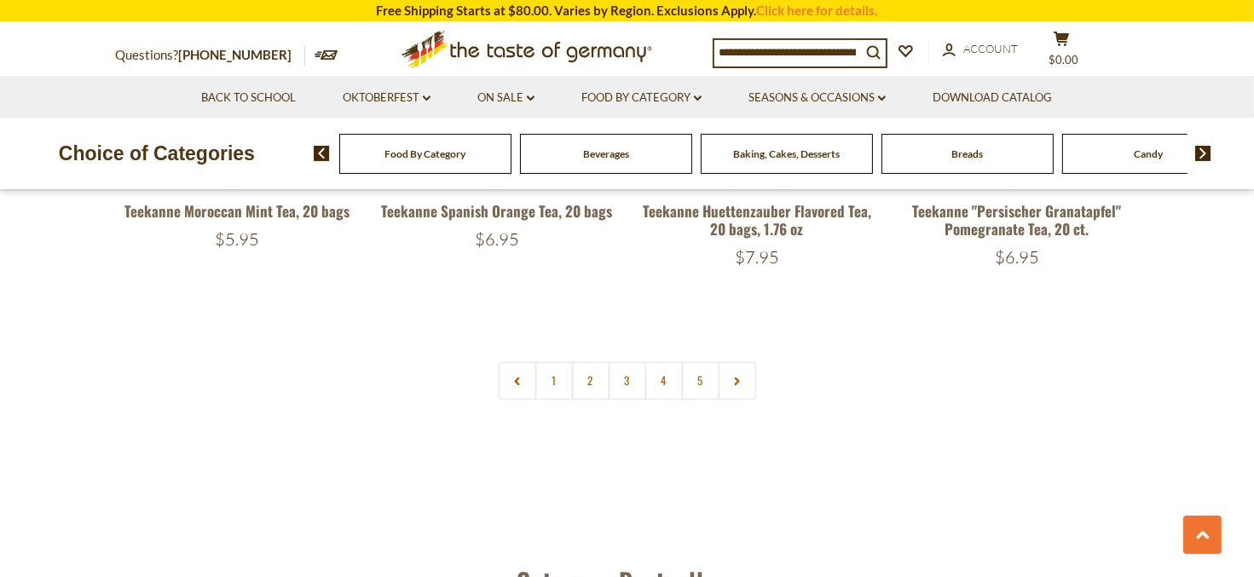
scroll to position [4140, 0]
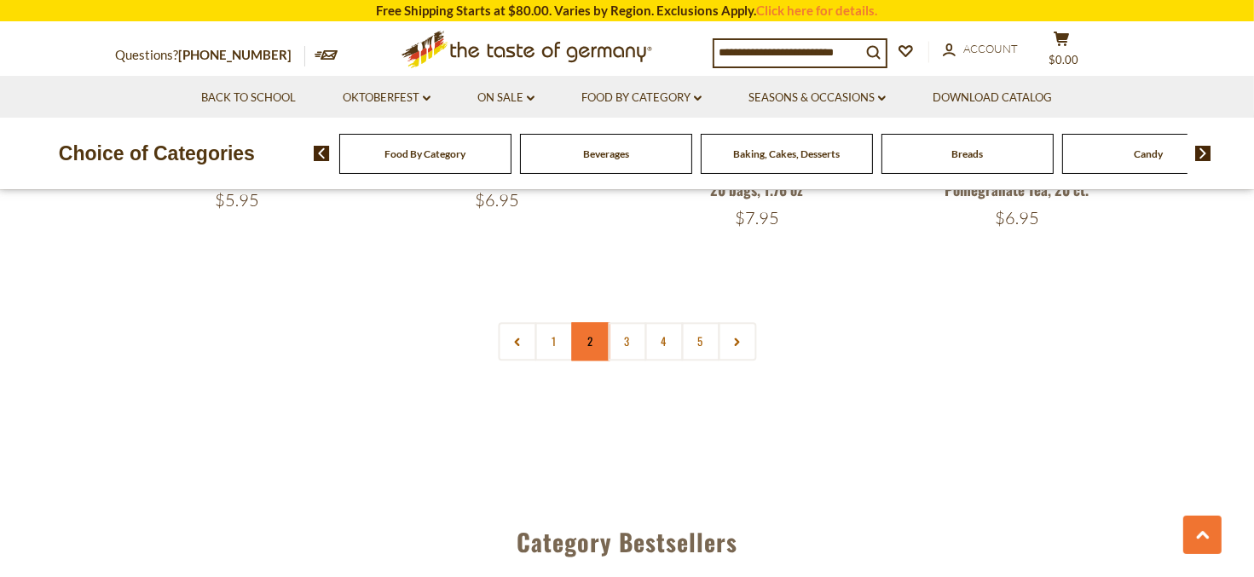
click at [585, 322] on link "2" at bounding box center [590, 341] width 38 height 38
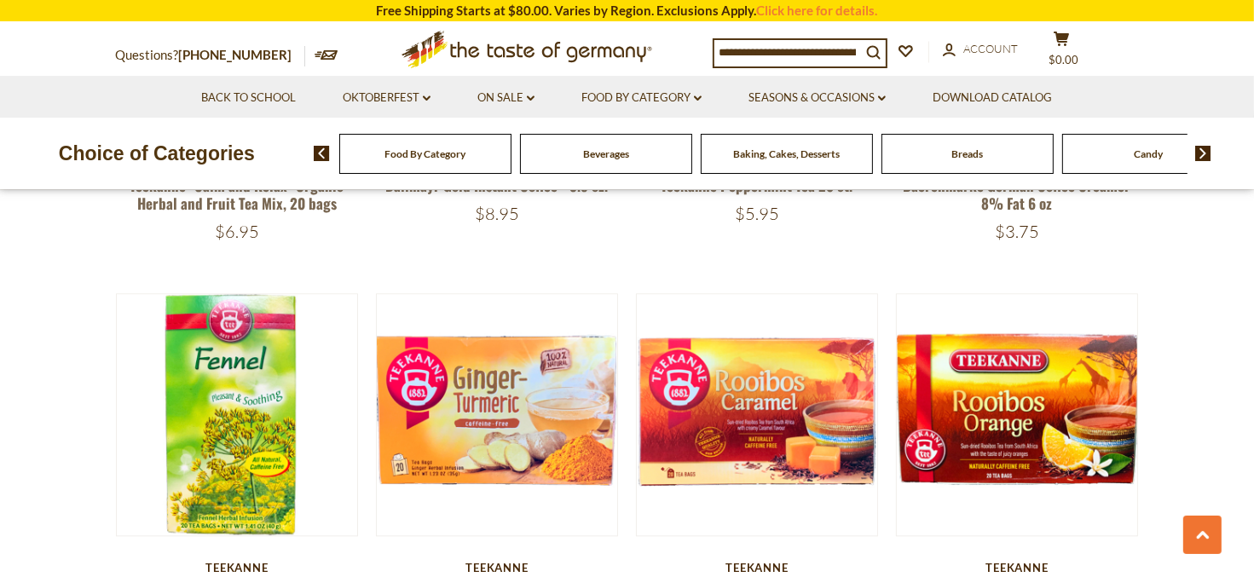
scroll to position [4043, 0]
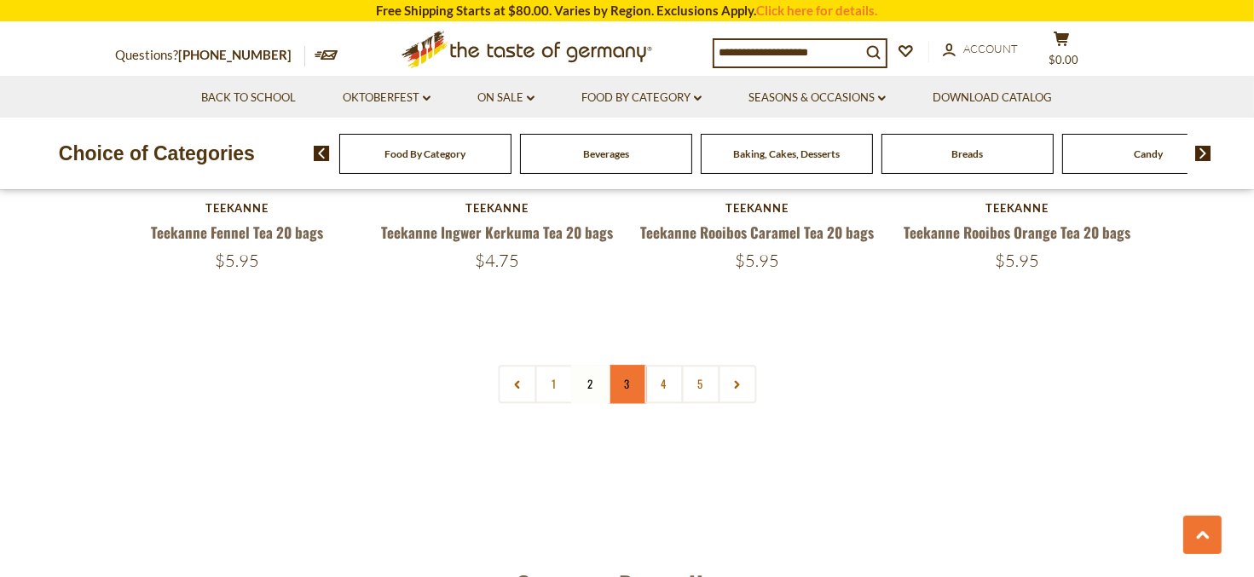
click at [618, 372] on link "3" at bounding box center [627, 384] width 38 height 38
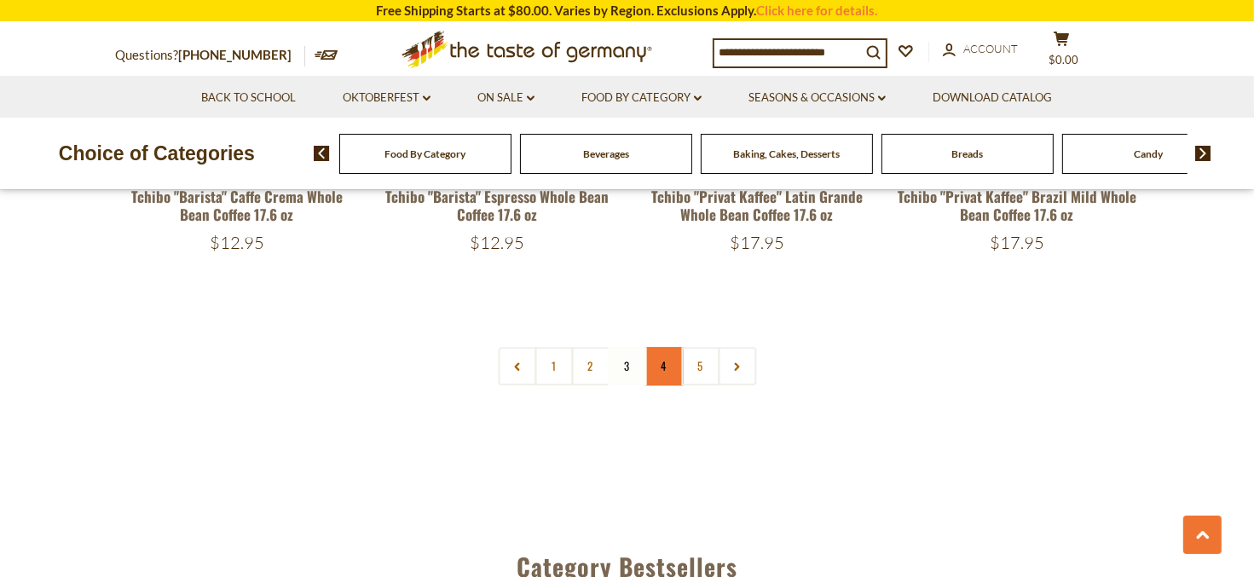
click at [663, 363] on link "4" at bounding box center [663, 366] width 38 height 38
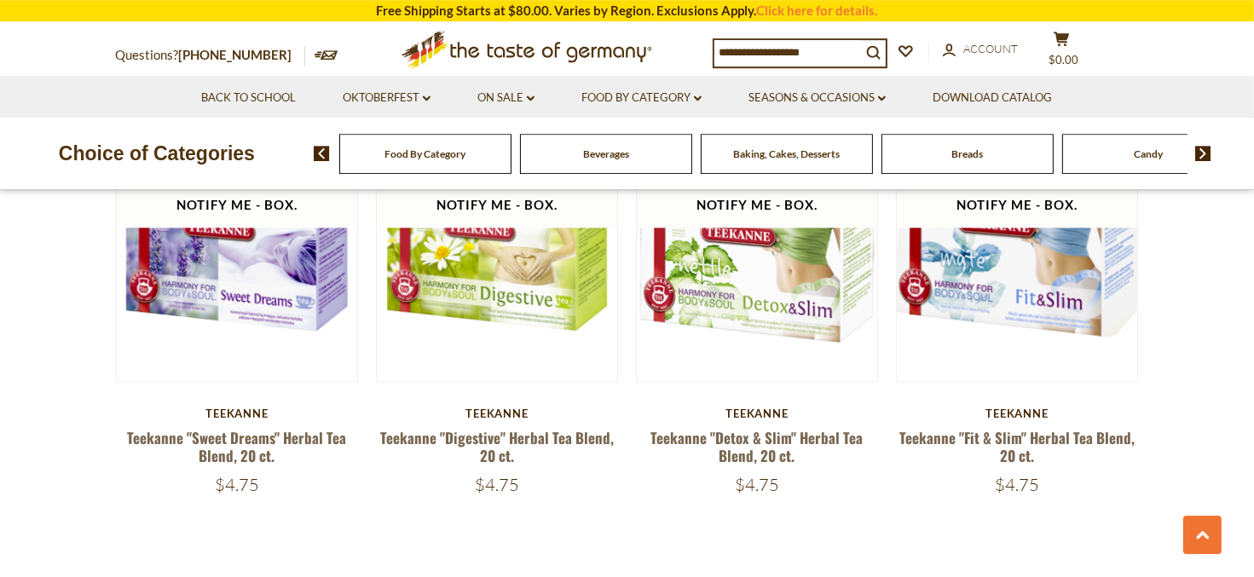
scroll to position [3863, 0]
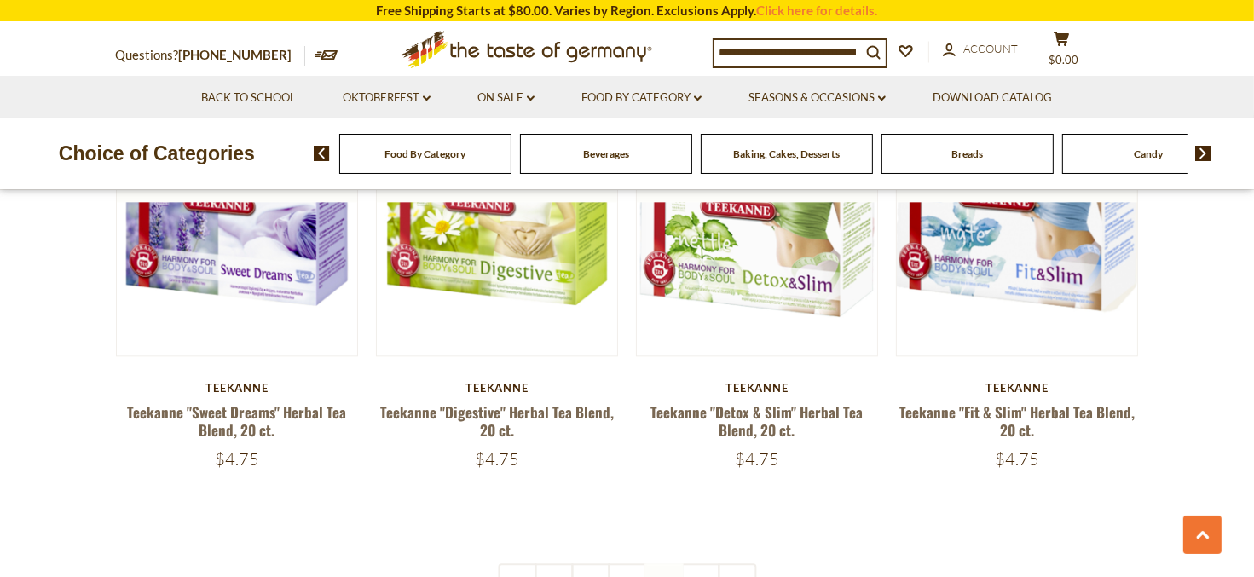
click at [655, 563] on nav "1 2 3 4 5" at bounding box center [627, 582] width 258 height 38
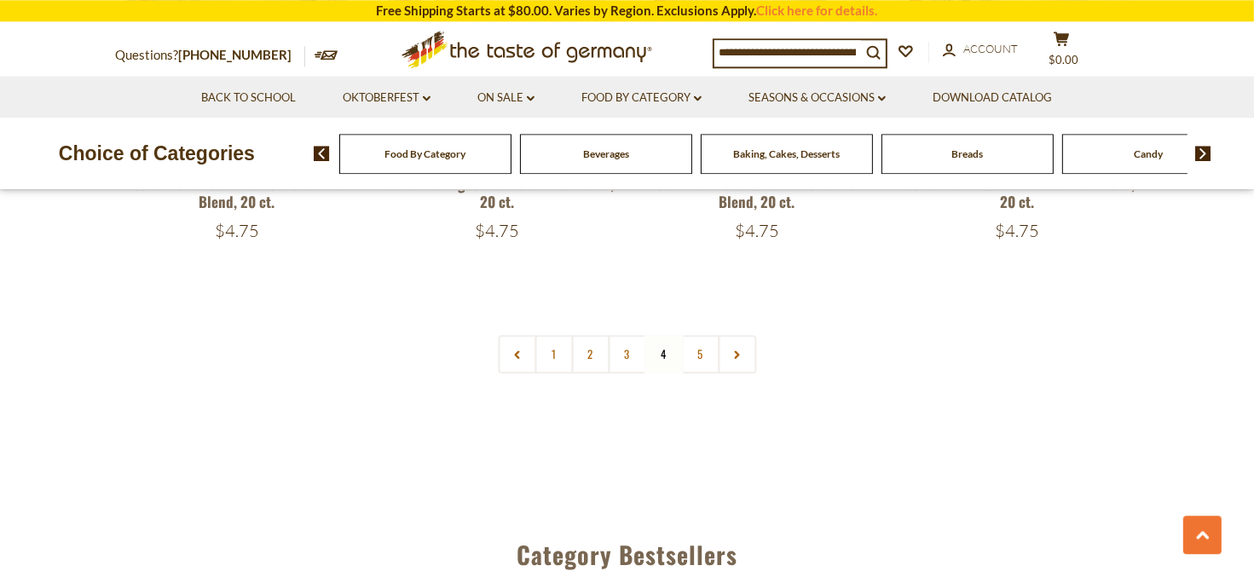
scroll to position [4133, 0]
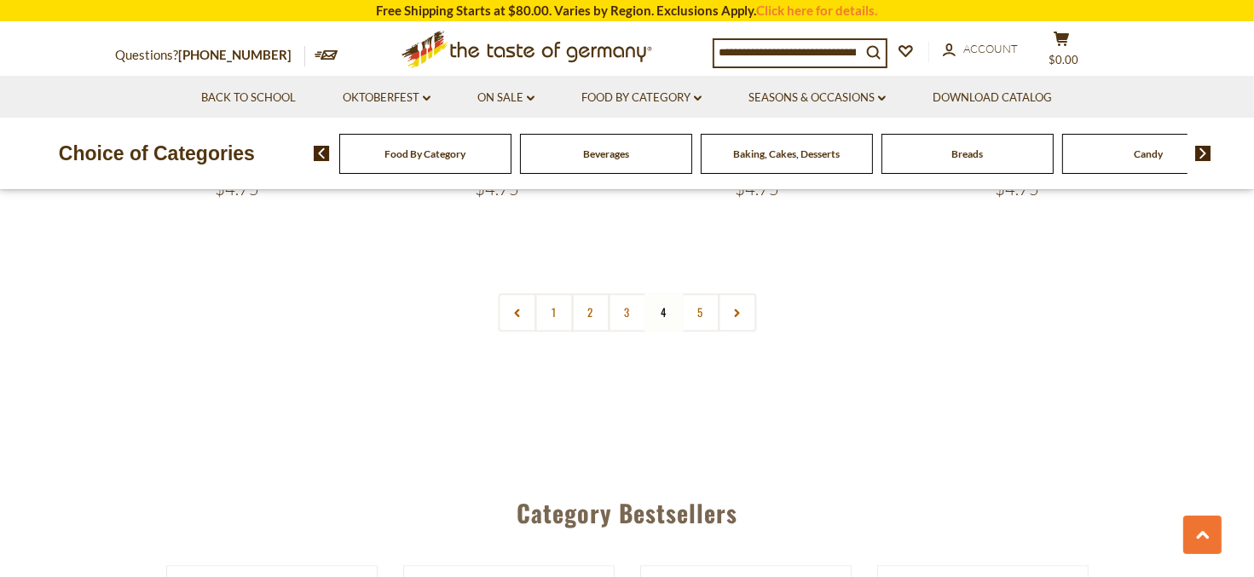
click at [667, 298] on nav "1 2 3 4 5" at bounding box center [627, 312] width 258 height 38
click at [697, 293] on link "5" at bounding box center [700, 312] width 38 height 38
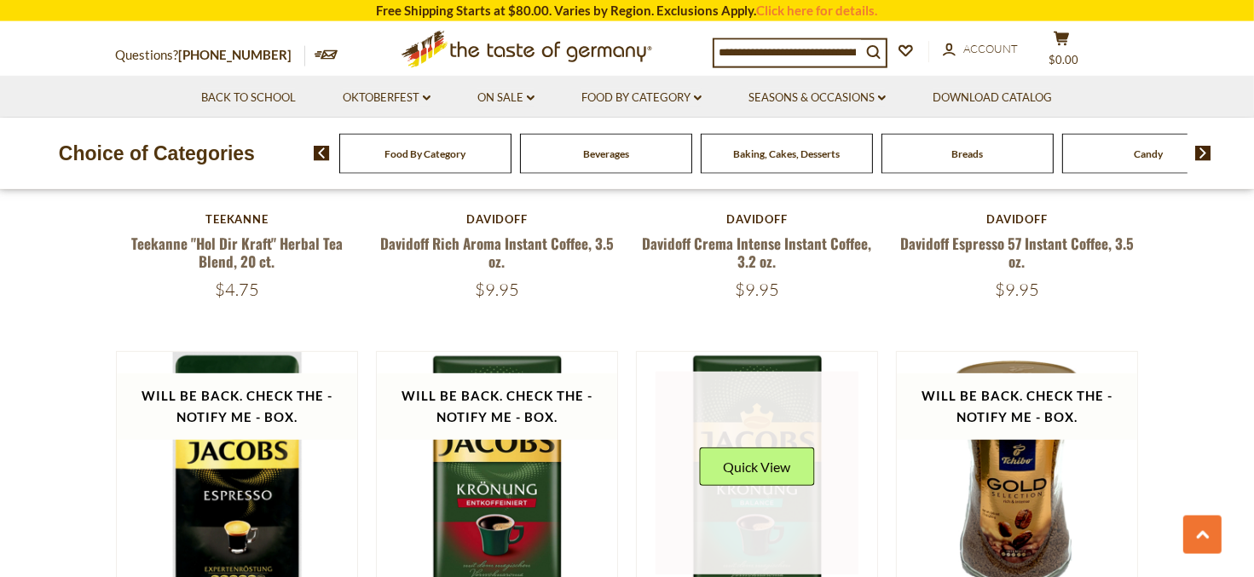
scroll to position [892, 0]
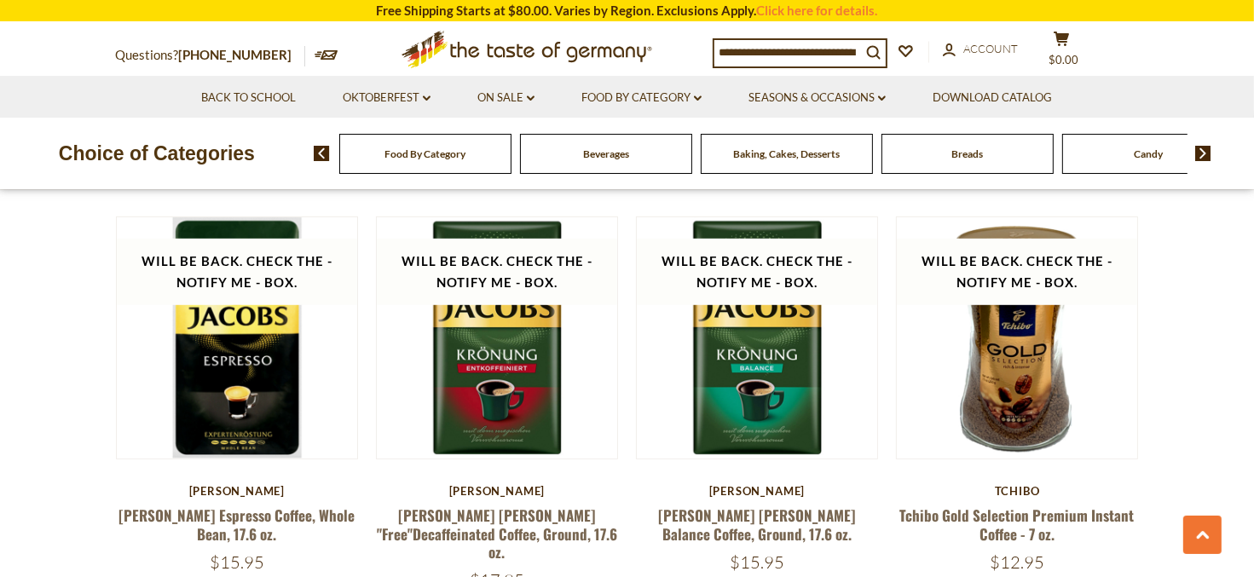
click at [1203, 152] on img at bounding box center [1203, 153] width 16 height 15
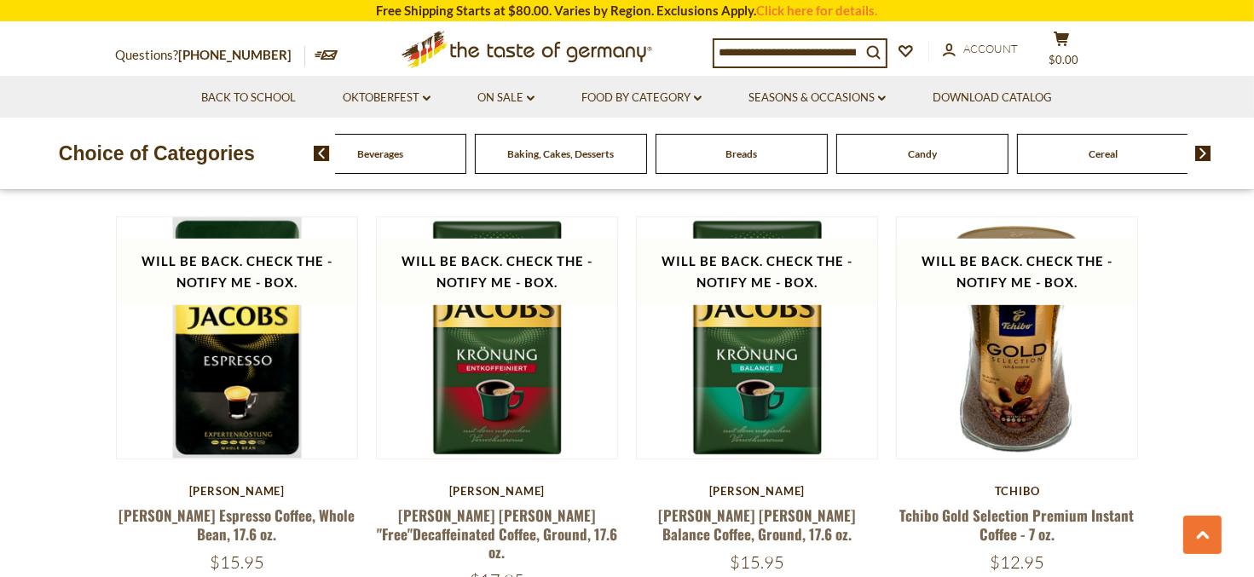
click at [1203, 152] on img at bounding box center [1203, 153] width 16 height 15
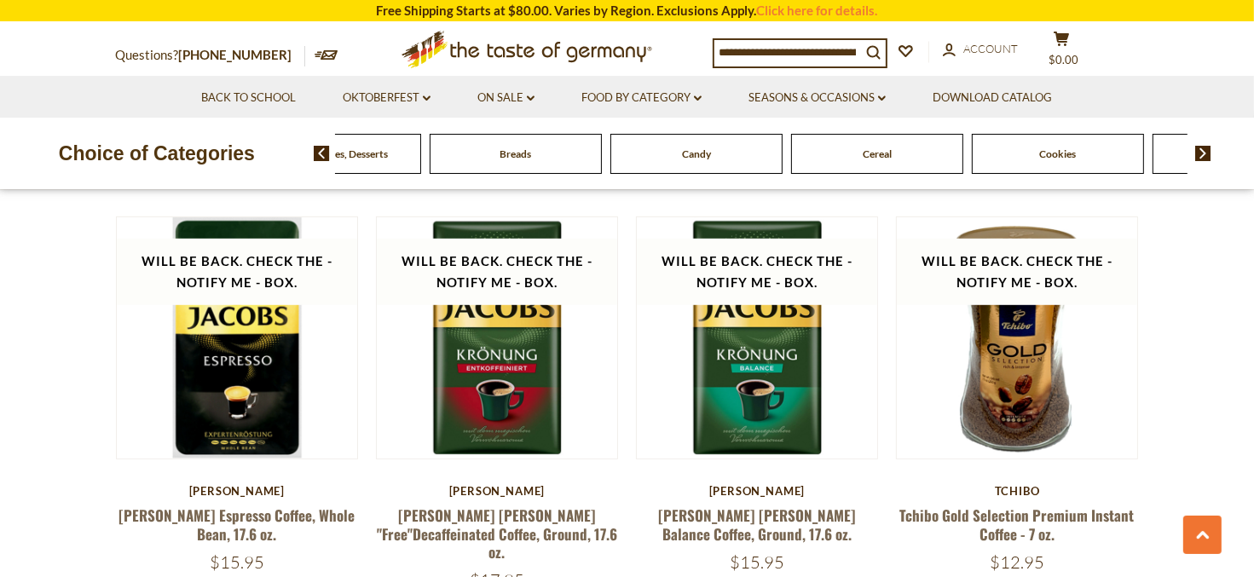
click at [1203, 152] on img at bounding box center [1203, 153] width 16 height 15
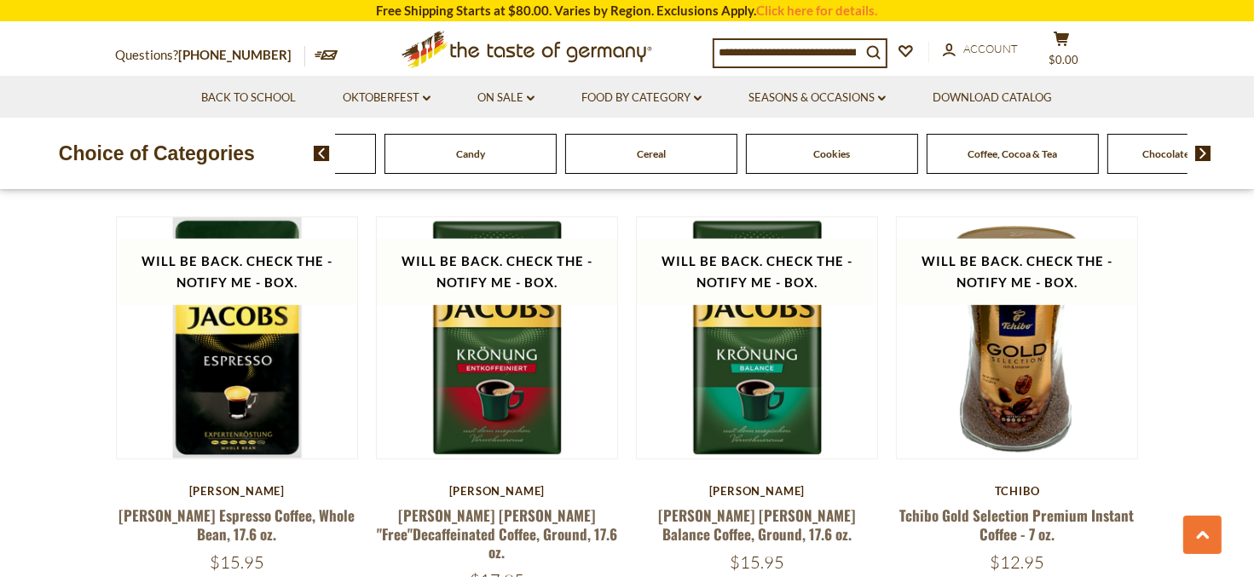
click at [1203, 152] on img at bounding box center [1203, 153] width 16 height 15
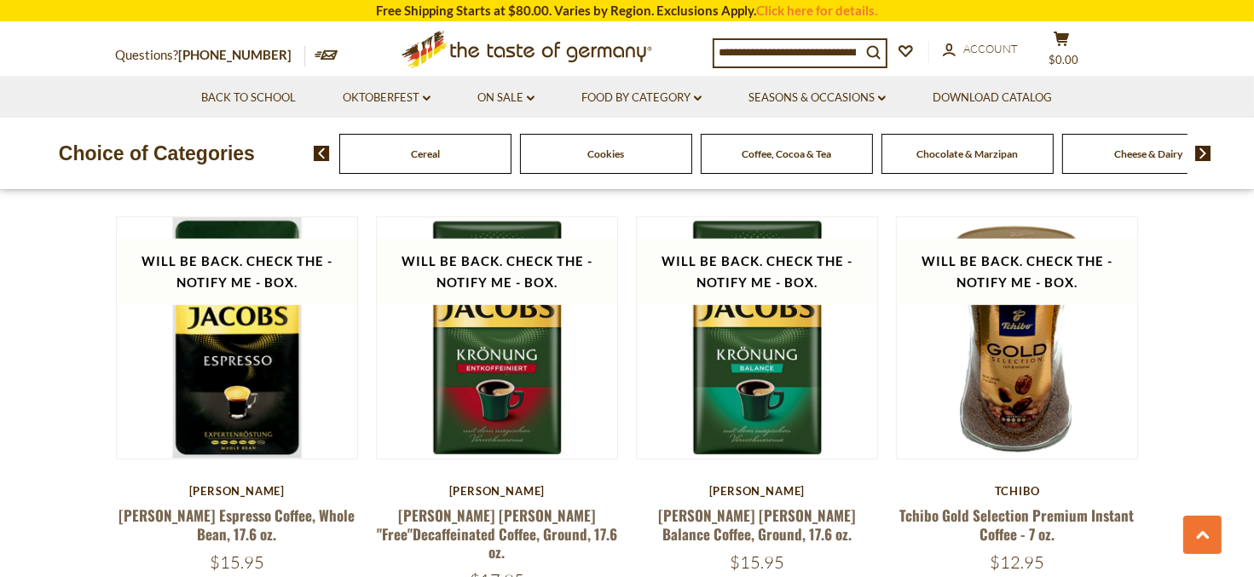
click at [1203, 152] on img at bounding box center [1203, 153] width 16 height 15
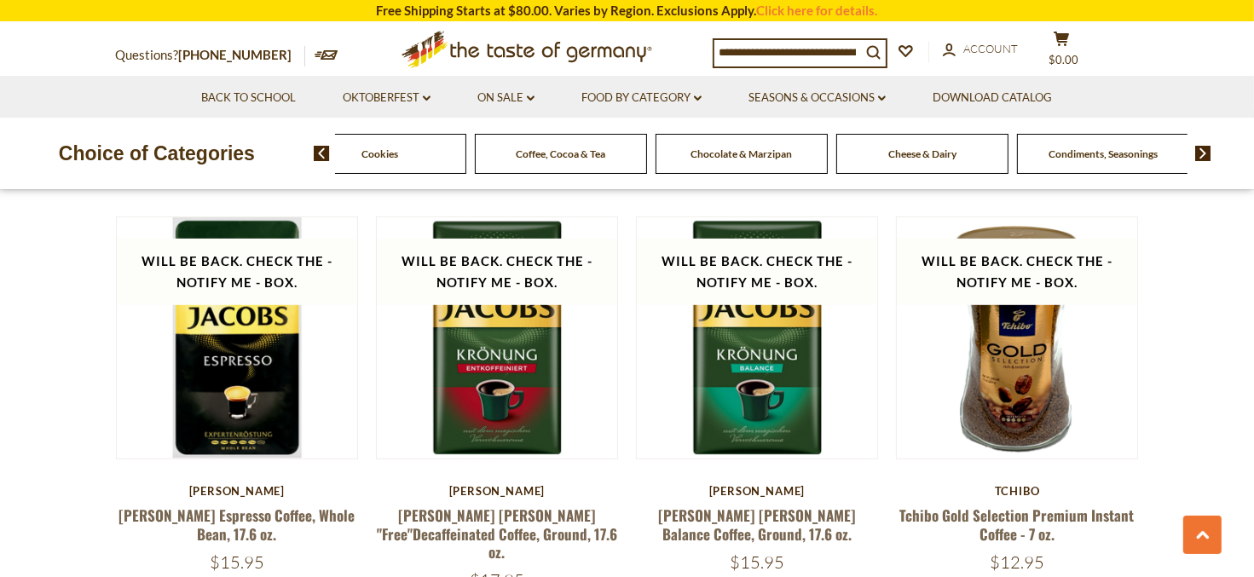
click at [1203, 152] on img at bounding box center [1203, 153] width 16 height 15
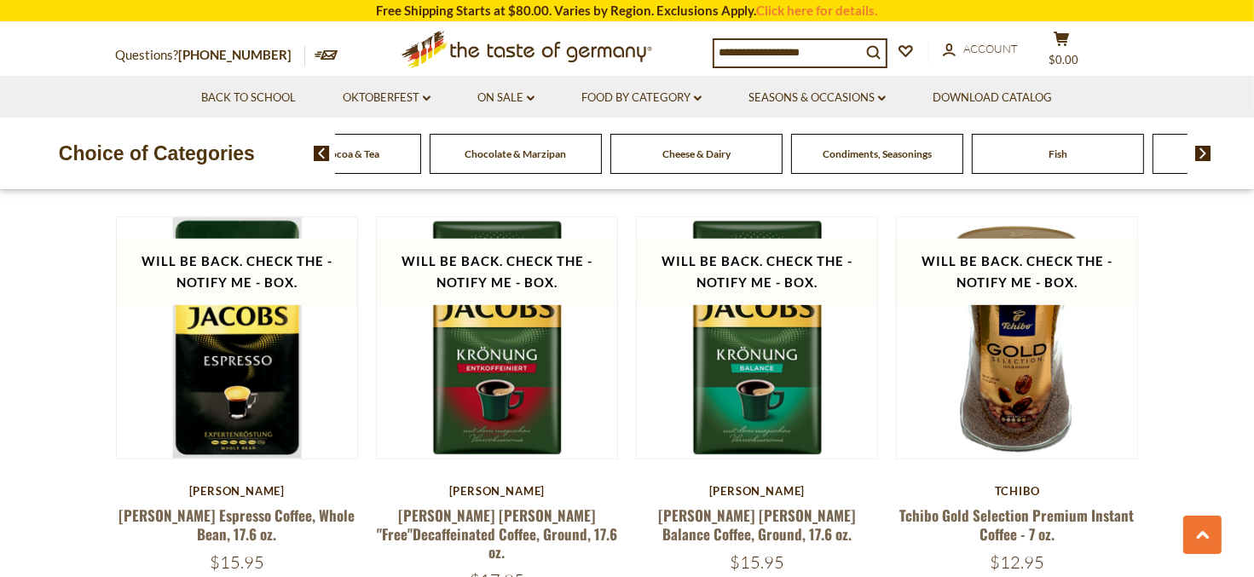
click at [1203, 152] on img at bounding box center [1203, 153] width 16 height 15
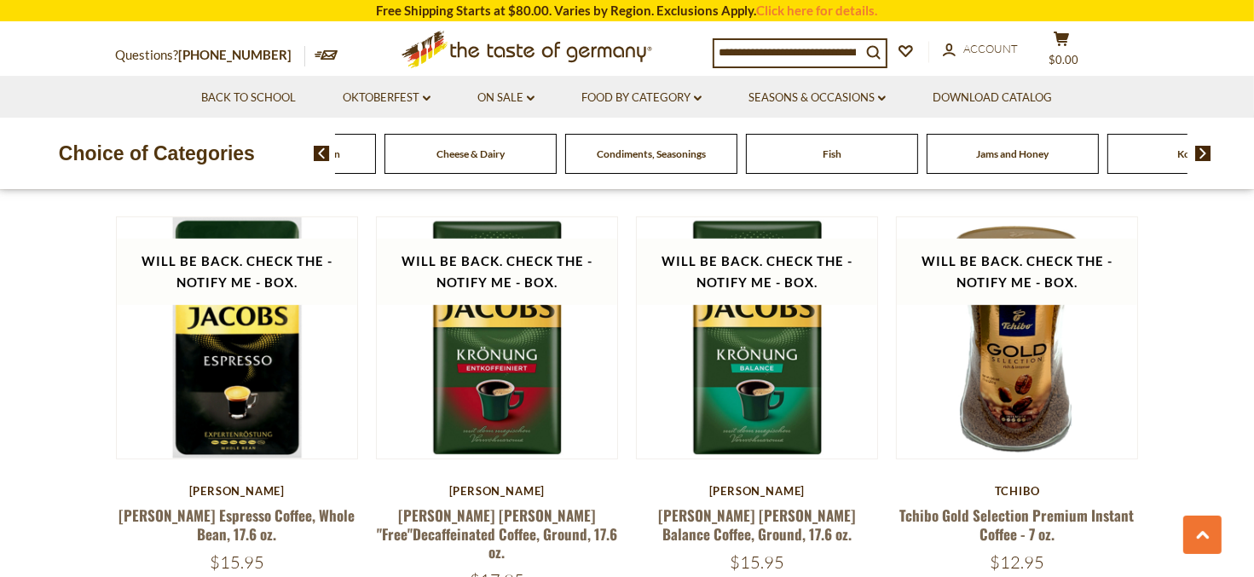
click at [1016, 156] on span "Jams and Honey" at bounding box center [1012, 153] width 72 height 13
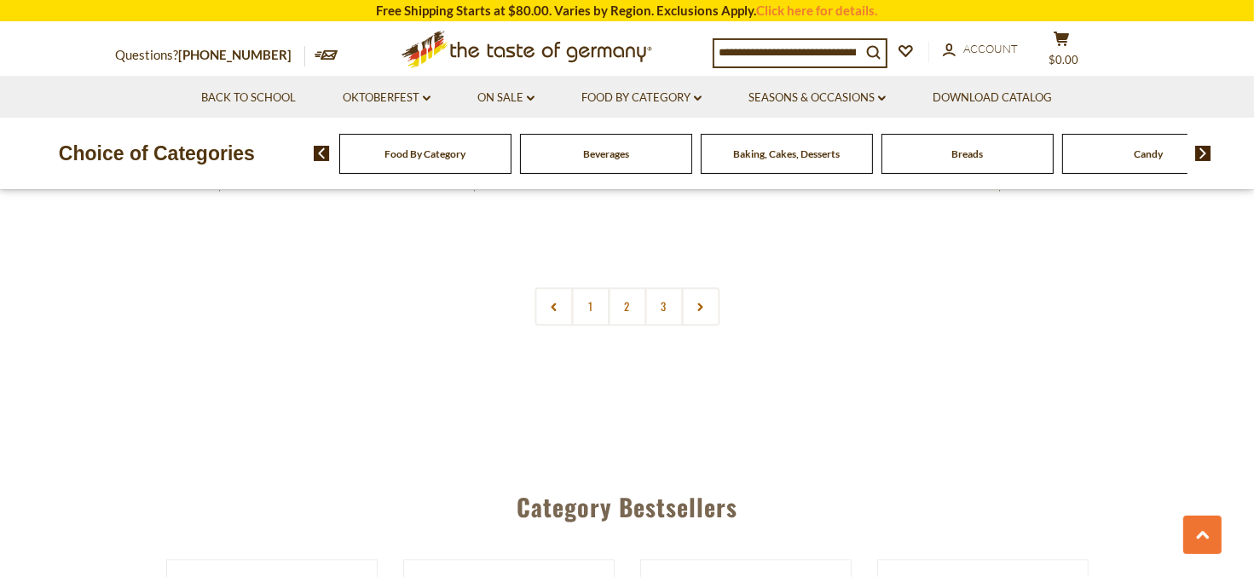
scroll to position [4140, 0]
click at [670, 286] on link "3" at bounding box center [663, 305] width 38 height 38
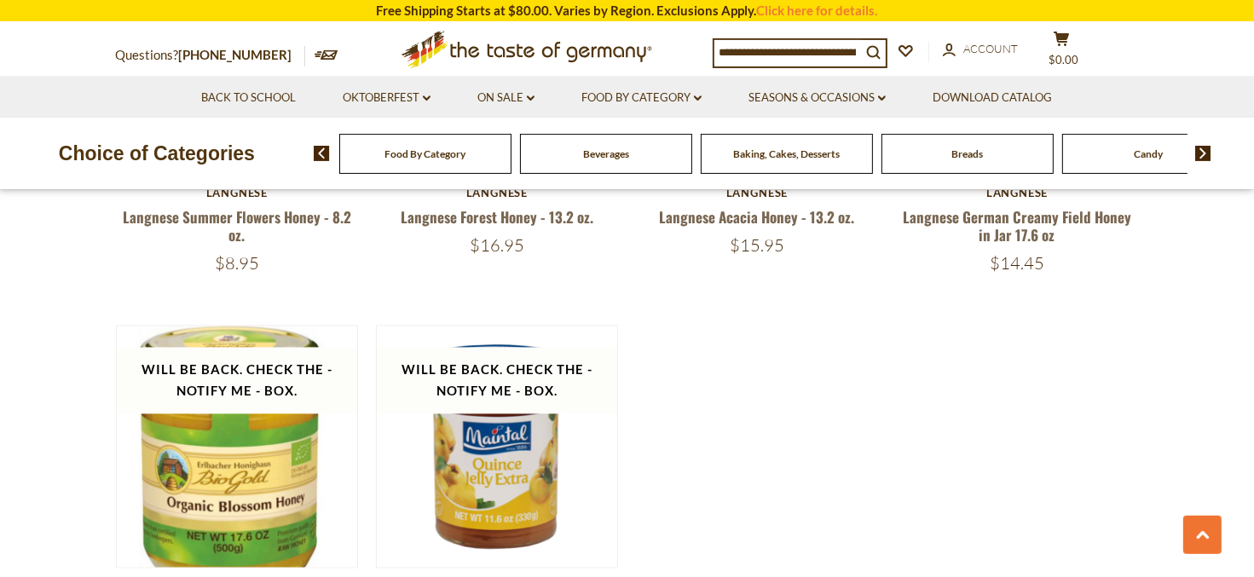
scroll to position [3413, 0]
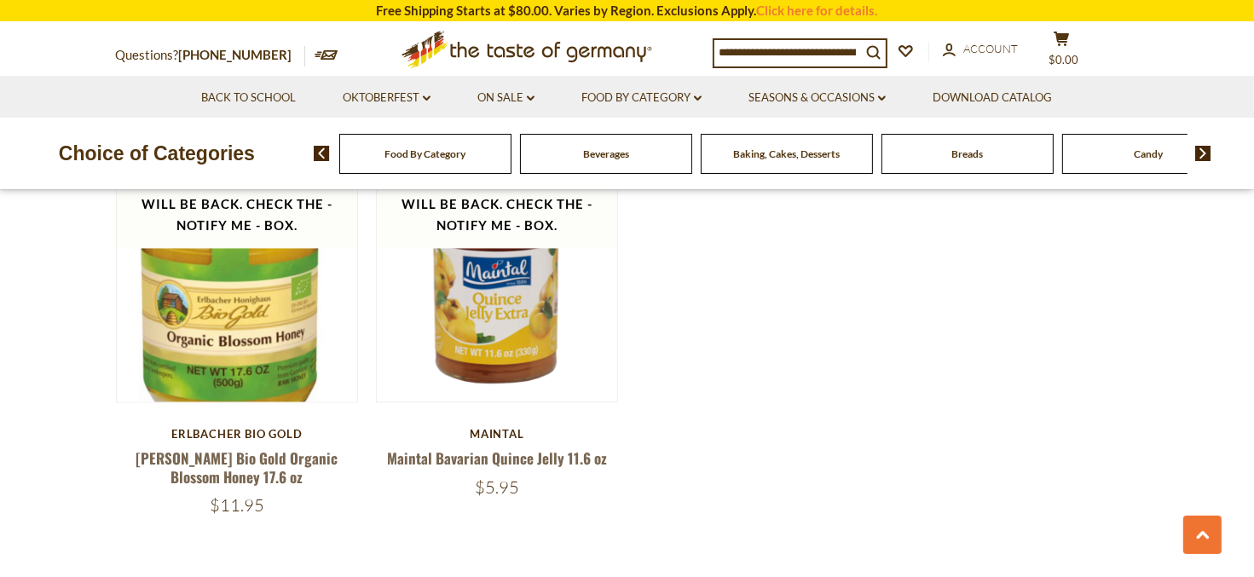
click at [1198, 155] on img at bounding box center [1203, 153] width 16 height 15
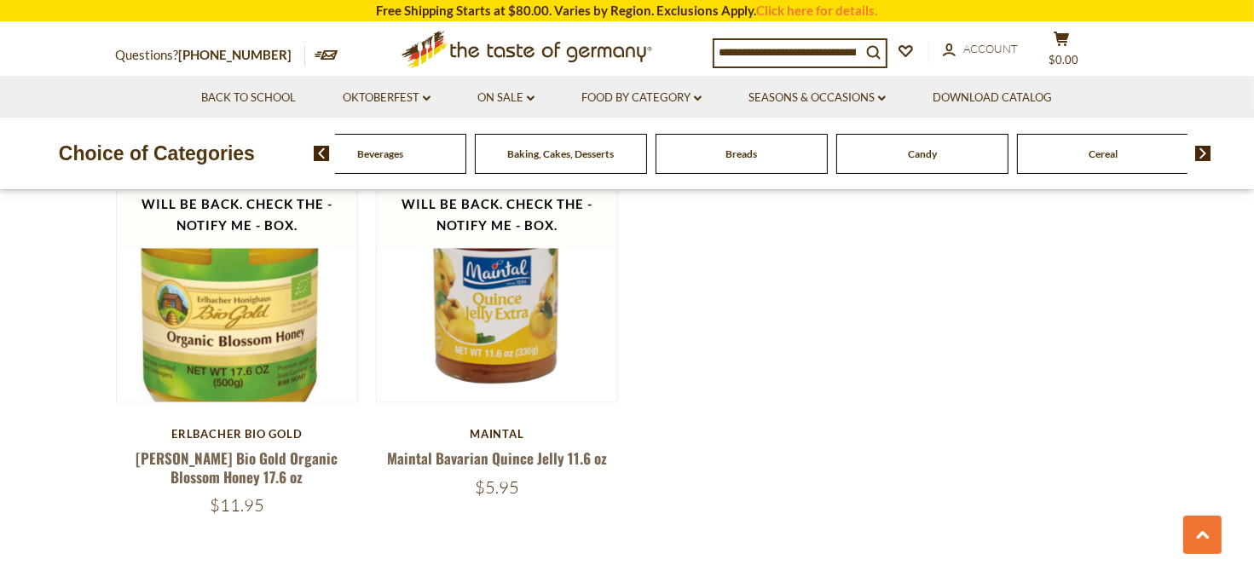
click at [1198, 155] on img at bounding box center [1203, 153] width 16 height 15
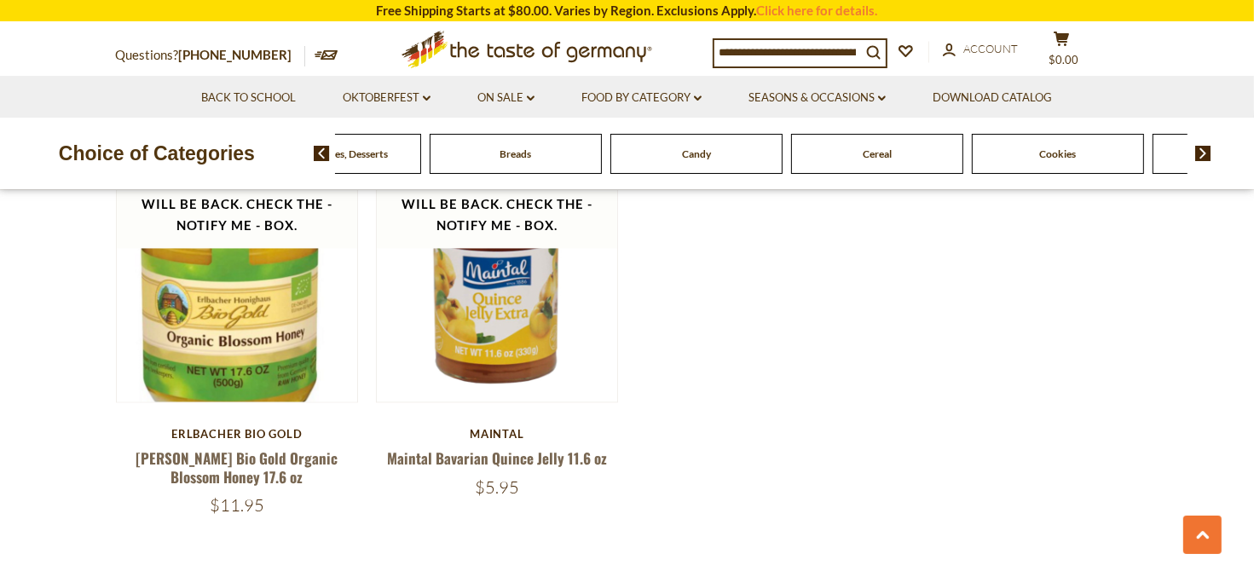
click at [1198, 155] on img at bounding box center [1203, 153] width 16 height 15
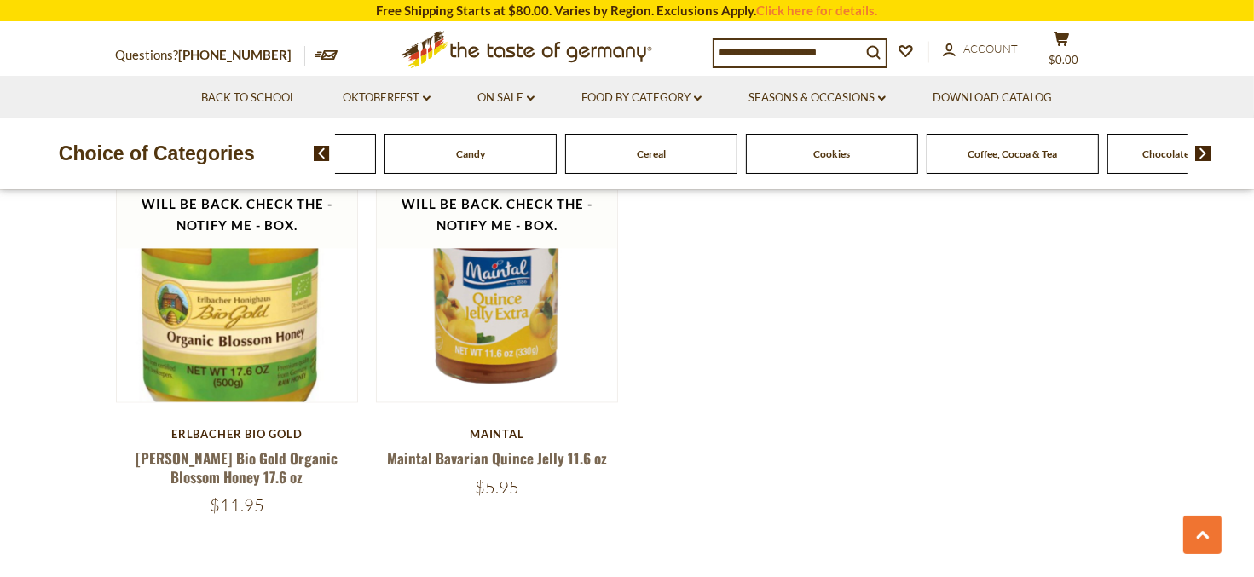
click at [1198, 155] on img at bounding box center [1203, 153] width 16 height 15
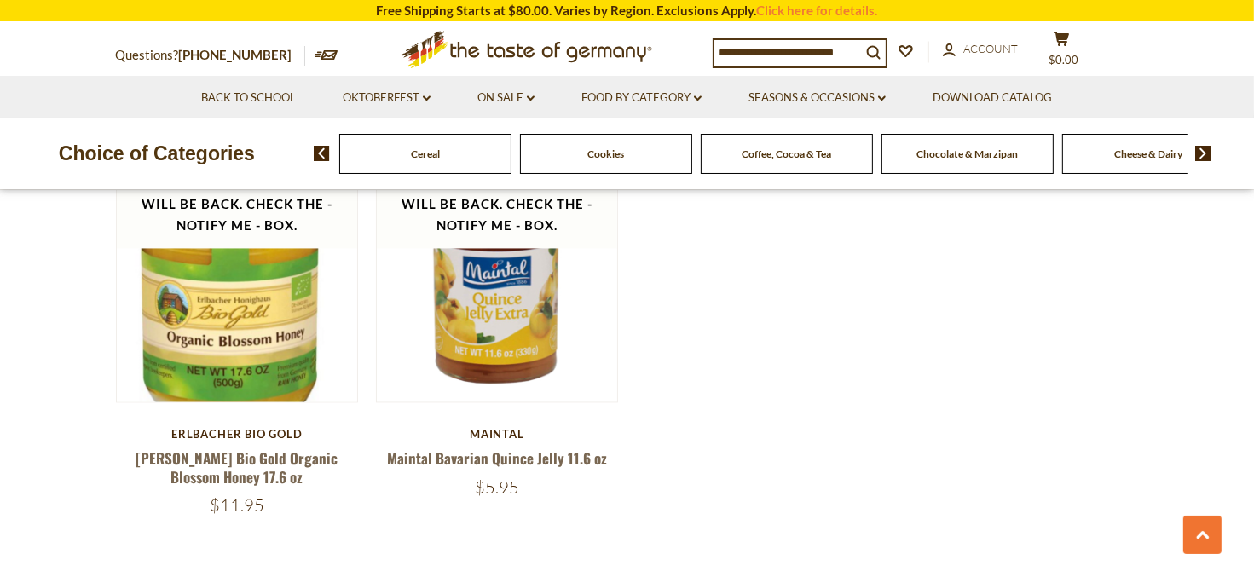
click at [1198, 155] on img at bounding box center [1203, 153] width 16 height 15
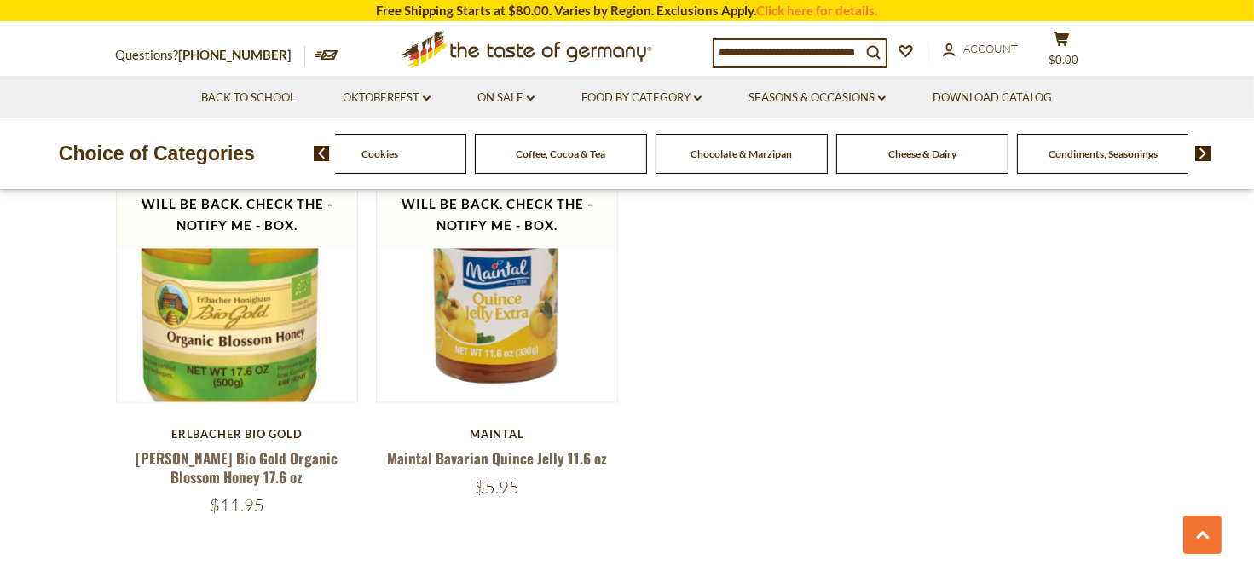
click at [1198, 155] on img at bounding box center [1203, 153] width 16 height 15
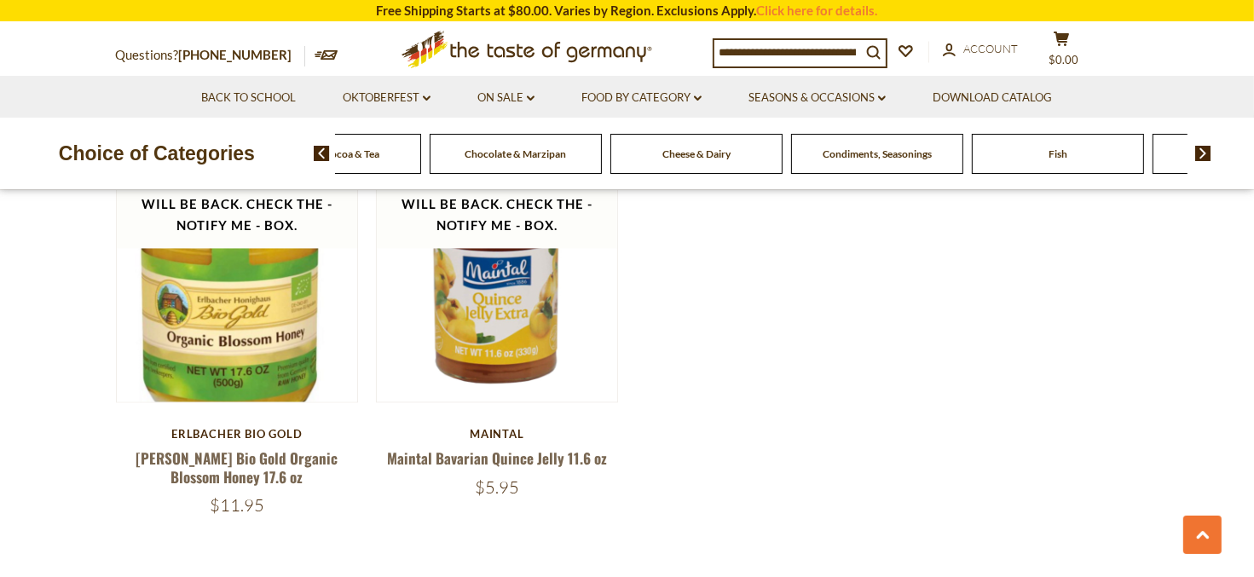
click at [1198, 155] on img at bounding box center [1203, 153] width 16 height 15
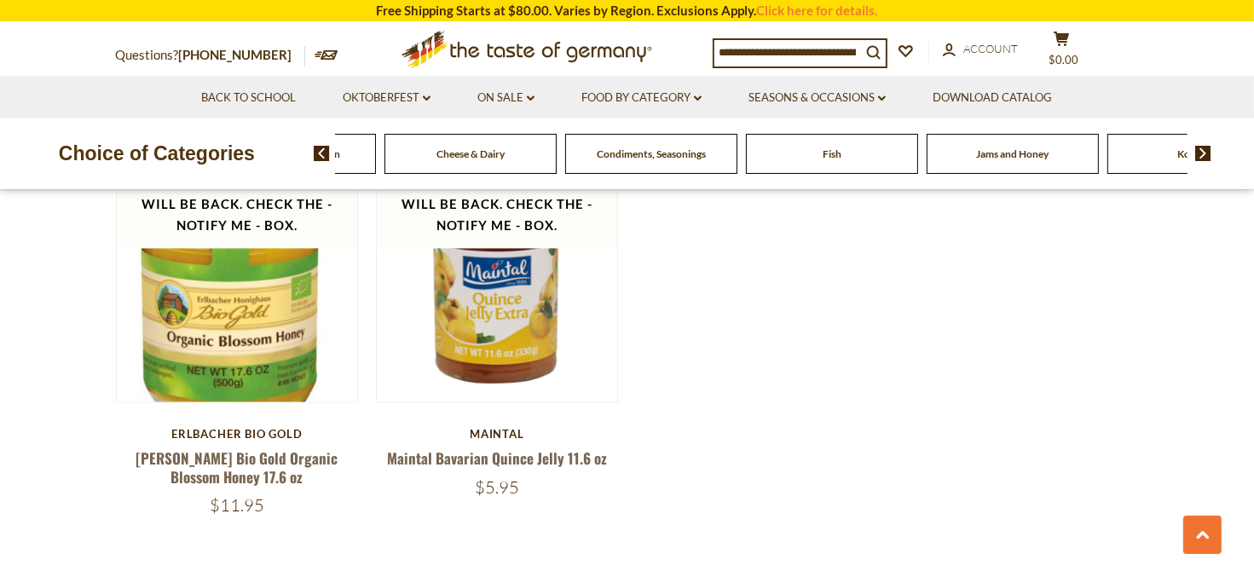
click at [1198, 155] on img at bounding box center [1203, 153] width 16 height 15
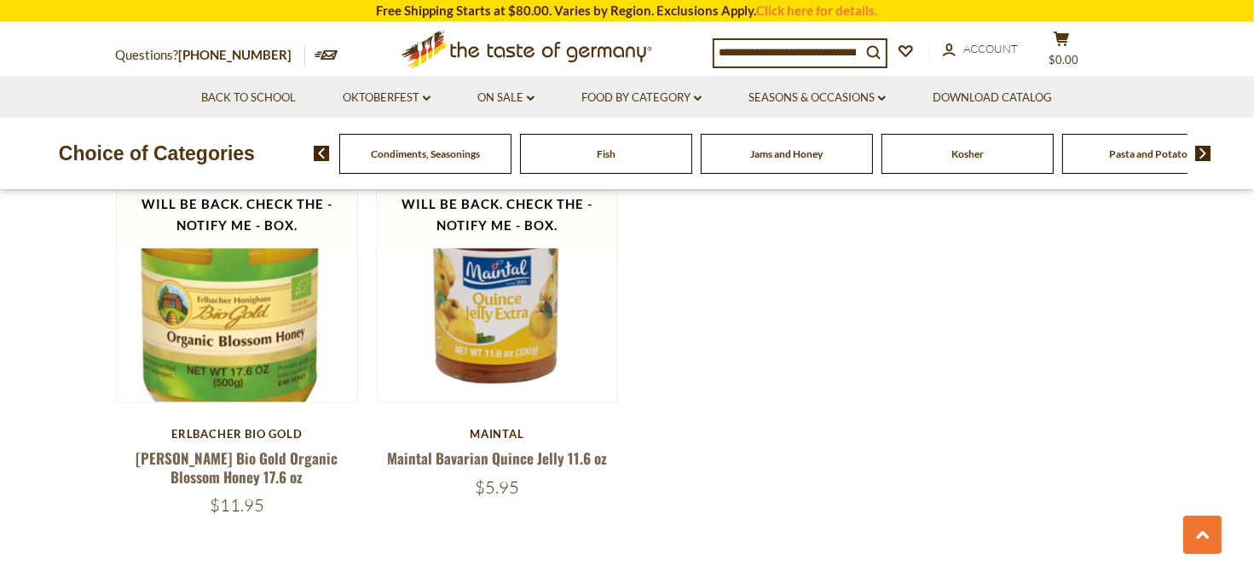
click at [1201, 153] on img at bounding box center [1203, 153] width 16 height 15
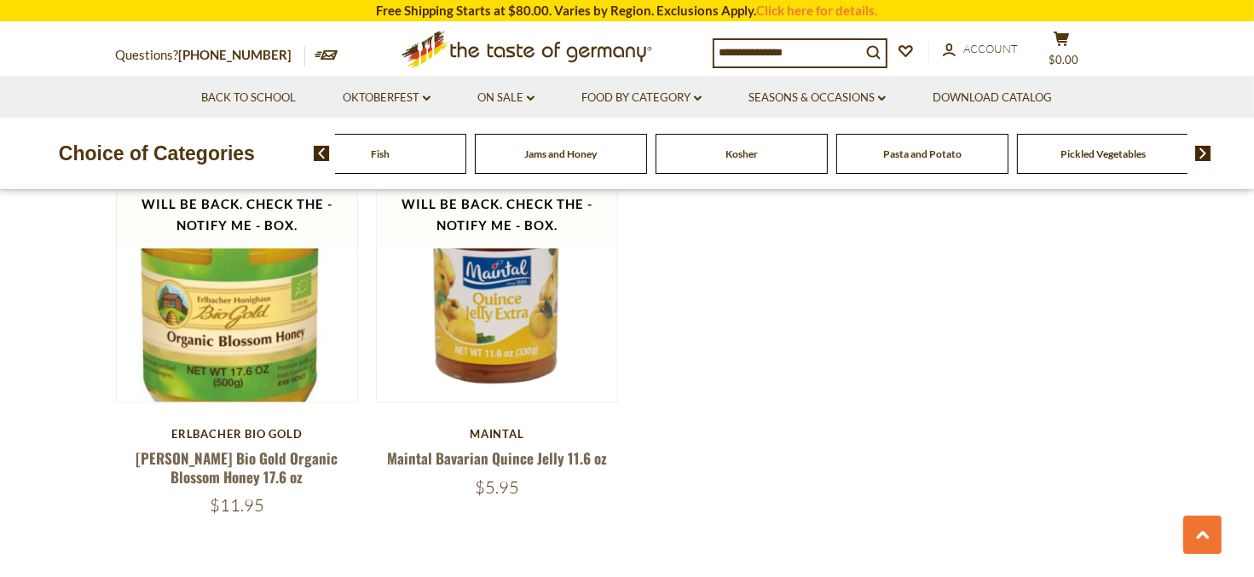
click at [1201, 153] on img at bounding box center [1203, 153] width 16 height 15
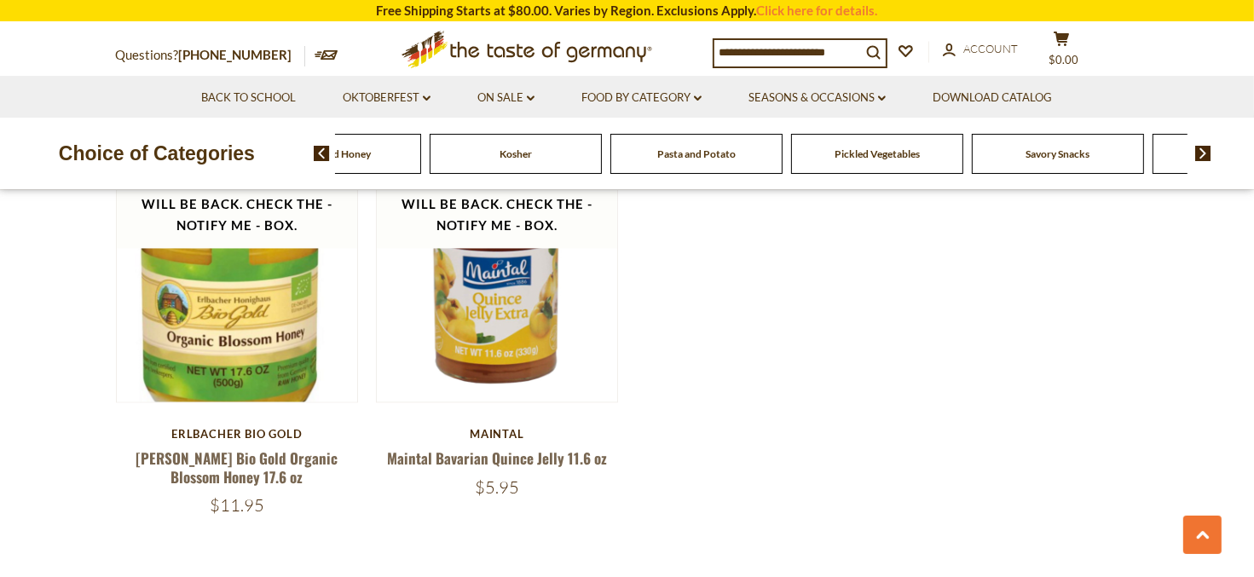
click at [1201, 153] on img at bounding box center [1203, 153] width 16 height 15
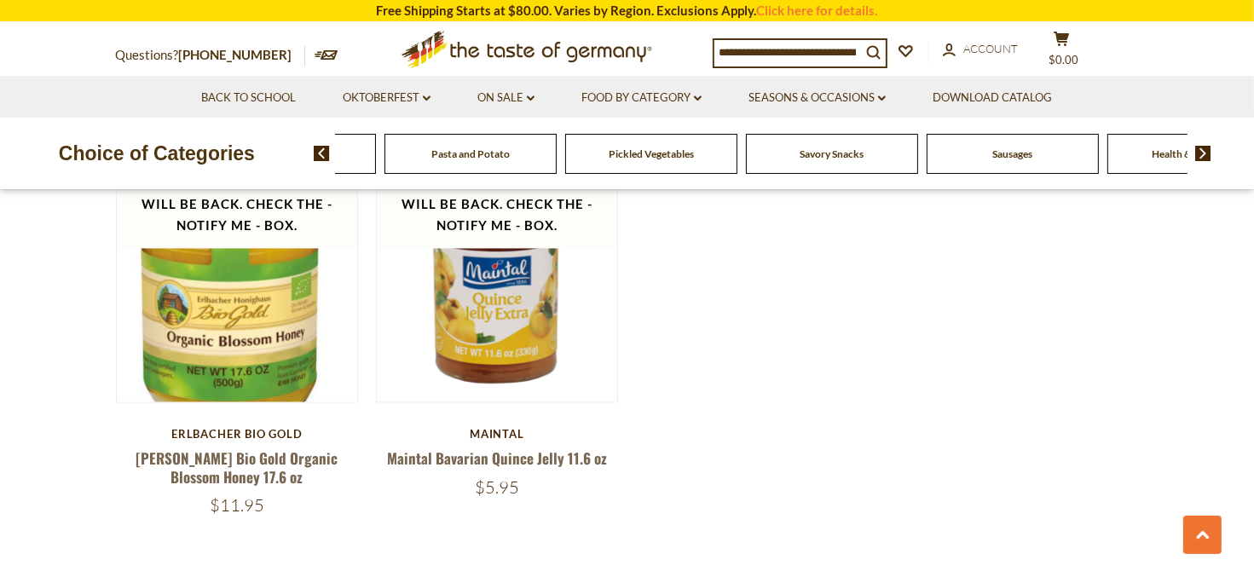
click at [1200, 155] on img at bounding box center [1203, 153] width 16 height 15
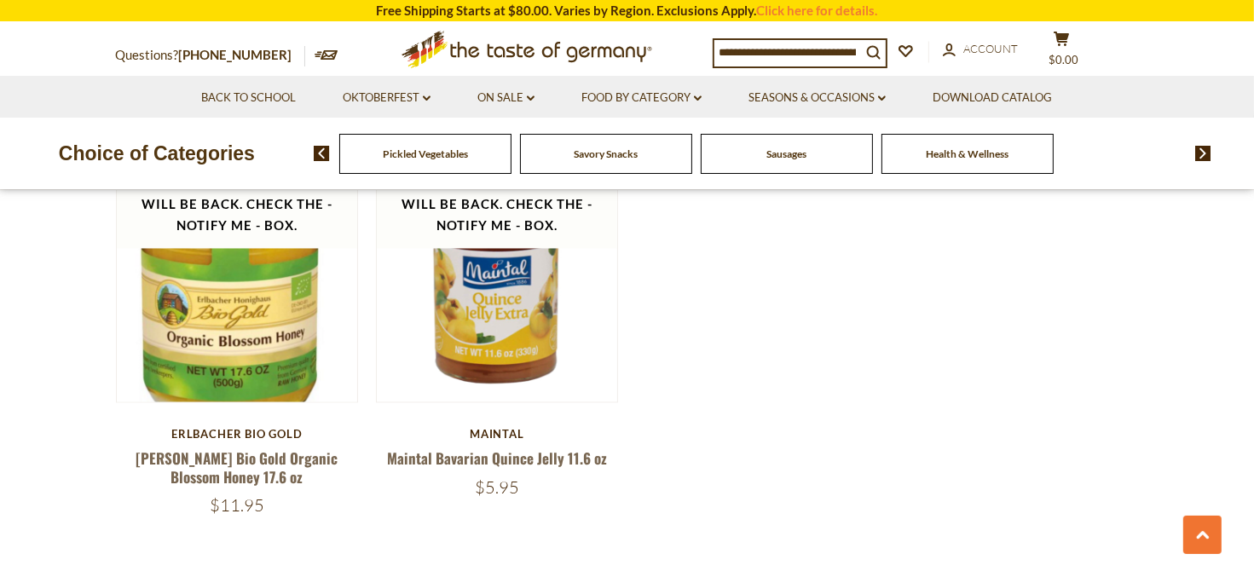
click at [784, 152] on span "Sausages" at bounding box center [786, 153] width 40 height 13
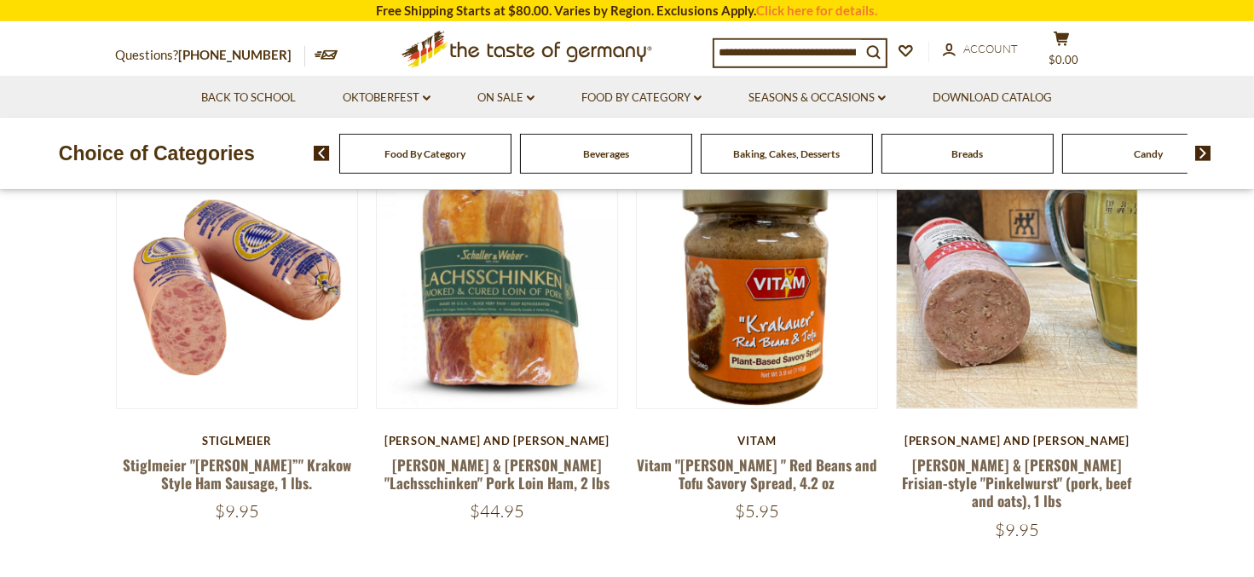
scroll to position [540, 0]
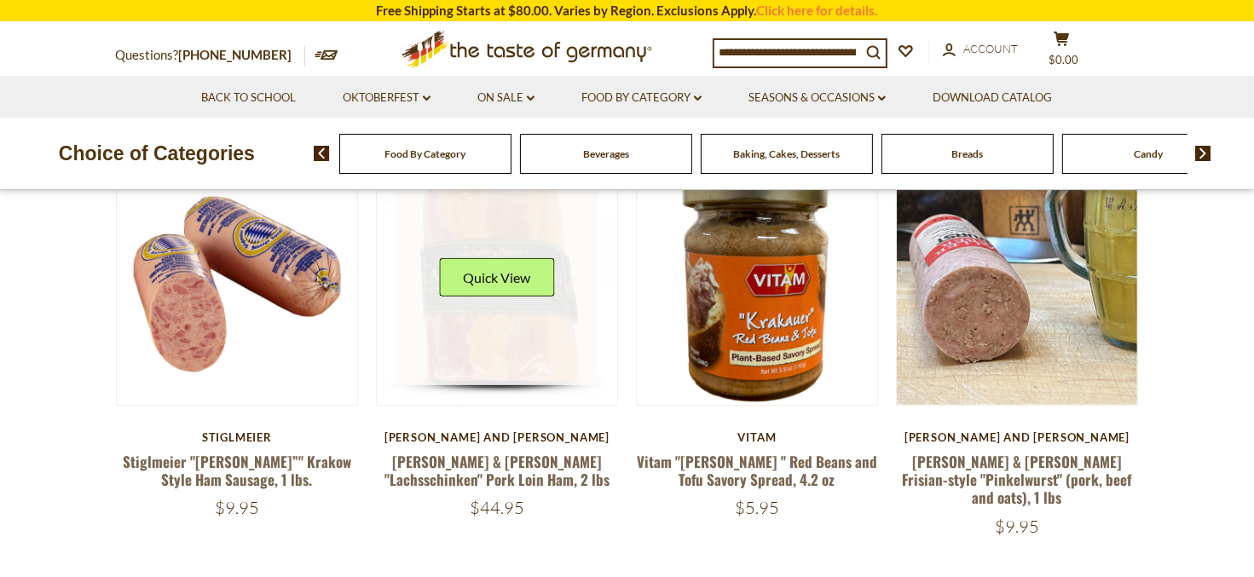
click at [499, 347] on link at bounding box center [496, 284] width 203 height 203
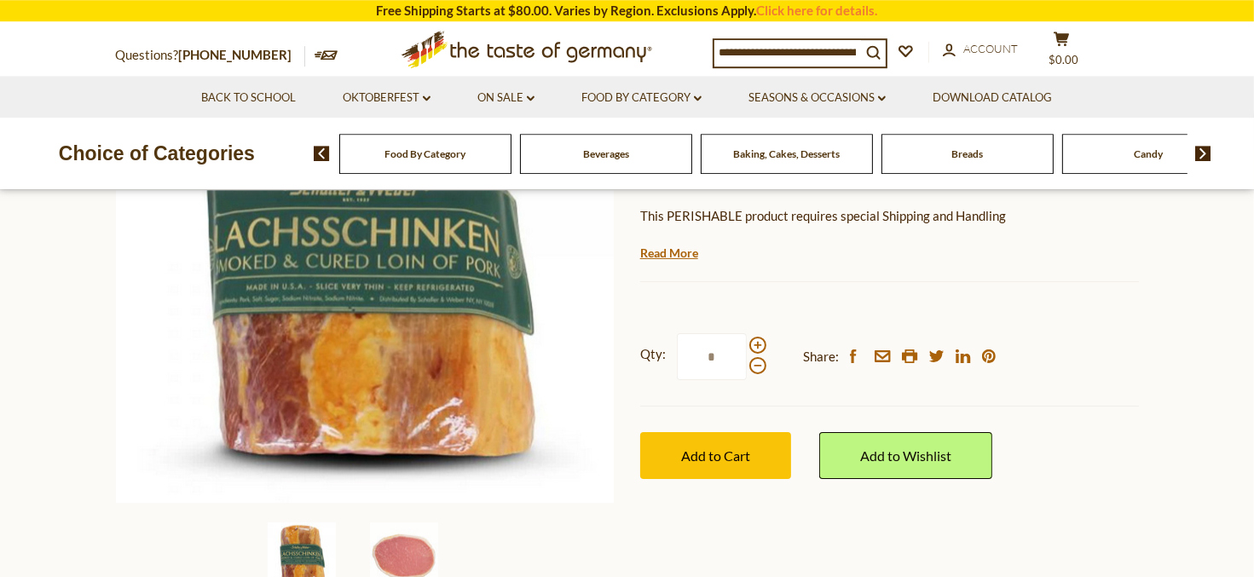
scroll to position [89, 0]
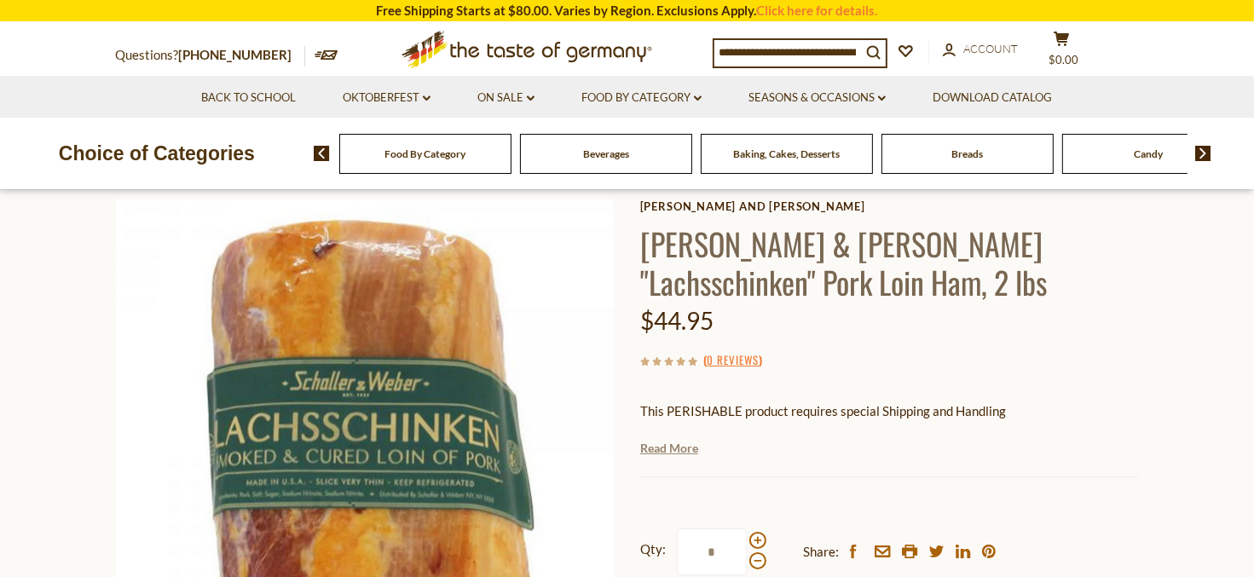
click at [673, 452] on link "Read More" at bounding box center [669, 448] width 58 height 17
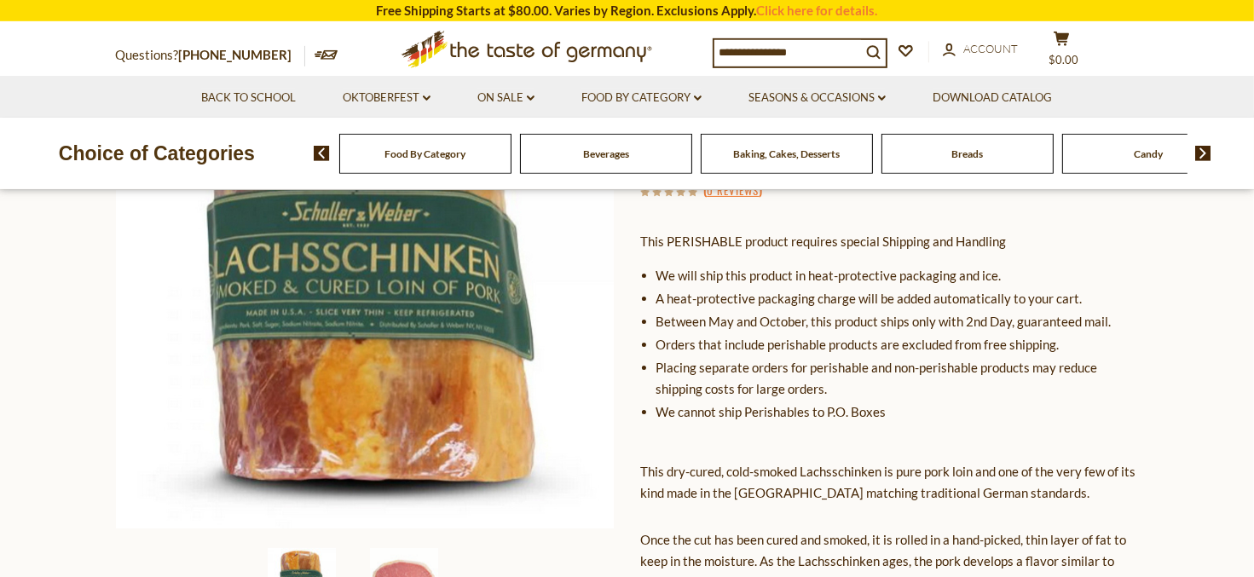
scroll to position [180, 0]
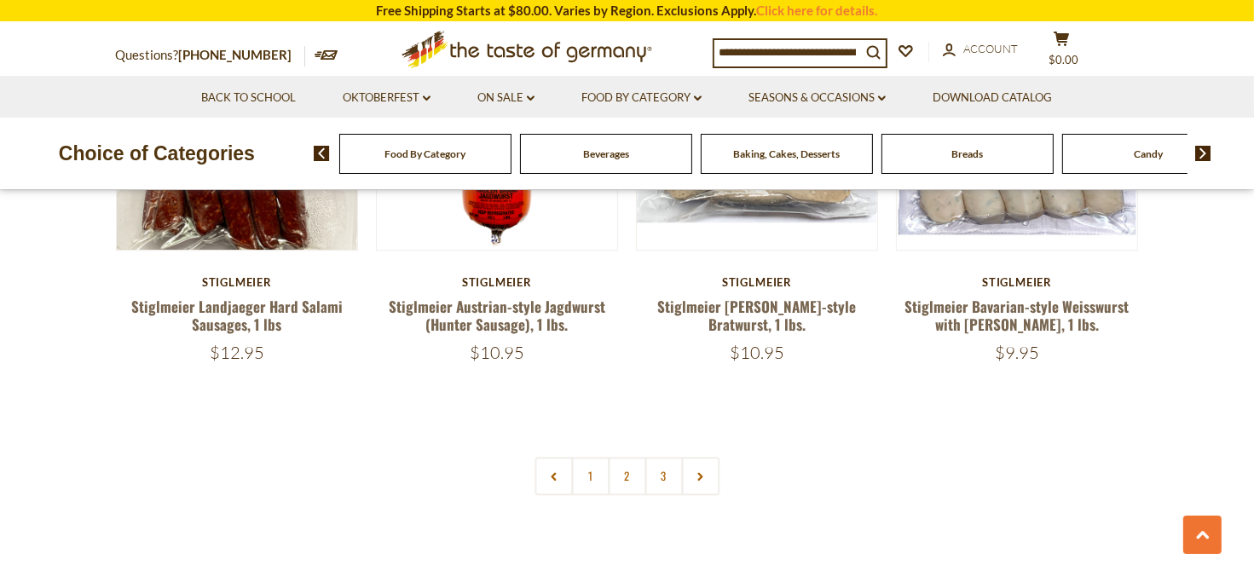
scroll to position [4050, 0]
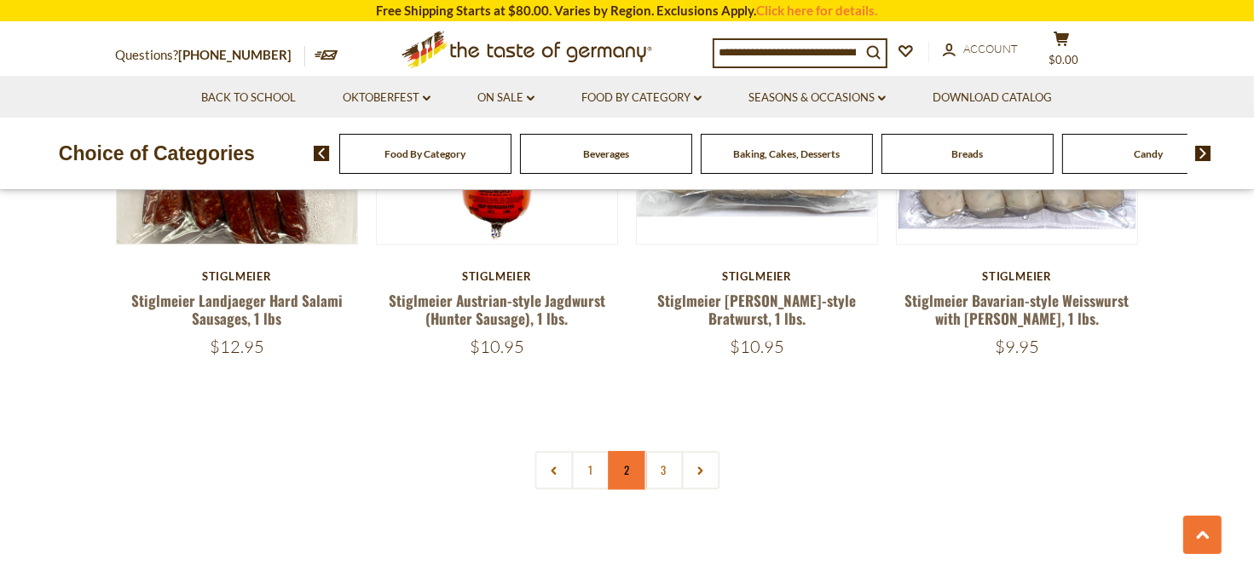
click at [632, 451] on link "2" at bounding box center [627, 470] width 38 height 38
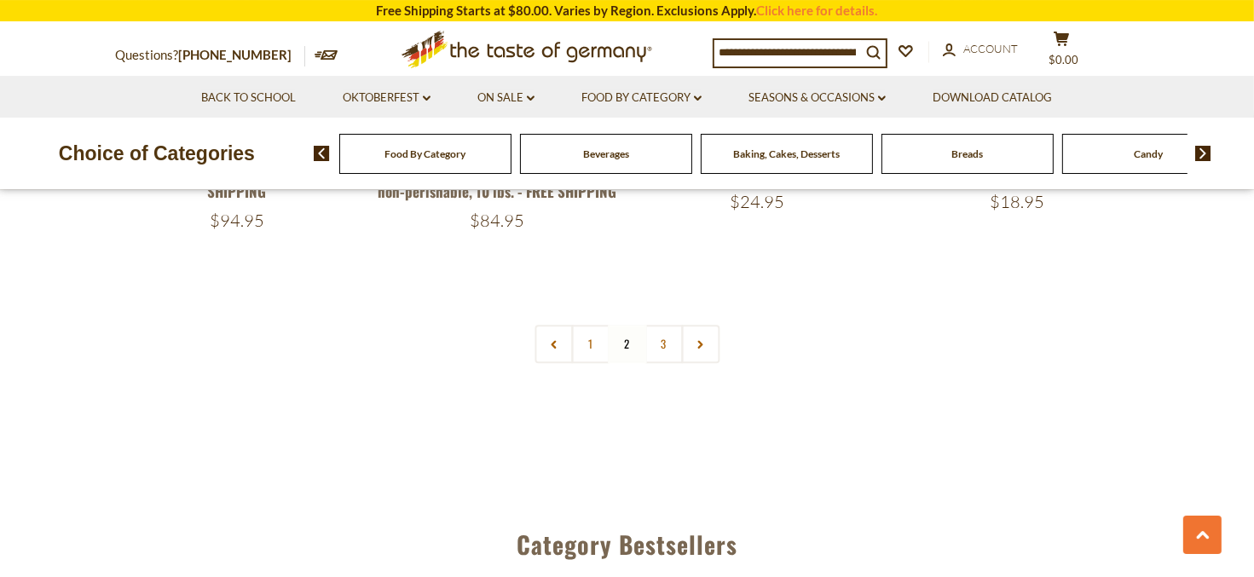
scroll to position [4222, 0]
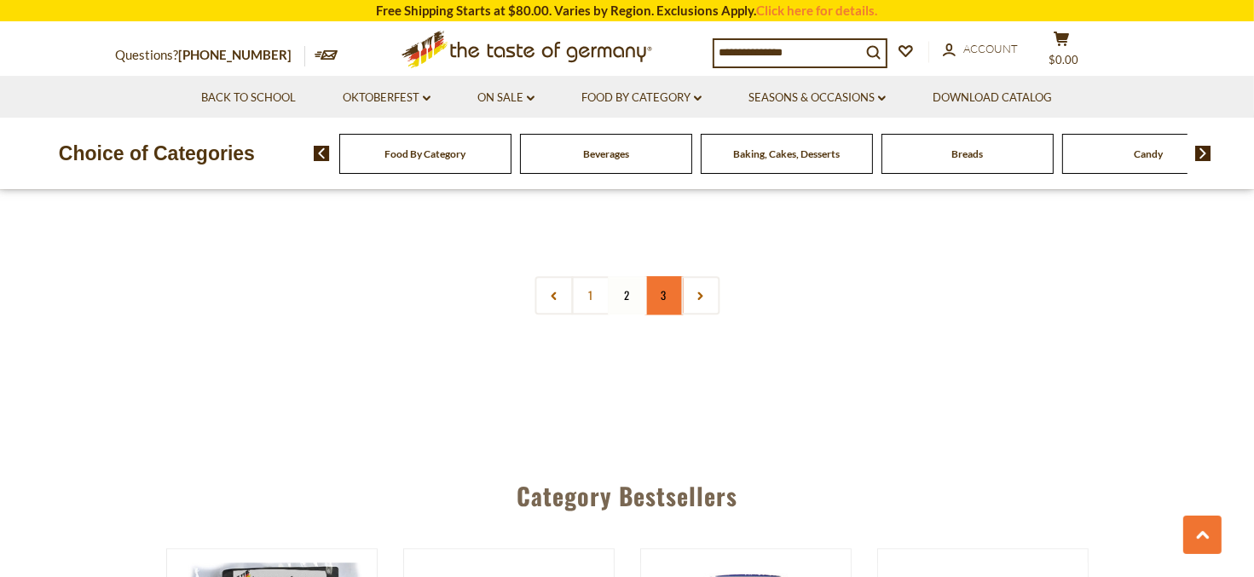
click at [661, 276] on link "3" at bounding box center [663, 295] width 38 height 38
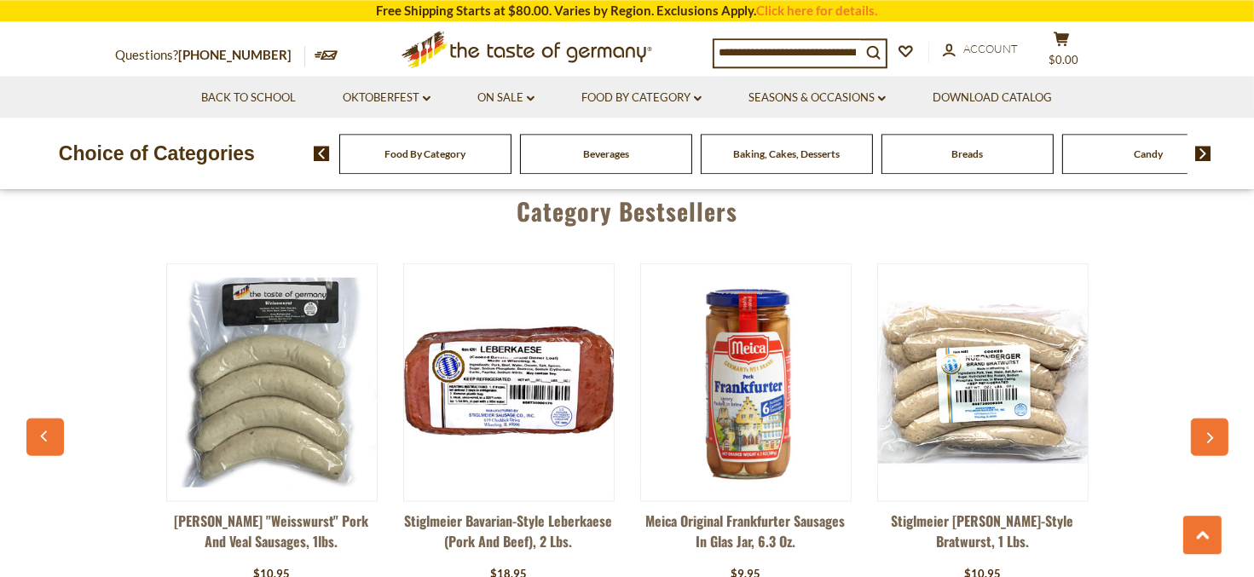
scroll to position [1433, 0]
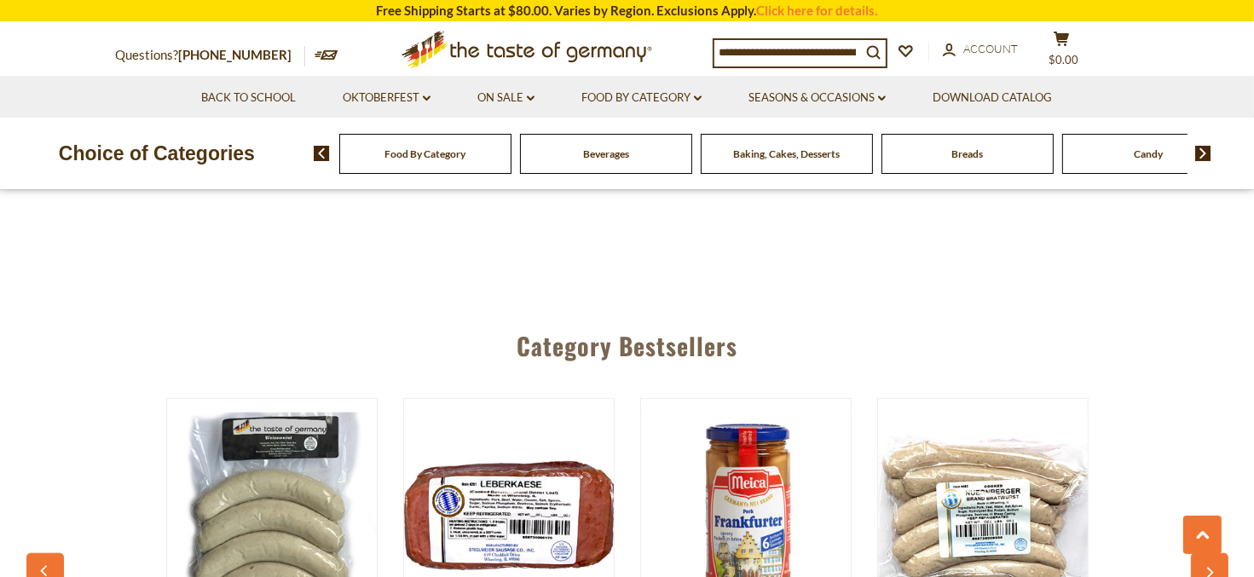
click at [778, 54] on input at bounding box center [787, 52] width 147 height 24
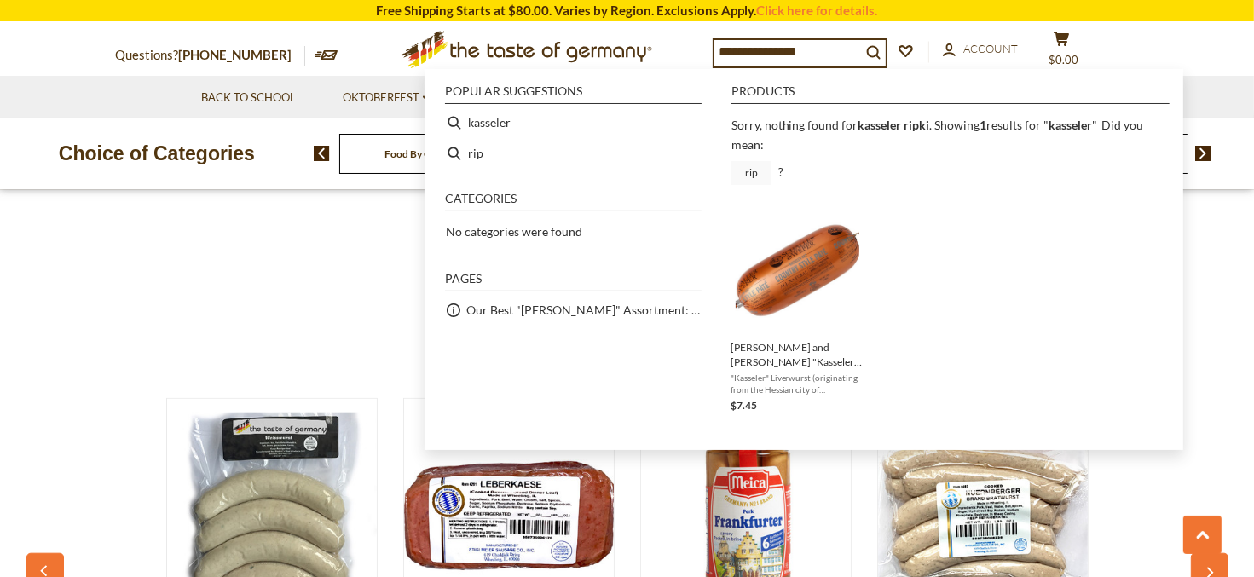
type input "********"
